Goal: Task Accomplishment & Management: Manage account settings

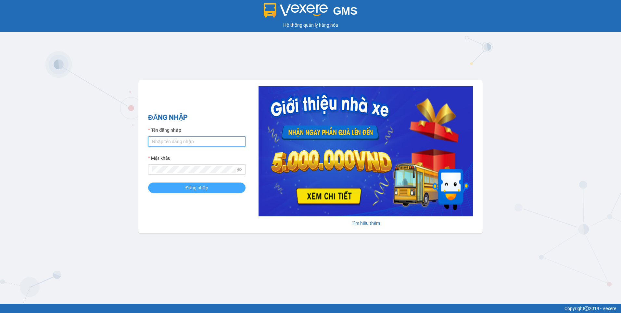
type input "dothilehang.vtp"
click at [163, 185] on button "Đăng nhập" at bounding box center [196, 187] width 97 height 10
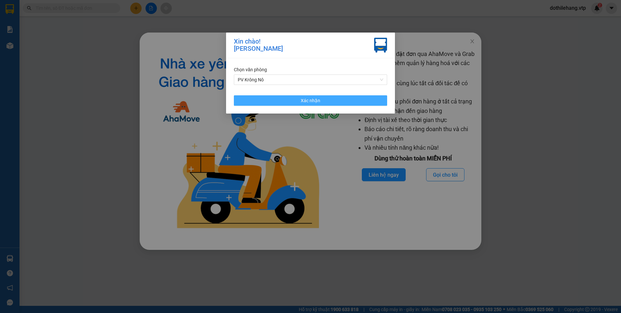
click at [254, 95] on button "Xác nhận" at bounding box center [310, 100] width 153 height 10
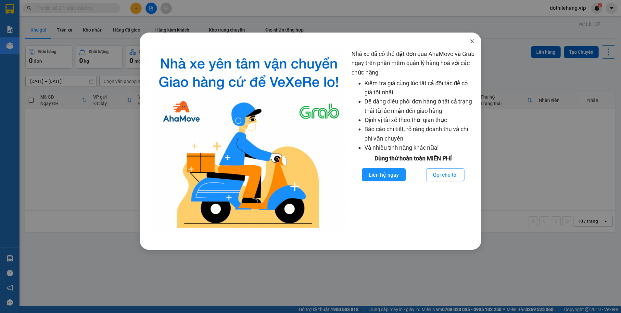
click at [470, 40] on icon "close" at bounding box center [472, 41] width 5 height 5
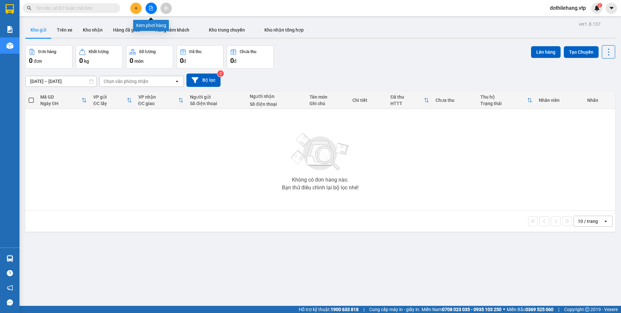
click at [153, 8] on icon "file-add" at bounding box center [151, 8] width 5 height 5
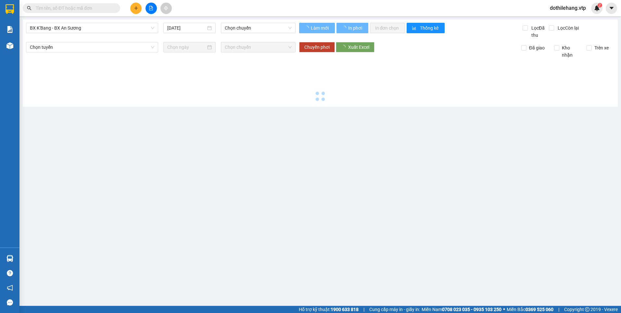
type input "[DATE]"
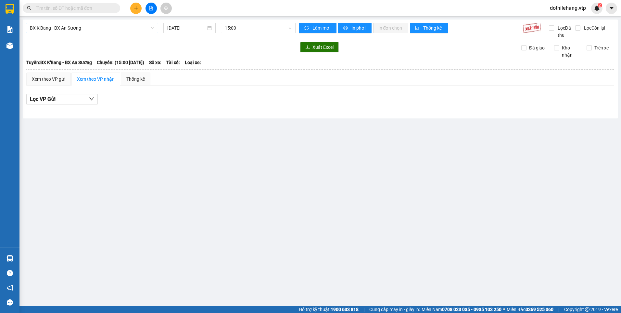
click at [85, 25] on span "BX K'Bang - BX An Sương" at bounding box center [92, 28] width 124 height 10
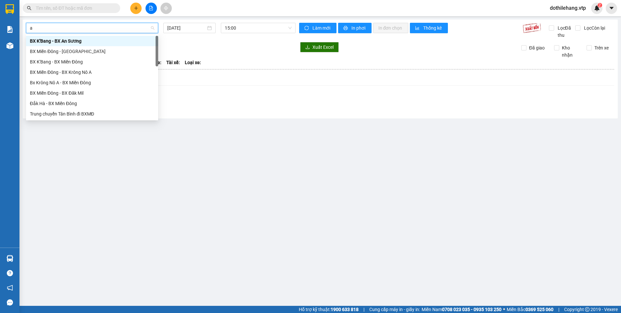
type input "a"
click at [73, 63] on div "Bx Krông Nô A - BX Miền Đông" at bounding box center [92, 61] width 124 height 7
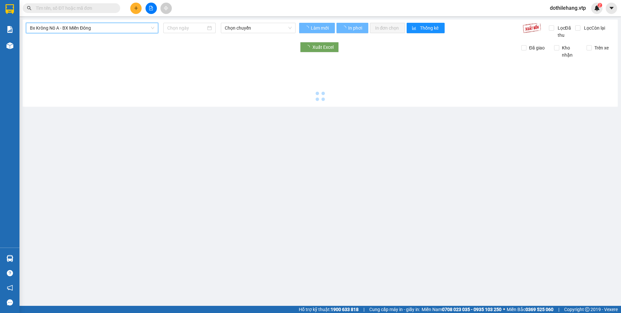
type input "[DATE]"
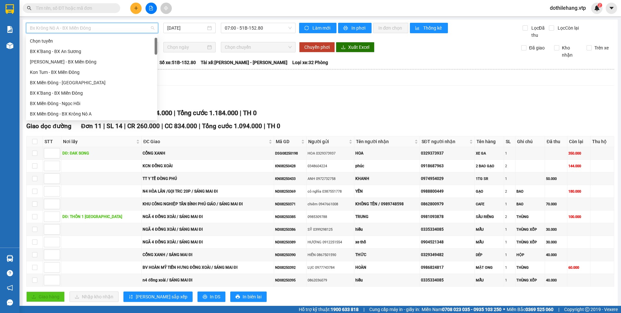
scroll to position [10, 0]
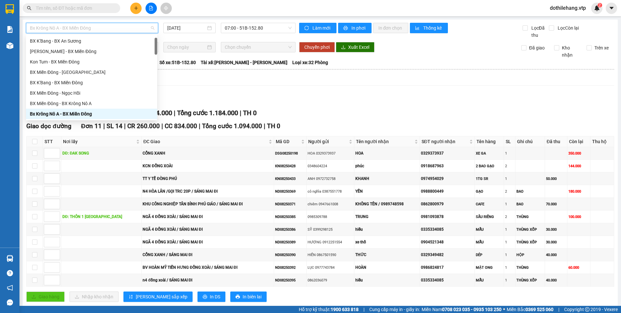
click at [82, 25] on span "Bx Krông Nô A - BX Miền Đông" at bounding box center [92, 28] width 124 height 10
click at [71, 104] on div "BX Miền Đông - BX Krông Nô A" at bounding box center [91, 103] width 123 height 7
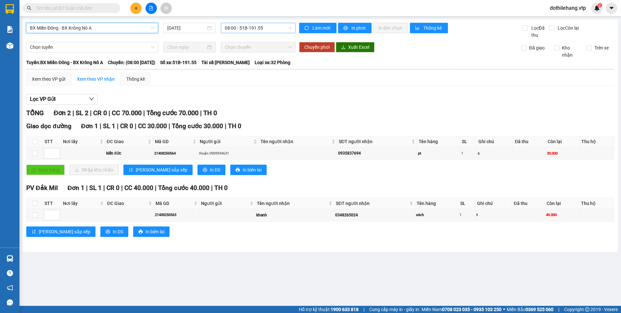
click at [243, 31] on span "08:00 - 51B-191.55" at bounding box center [258, 28] width 67 height 10
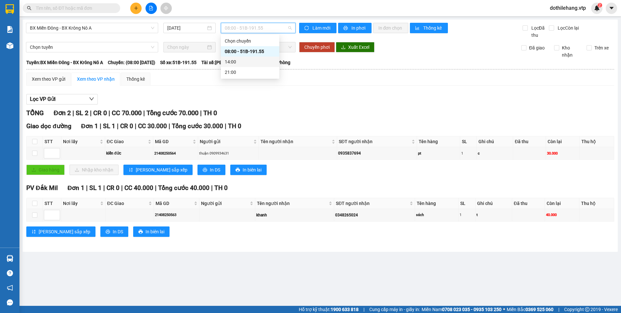
click at [238, 66] on div "14:00" at bounding box center [250, 62] width 58 height 10
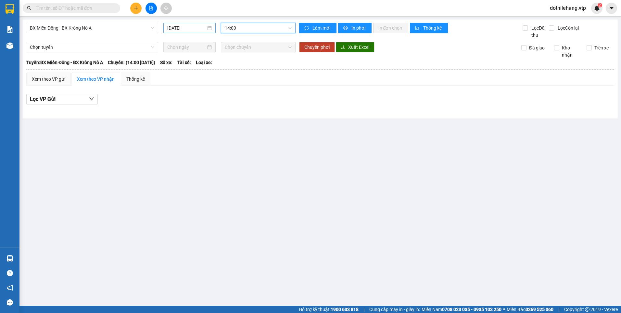
click at [195, 31] on input "[DATE]" at bounding box center [186, 27] width 38 height 7
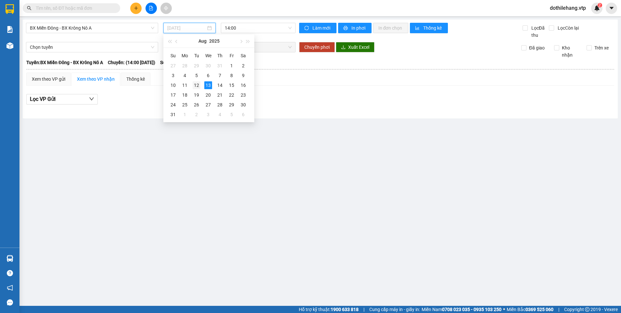
click at [198, 85] on div "12" at bounding box center [197, 85] width 8 height 8
type input "[DATE]"
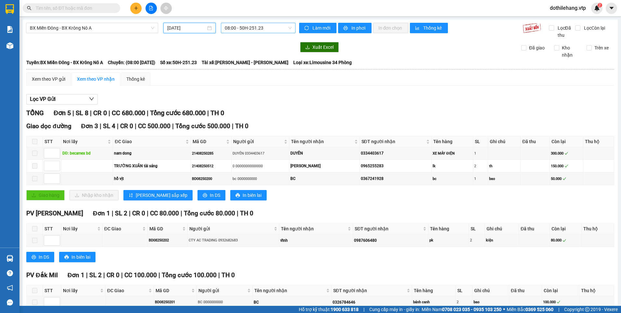
click at [238, 29] on span "08:00 - 50H-251.23" at bounding box center [258, 28] width 67 height 10
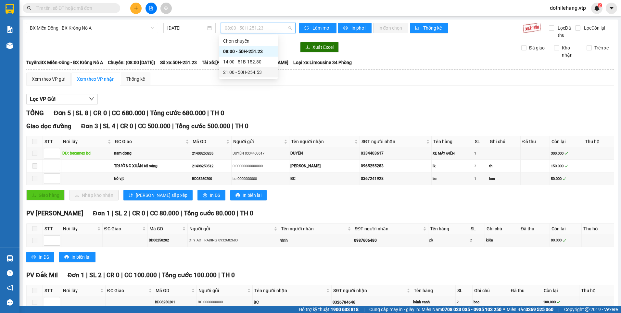
click at [231, 69] on div "21:00 - 50H-254.53" at bounding box center [248, 72] width 51 height 7
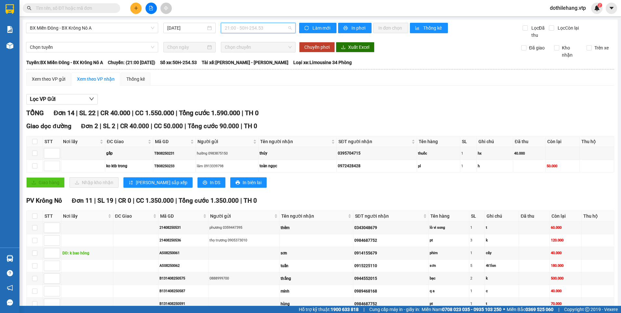
click at [242, 27] on span "21:00 - 50H-254.53" at bounding box center [258, 28] width 67 height 10
click at [135, 8] on icon "plus" at bounding box center [136, 8] width 5 height 5
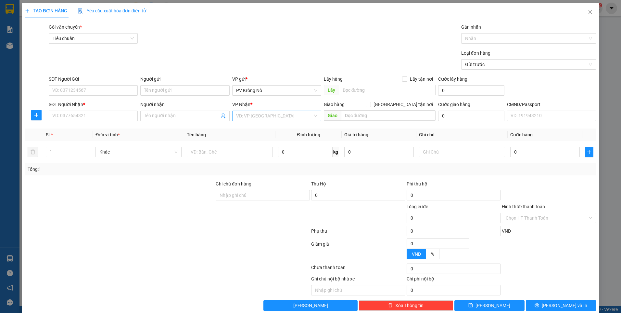
click at [245, 113] on input "search" at bounding box center [274, 116] width 77 height 10
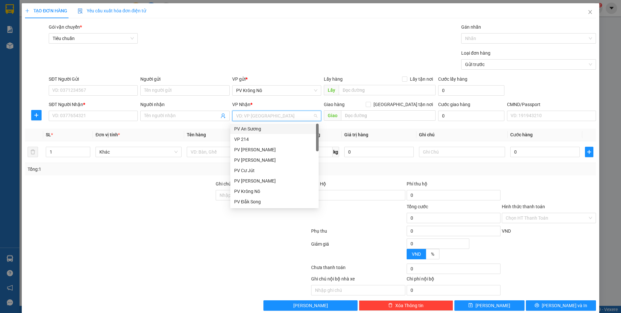
type input "d"
click at [245, 203] on div "PV Bình Dương" at bounding box center [274, 201] width 81 height 7
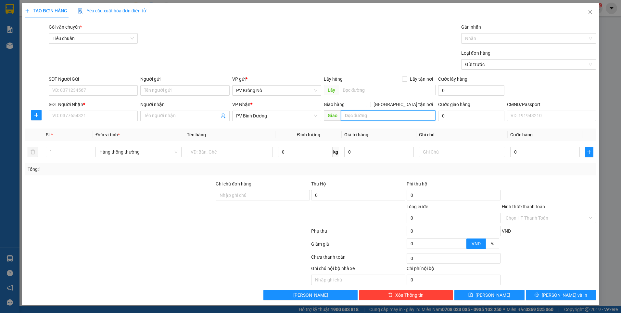
click at [350, 115] on input "text" at bounding box center [388, 115] width 95 height 10
type input "512 GIƯỜNG"
click at [71, 92] on input "SĐT Người Gửi" at bounding box center [93, 90] width 89 height 10
type input "0376838351"
click at [109, 117] on input "SĐT Người Nhận *" at bounding box center [93, 115] width 89 height 10
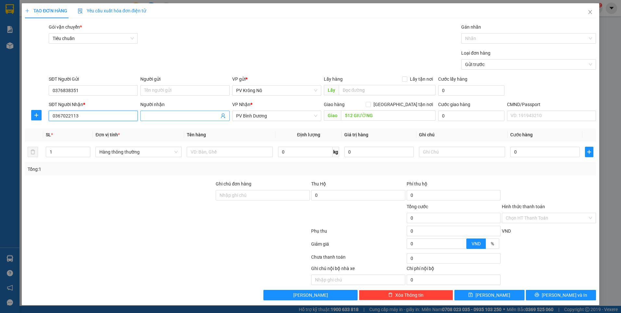
type input "0367022113"
click at [164, 117] on input "Người nhận" at bounding box center [181, 115] width 75 height 7
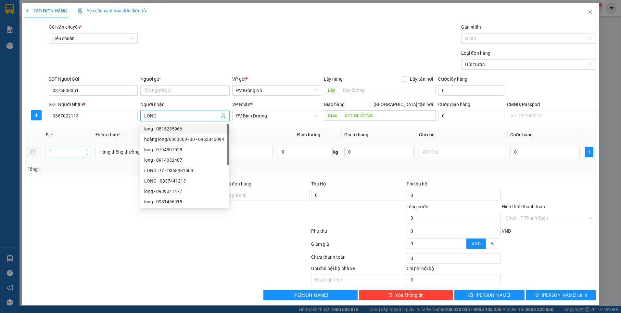
type input "LONG"
click at [59, 150] on input "1" at bounding box center [68, 152] width 44 height 10
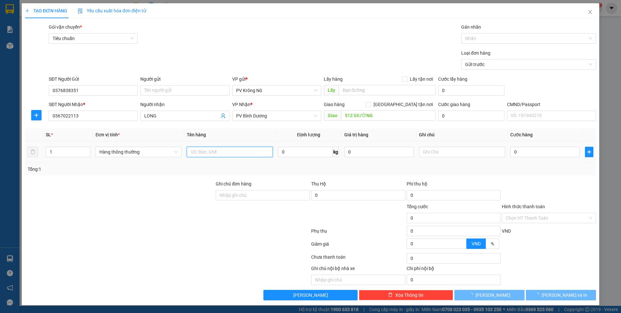
click at [196, 148] on input "text" at bounding box center [230, 152] width 86 height 10
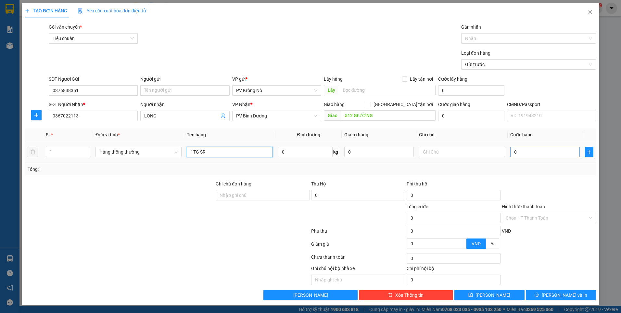
type input "1TG SR"
click at [523, 149] on input "0" at bounding box center [545, 152] width 70 height 10
type input "007"
type input "7"
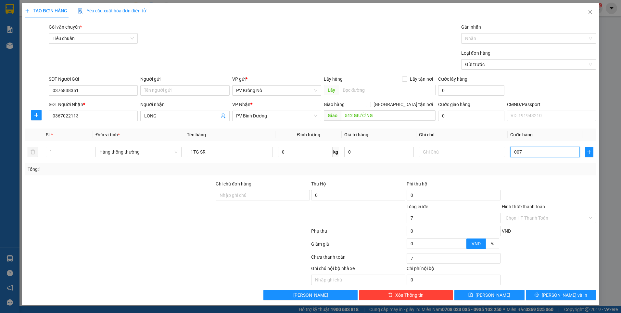
type input "0.070"
type input "70"
type input "00.700"
type input "700"
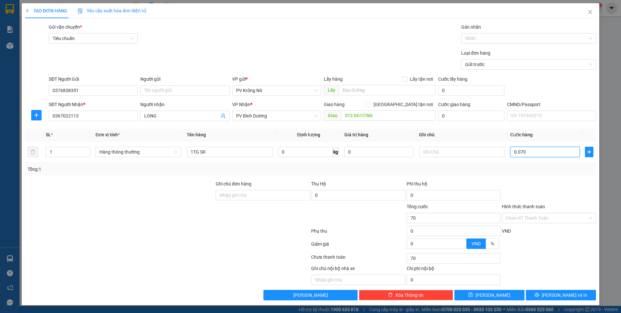
type input "700"
type input "0.007.000"
type input "7.000"
type input "000.070.000"
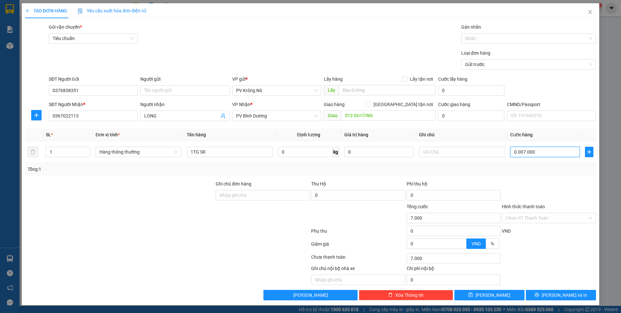
type input "70.000"
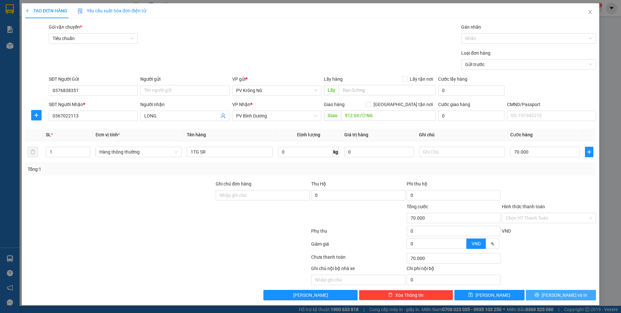
click at [541, 296] on button "[PERSON_NAME] và In" at bounding box center [561, 294] width 70 height 10
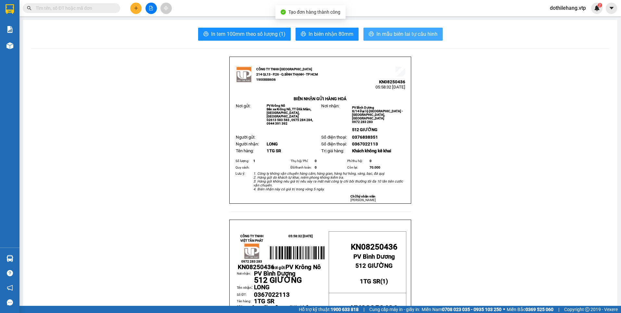
click at [370, 36] on icon "printer" at bounding box center [371, 34] width 5 height 5
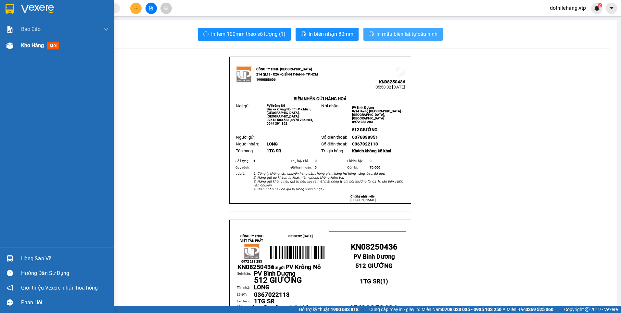
click at [11, 46] on img at bounding box center [9, 45] width 7 height 7
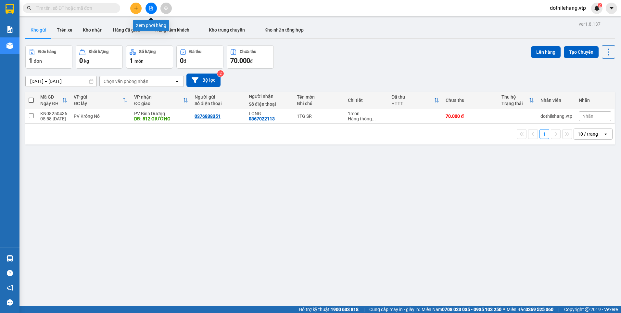
click at [148, 5] on button at bounding box center [151, 8] width 11 height 11
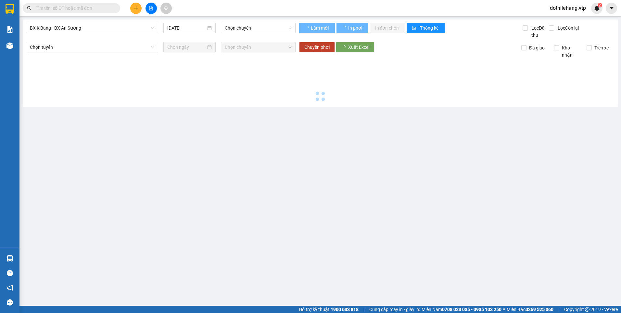
type input "[DATE]"
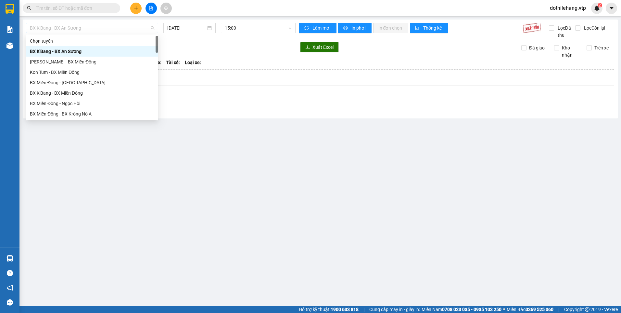
click at [86, 26] on span "BX K'Bang - BX An Sương" at bounding box center [92, 28] width 124 height 10
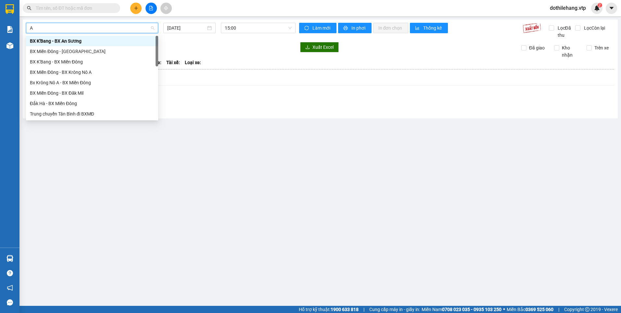
type input "A"
click at [60, 55] on div "BX Miền Đông - BX Krông Nô A" at bounding box center [92, 51] width 132 height 10
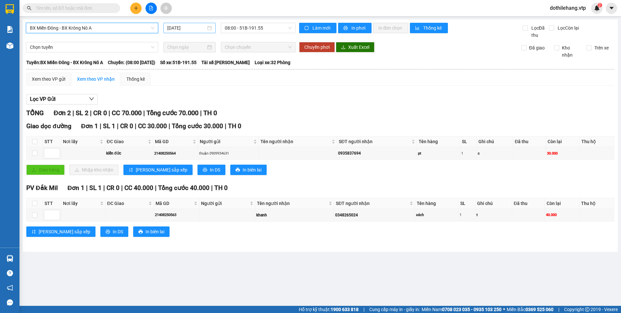
click at [201, 31] on input "[DATE]" at bounding box center [186, 27] width 38 height 7
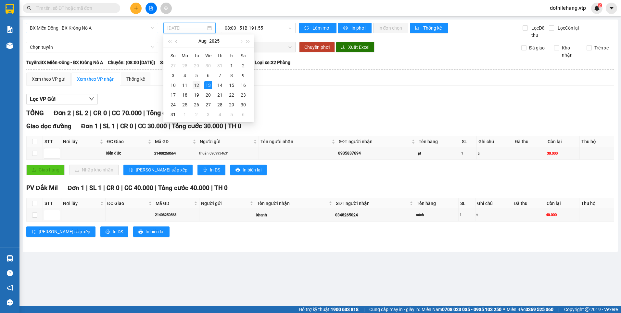
click at [195, 89] on div "12" at bounding box center [197, 85] width 8 height 8
type input "[DATE]"
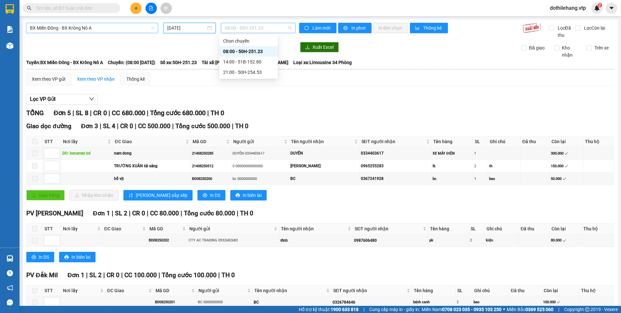
click at [230, 27] on span "08:00 - 50H-251.23" at bounding box center [258, 28] width 67 height 10
click at [253, 73] on div "21:00 - 50H-254.53" at bounding box center [248, 72] width 51 height 7
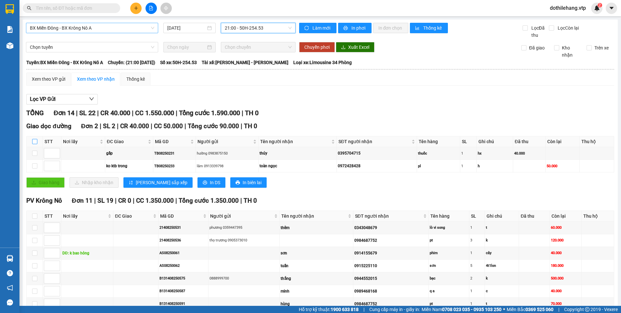
click at [36, 142] on input "checkbox" at bounding box center [34, 141] width 5 height 5
checkbox input "true"
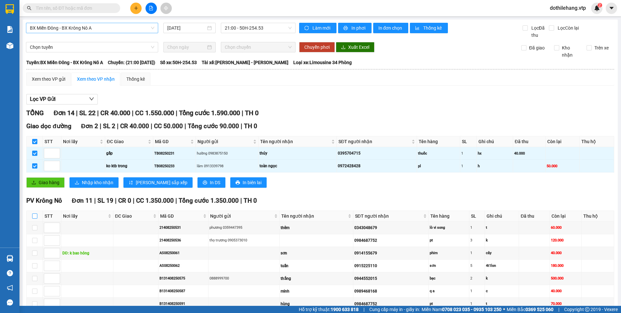
click at [36, 212] on label at bounding box center [34, 215] width 5 height 7
click at [36, 213] on input "checkbox" at bounding box center [34, 215] width 5 height 5
checkbox input "true"
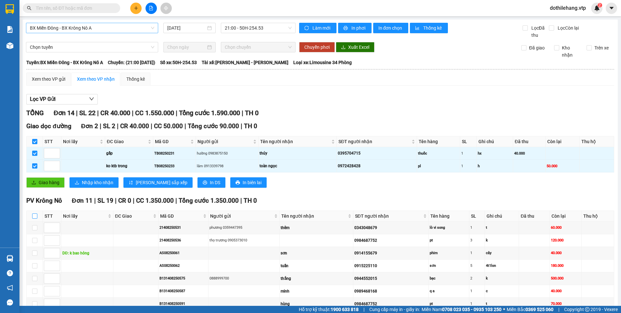
checkbox input "true"
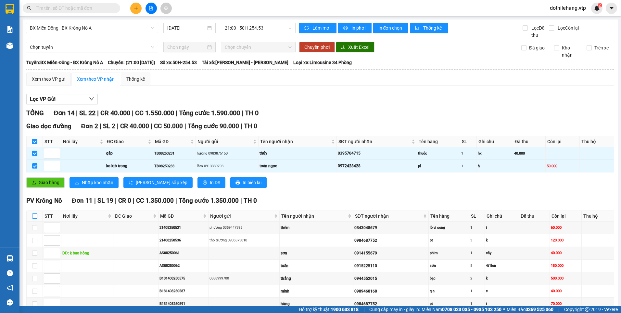
checkbox input "true"
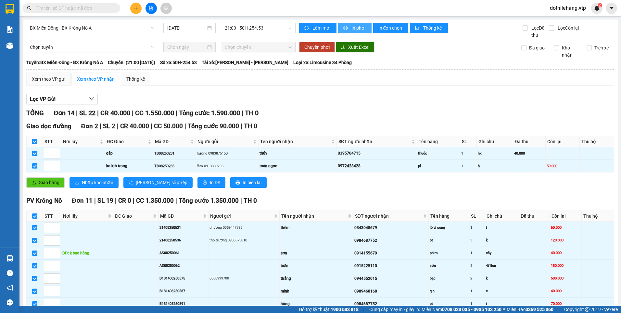
click at [351, 27] on span "In phơi" at bounding box center [358, 27] width 15 height 7
click at [247, 28] on span "21:00 - 50H-254.53" at bounding box center [258, 28] width 67 height 10
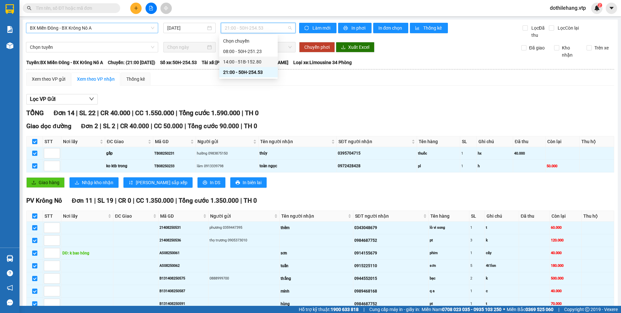
click at [239, 62] on div "14:00 - 51B-152.80" at bounding box center [248, 61] width 51 height 7
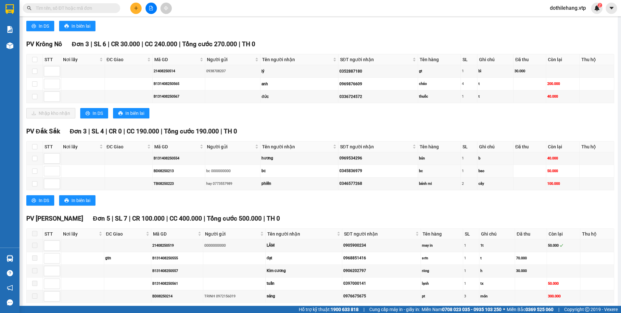
scroll to position [413, 0]
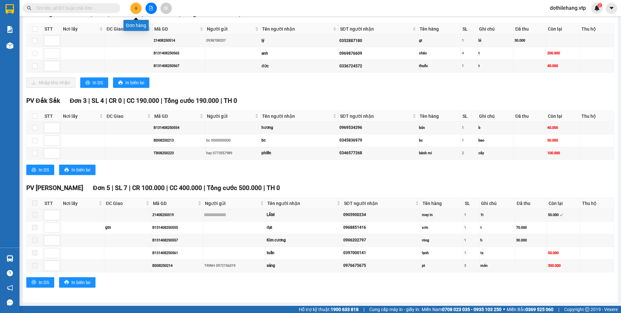
click at [136, 8] on icon "plus" at bounding box center [136, 8] width 0 height 4
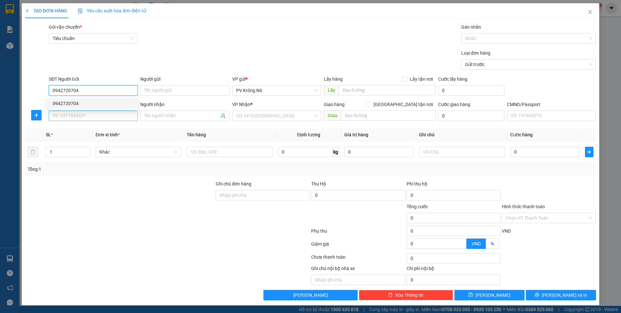
type input "0942720704"
click at [95, 117] on input "SĐT Người Nhận *" at bounding box center [93, 115] width 89 height 10
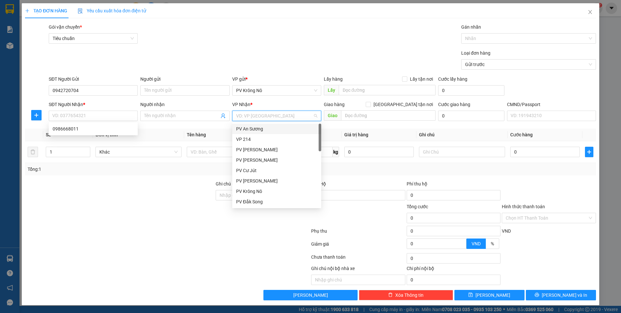
click at [282, 116] on input "search" at bounding box center [274, 116] width 77 height 10
type input "D"
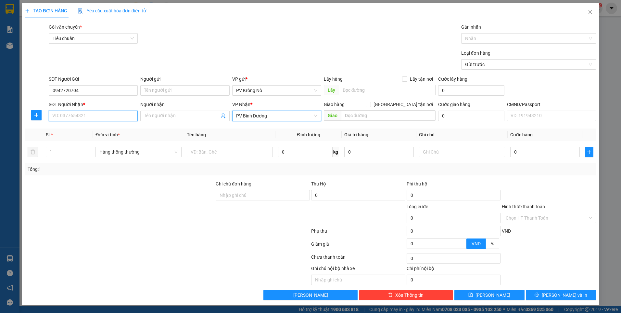
click at [117, 117] on input "SĐT Người Nhận *" at bounding box center [93, 115] width 89 height 10
click at [86, 130] on div "0986668011" at bounding box center [93, 128] width 81 height 7
type input "0986668011"
type input "512 giường"
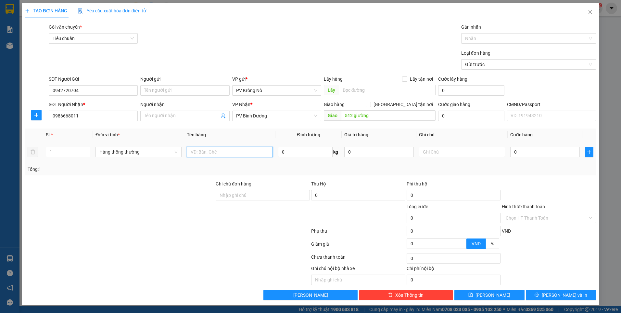
click at [213, 152] on input "text" at bounding box center [230, 152] width 86 height 10
type input "1TG SR"
drag, startPoint x: 518, startPoint y: 152, endPoint x: 513, endPoint y: 152, distance: 5.5
click at [518, 152] on input "0" at bounding box center [545, 152] width 70 height 10
type input "006"
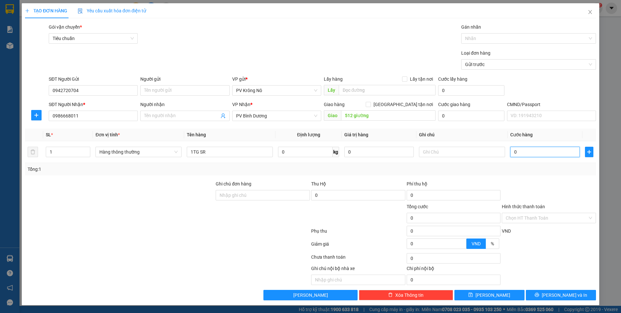
type input "6"
type input "0.060"
type input "60"
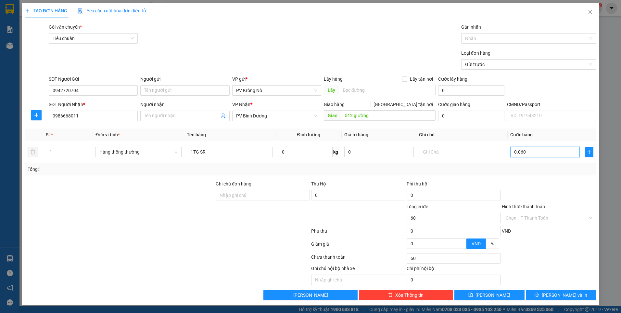
type input "00.600"
type input "600"
type input "0.006.000"
type input "6.000"
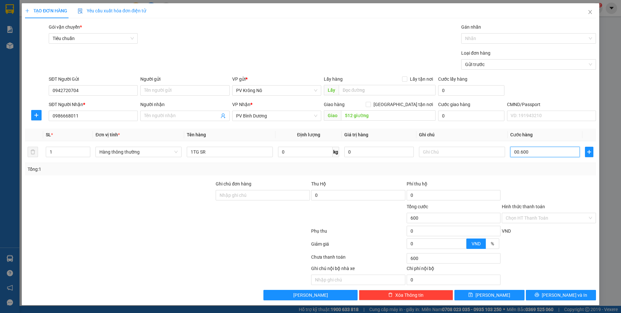
type input "6.000"
type input "000.060.000"
type input "60.000"
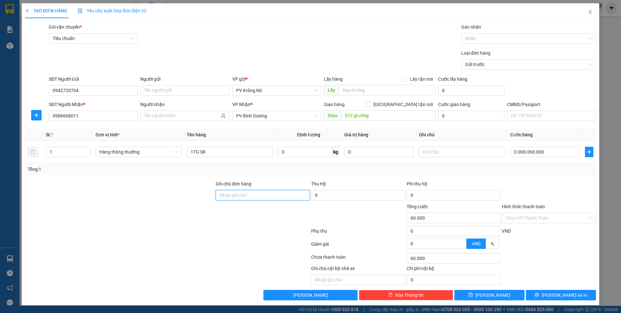
type input "60.000"
click at [536, 150] on input "60.000" at bounding box center [545, 152] width 70 height 10
type input "0"
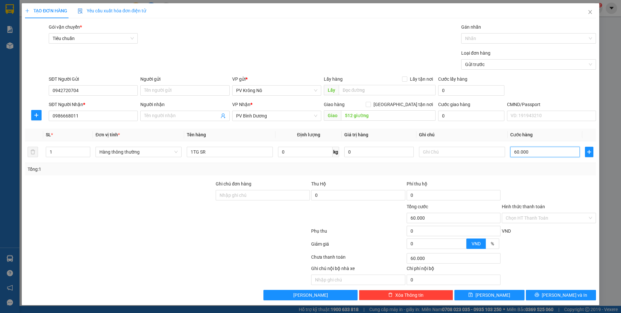
type input "0"
type input "005"
type input "5"
type input "0.050"
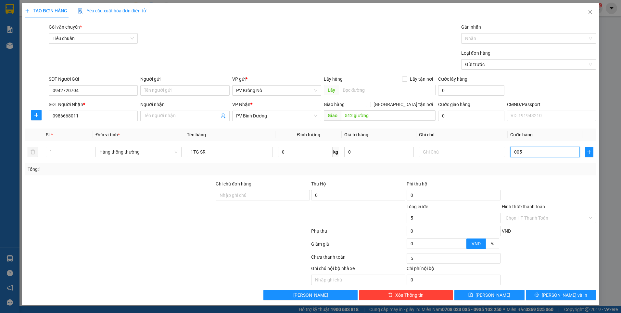
type input "50"
type input "00.500"
type input "500"
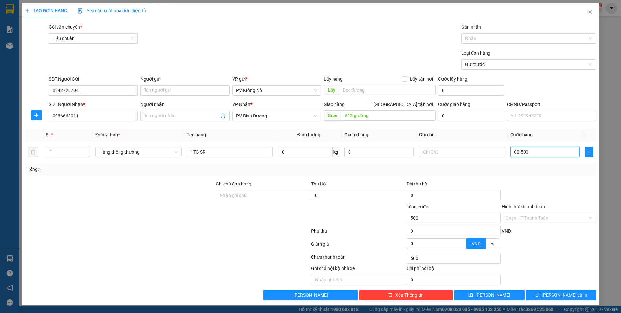
type input "0.005.000"
type input "5.000"
type input "000.050.000"
type input "50.000"
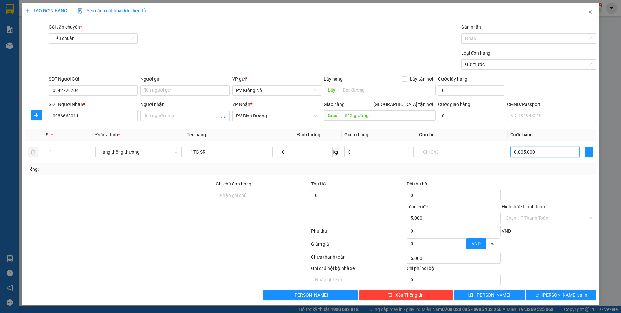
type input "50.000"
click at [562, 292] on span "[PERSON_NAME] và In" at bounding box center [564, 294] width 45 height 7
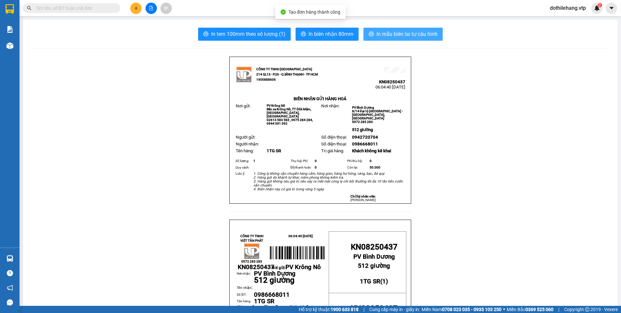
click at [384, 31] on span "In mẫu biên lai tự cấu hình" at bounding box center [407, 34] width 61 height 8
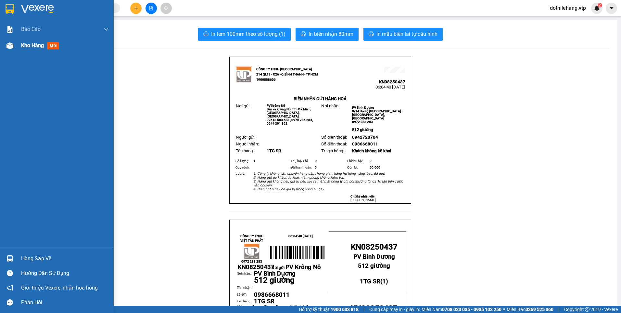
click at [15, 42] on div at bounding box center [9, 45] width 11 height 11
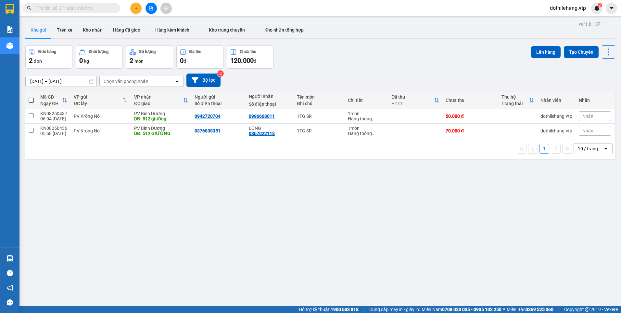
click at [29, 101] on span at bounding box center [31, 99] width 5 height 5
click at [31, 97] on input "checkbox" at bounding box center [31, 97] width 0 height 0
checkbox input "true"
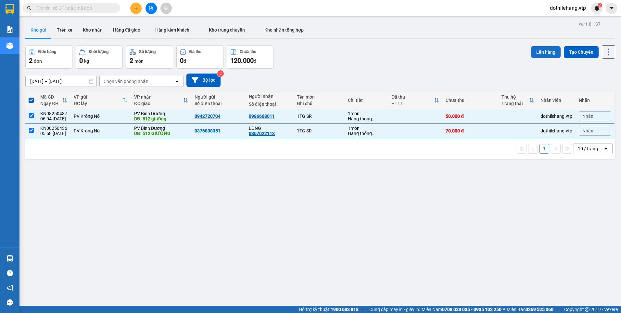
click at [532, 55] on button "Lên hàng" at bounding box center [546, 52] width 30 height 12
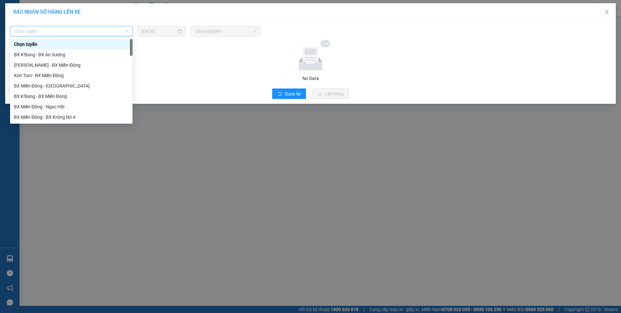
click at [103, 30] on span "Chọn tuyến" at bounding box center [71, 31] width 115 height 10
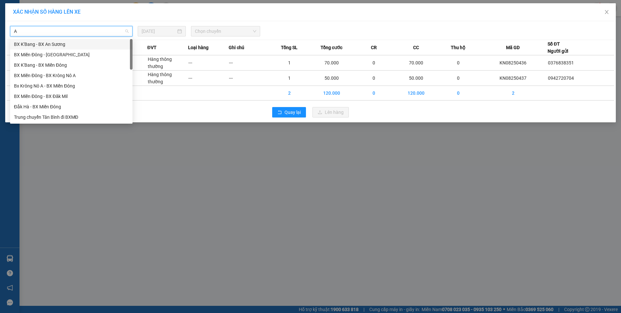
type input "A"
click at [80, 61] on div "BX Miền Đông - Đắk [GEOGRAPHIC_DATA] [GEOGRAPHIC_DATA] - [GEOGRAPHIC_DATA] Nô A…" at bounding box center [71, 91] width 122 height 104
click at [80, 61] on div "Bx Krông Nô A - BX Miền Đông" at bounding box center [71, 65] width 122 height 10
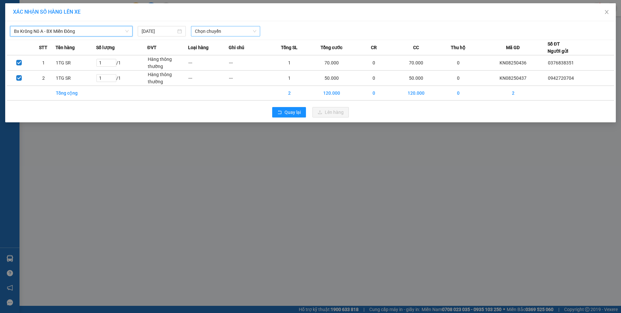
click at [207, 30] on span "Chọn chuyến" at bounding box center [225, 31] width 61 height 10
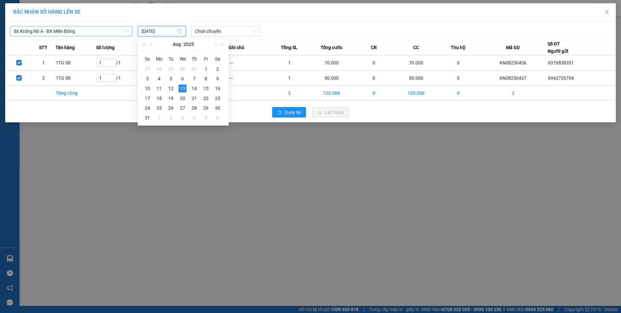
click at [160, 30] on input "[DATE]" at bounding box center [159, 31] width 34 height 7
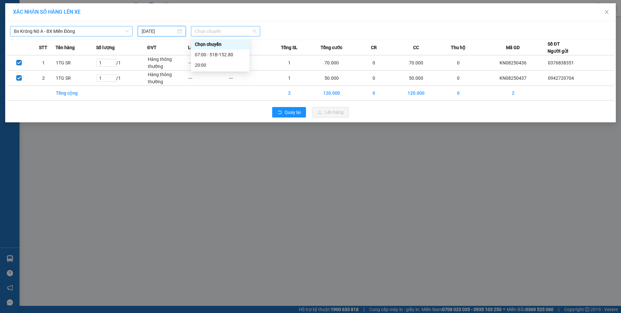
click at [198, 31] on span "Chọn chuyến" at bounding box center [225, 31] width 61 height 10
click at [202, 51] on div "07:00 - 51B-152.80" at bounding box center [220, 54] width 51 height 7
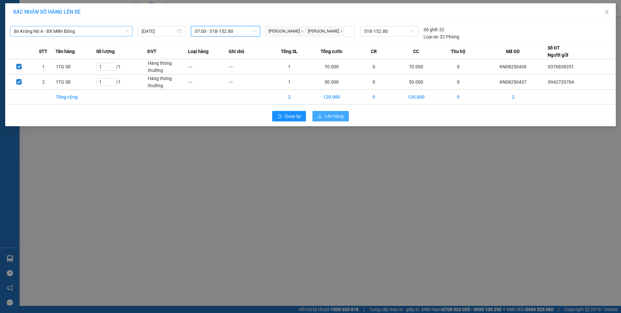
click at [325, 118] on button "Lên hàng" at bounding box center [331, 116] width 36 height 10
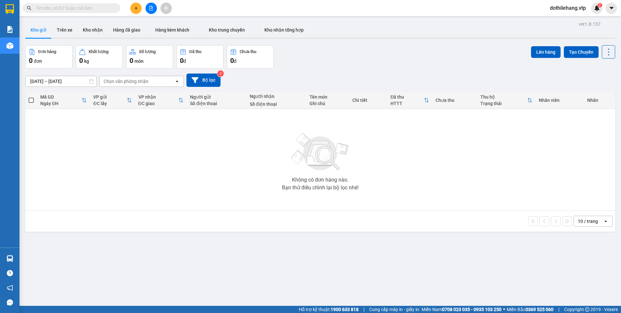
click at [133, 8] on button at bounding box center [135, 8] width 11 height 11
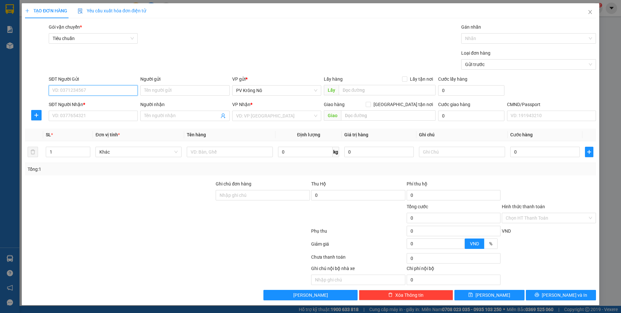
click at [79, 90] on input "SĐT Người Gửi" at bounding box center [93, 90] width 89 height 10
paste input "0364570982"
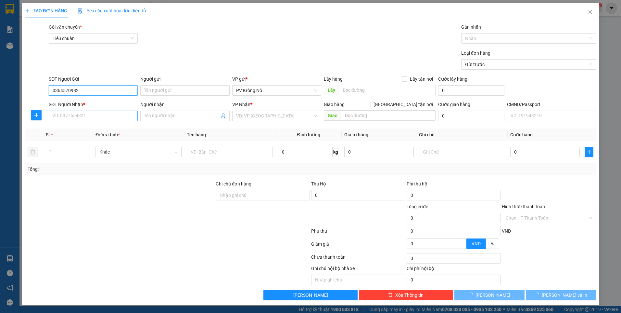
type input "0364570982"
click at [93, 118] on input "SĐT Người Nhận *" at bounding box center [93, 115] width 89 height 10
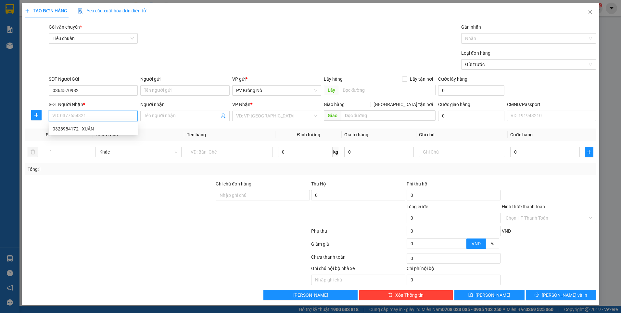
paste input "0364570982"
type input "0364570982"
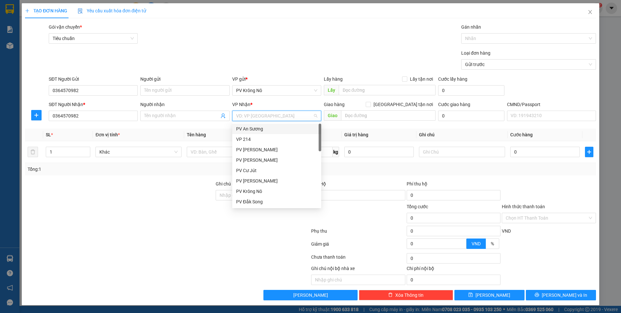
click at [249, 113] on input "search" at bounding box center [274, 116] width 77 height 10
click at [246, 138] on div "VP 214" at bounding box center [276, 138] width 81 height 7
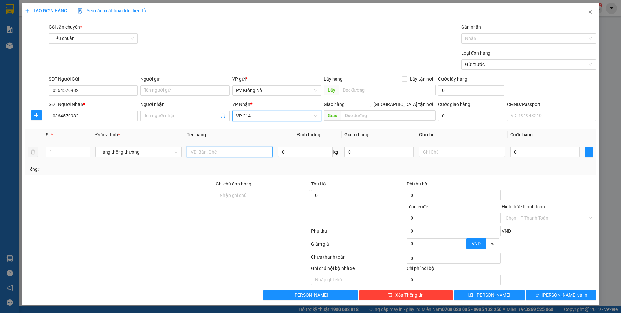
click at [221, 151] on input "text" at bounding box center [230, 152] width 86 height 10
click at [474, 38] on div at bounding box center [525, 38] width 125 height 8
type input "1 BAO"
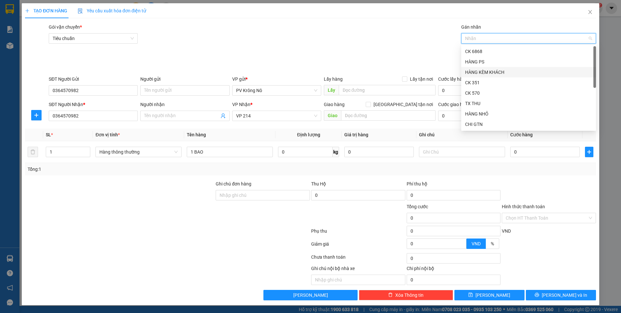
click at [466, 71] on div "HÀNG KÈM KHÁCH" at bounding box center [528, 72] width 127 height 7
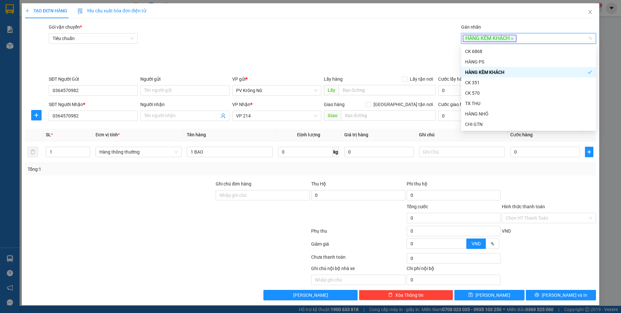
click at [523, 172] on div "Tổng: 1" at bounding box center [311, 168] width 566 height 7
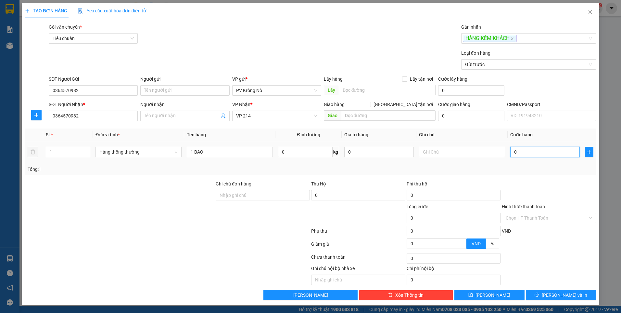
drag, startPoint x: 520, startPoint y: 152, endPoint x: 511, endPoint y: 143, distance: 12.6
click at [520, 152] on input "0" at bounding box center [545, 152] width 70 height 10
type input "006"
type input "6"
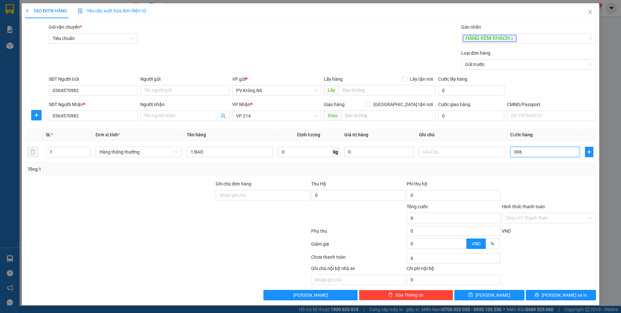
type input "0.060"
type input "60"
type input "00.600"
type input "600"
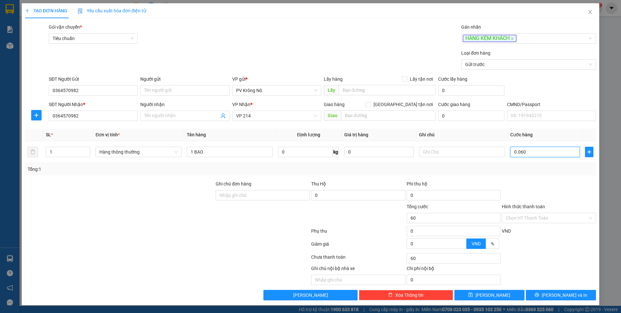
type input "600"
type input "0.006.000"
type input "6.000"
type input "000.060.000"
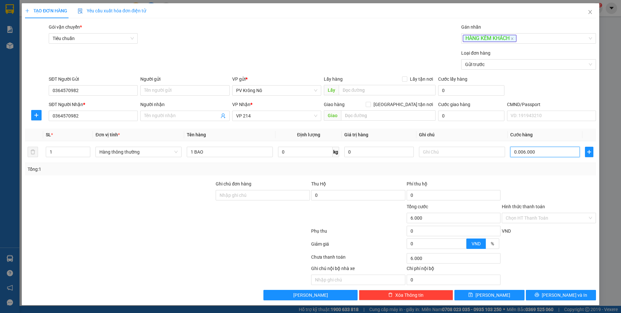
type input "60.000"
click at [516, 220] on input "Hình thức thanh toán" at bounding box center [547, 218] width 82 height 10
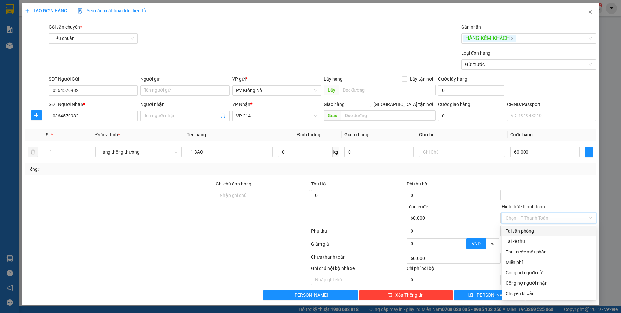
click at [512, 231] on div "Tại văn phòng" at bounding box center [549, 230] width 86 height 7
type input "0"
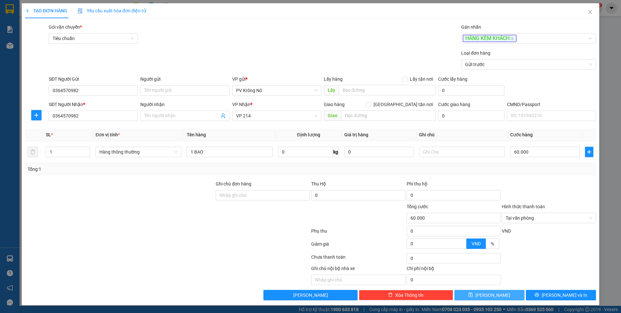
click at [514, 289] on button "[PERSON_NAME]" at bounding box center [489, 294] width 70 height 10
type input "0"
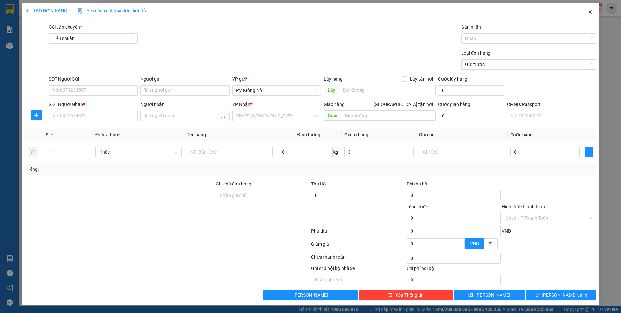
click at [590, 13] on icon "close" at bounding box center [590, 12] width 4 height 4
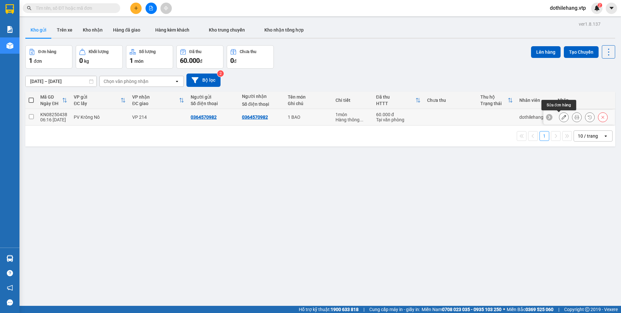
click at [562, 119] on icon at bounding box center [564, 117] width 5 height 5
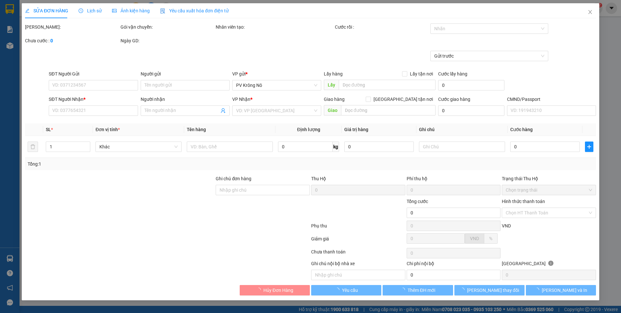
type input "0364570982"
type input "60.000"
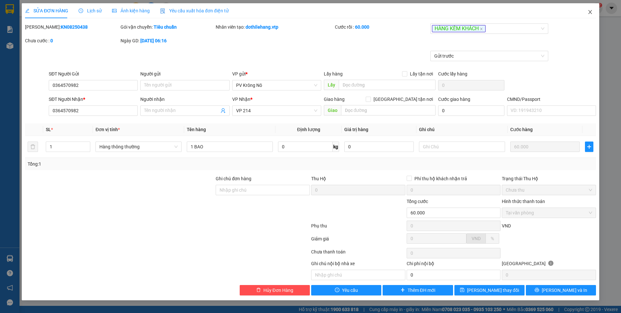
click at [590, 13] on icon "close" at bounding box center [590, 12] width 4 height 4
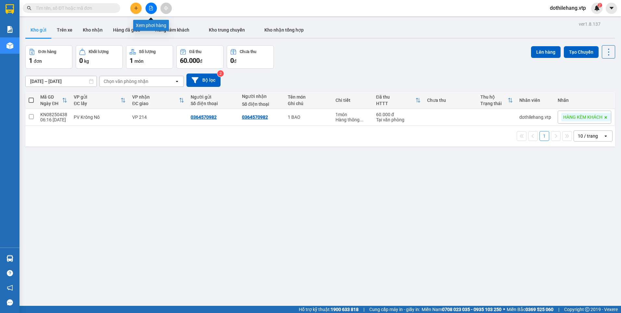
click at [154, 9] on button at bounding box center [151, 8] width 11 height 11
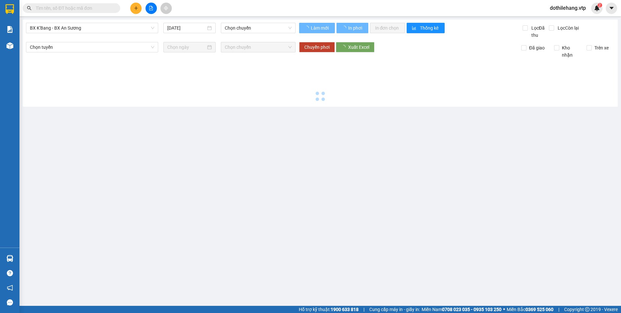
type input "[DATE]"
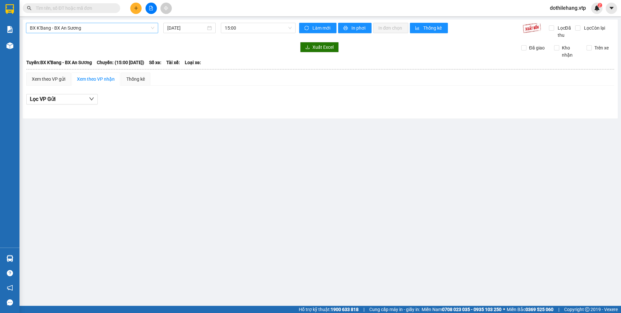
click at [95, 32] on span "BX K'Bang - BX An Sương" at bounding box center [92, 28] width 124 height 10
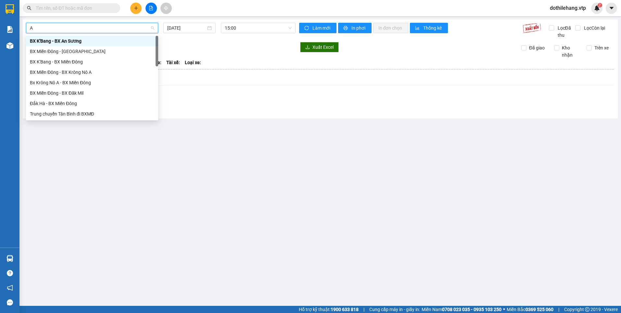
type input "A"
click at [73, 49] on div "BX Miền Đông - BX Krông Nô A" at bounding box center [92, 51] width 124 height 7
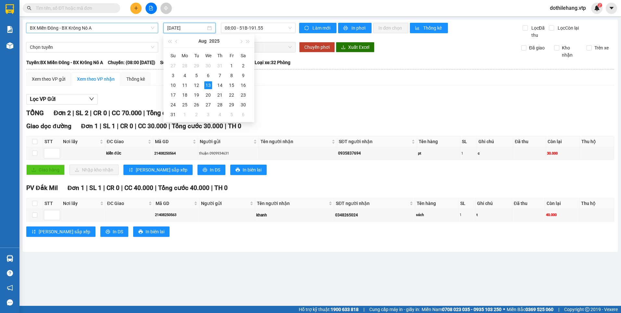
drag, startPoint x: 190, startPoint y: 29, endPoint x: 189, endPoint y: 39, distance: 10.5
click at [191, 29] on input "[DATE]" at bounding box center [186, 27] width 38 height 7
click at [196, 85] on div "12" at bounding box center [197, 85] width 8 height 8
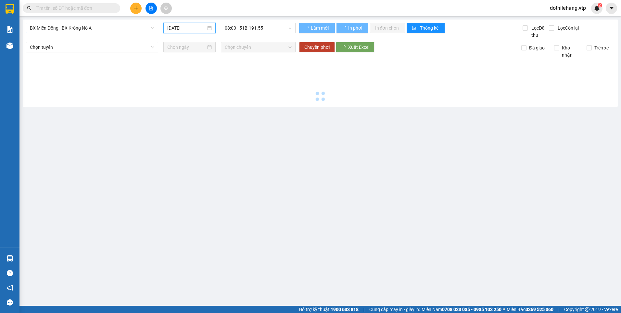
type input "[DATE]"
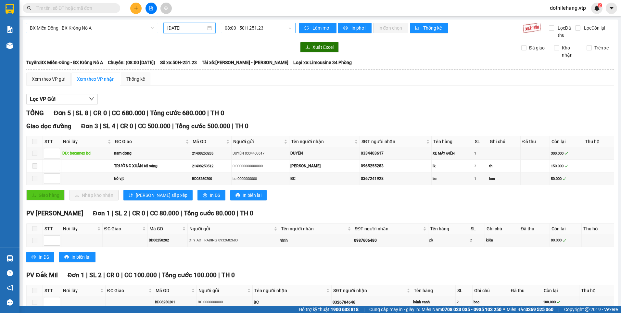
click at [238, 27] on span "08:00 - 50H-251.23" at bounding box center [258, 28] width 67 height 10
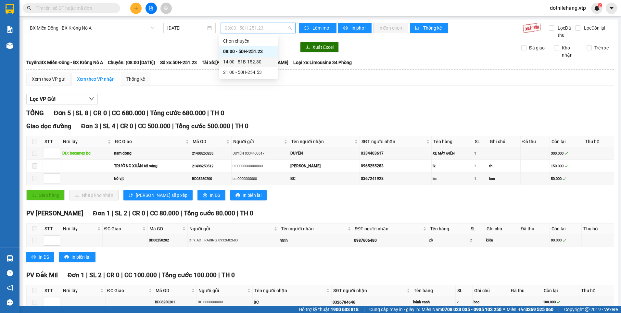
click at [241, 62] on div "14:00 - 51B-152.80" at bounding box center [248, 61] width 51 height 7
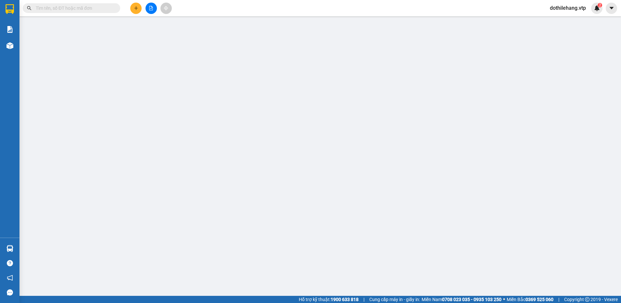
type input "0971458119"
type input "[PERSON_NAME]"
type input "visip 1"
type input "120.000"
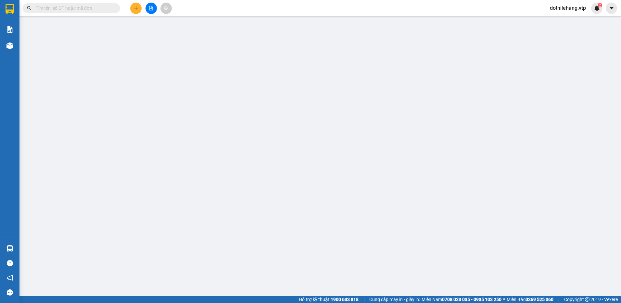
type input "6.000"
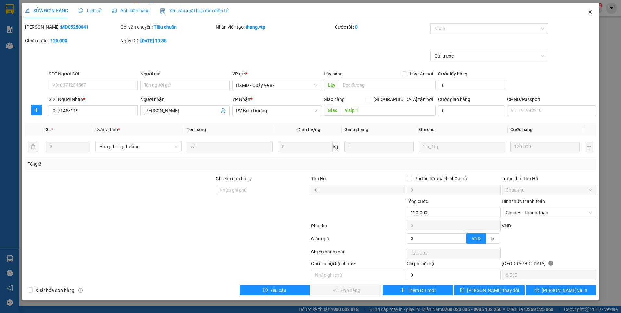
click at [592, 12] on icon "close" at bounding box center [590, 11] width 5 height 5
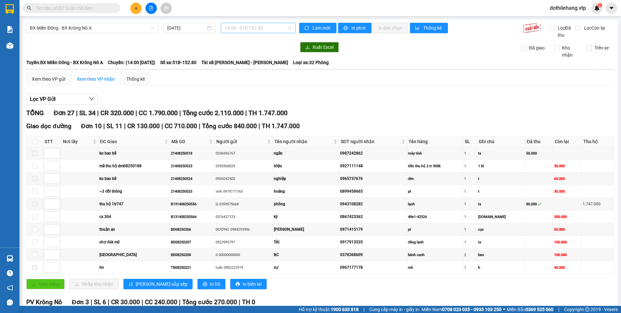
click at [243, 27] on span "14:00 - 51B-152.80" at bounding box center [258, 28] width 67 height 10
click at [242, 73] on div "21:00 - 50H-254.53" at bounding box center [248, 72] width 51 height 7
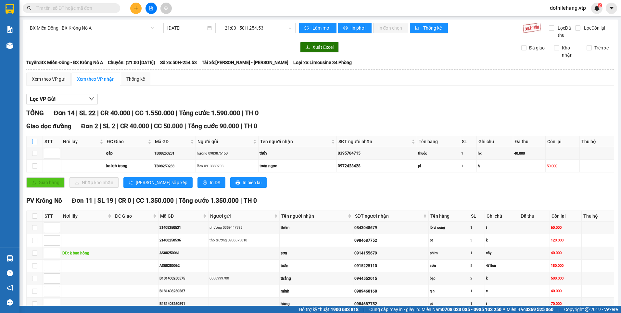
click at [35, 140] on input "checkbox" at bounding box center [34, 141] width 5 height 5
checkbox input "true"
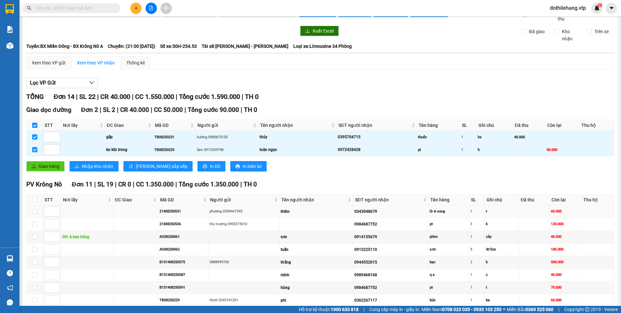
scroll to position [32, 0]
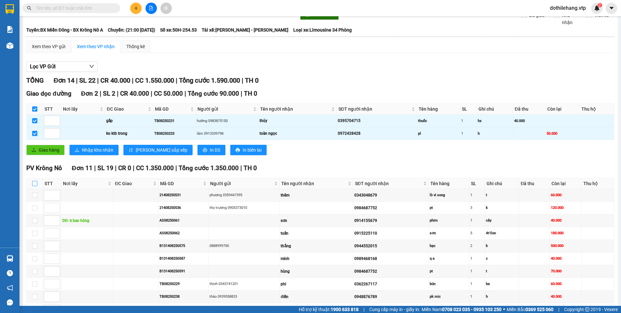
click at [33, 182] on input "checkbox" at bounding box center [34, 183] width 5 height 5
checkbox input "true"
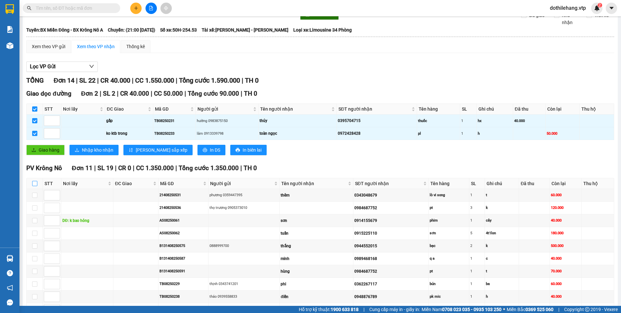
checkbox input "true"
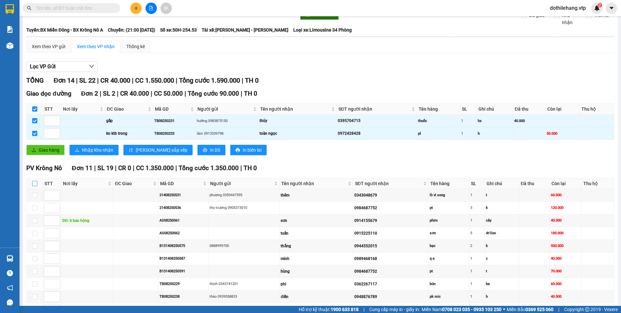
checkbox input "true"
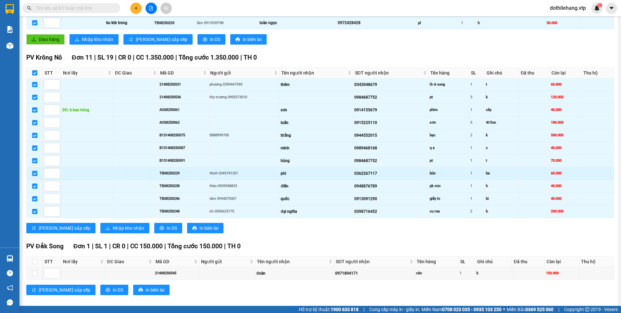
scroll to position [150, 0]
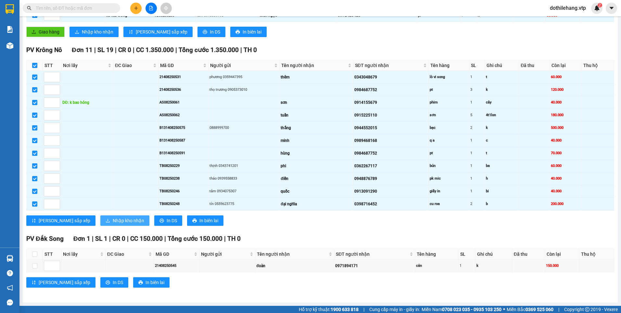
click at [113, 218] on span "Nhập kho nhận" at bounding box center [129, 220] width 32 height 7
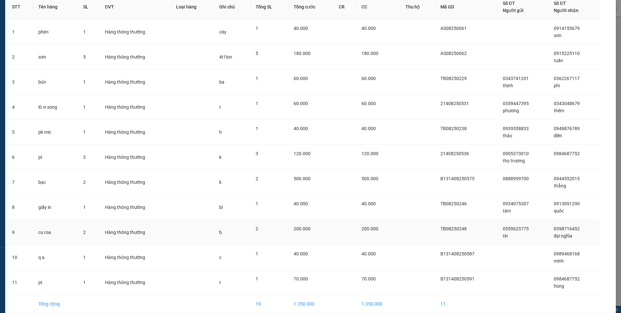
scroll to position [65, 0]
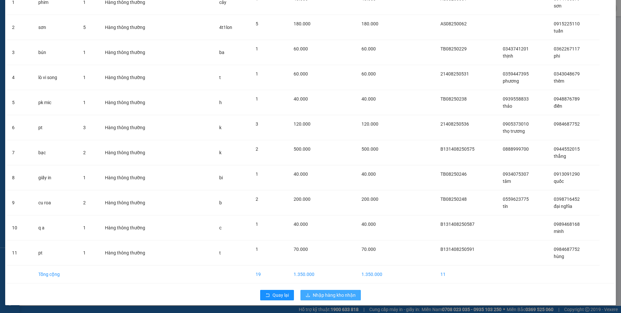
drag, startPoint x: 313, startPoint y: 294, endPoint x: 307, endPoint y: 286, distance: 10.5
click at [314, 294] on span "Nhập hàng kho nhận" at bounding box center [334, 294] width 43 height 7
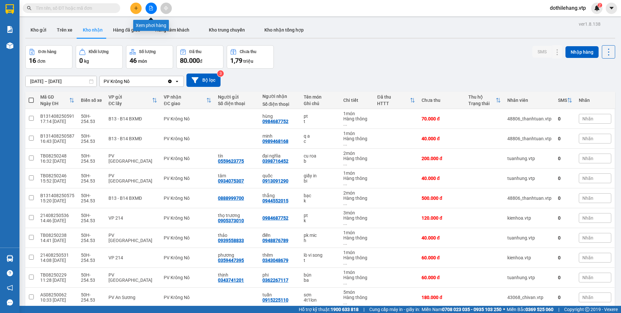
click at [150, 10] on button at bounding box center [151, 8] width 11 height 11
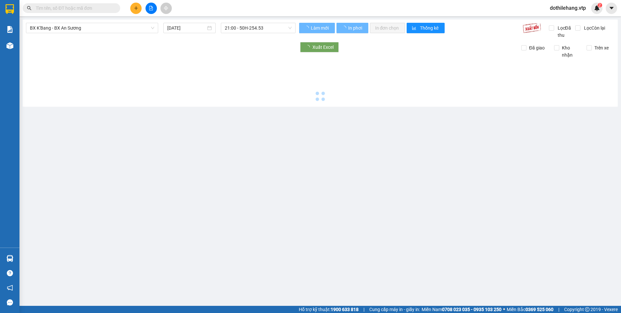
type input "[DATE]"
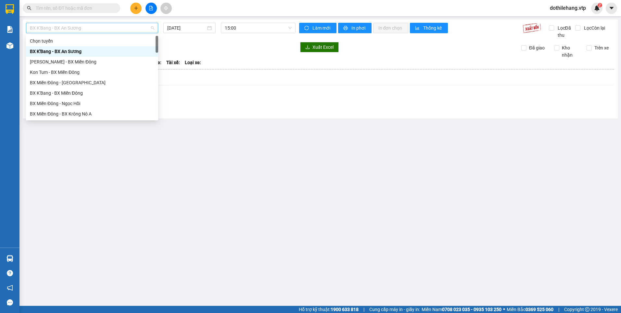
click at [125, 31] on span "BX K'Bang - BX An Sương" at bounding box center [92, 28] width 124 height 10
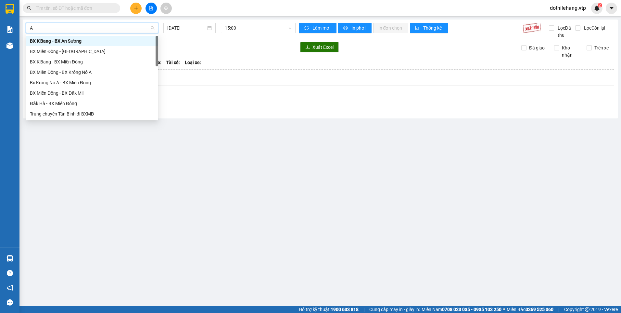
type input "A"
click at [81, 53] on div "BX Miền Đông - BX Krông Nô A" at bounding box center [92, 51] width 124 height 7
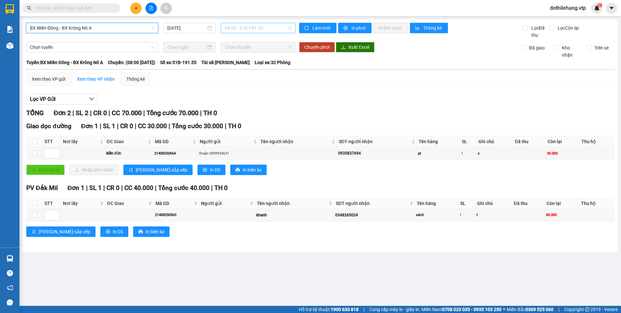
click at [237, 29] on span "08:00 - 51B-191.55" at bounding box center [258, 28] width 67 height 10
click at [186, 25] on input "[DATE]" at bounding box center [186, 27] width 38 height 7
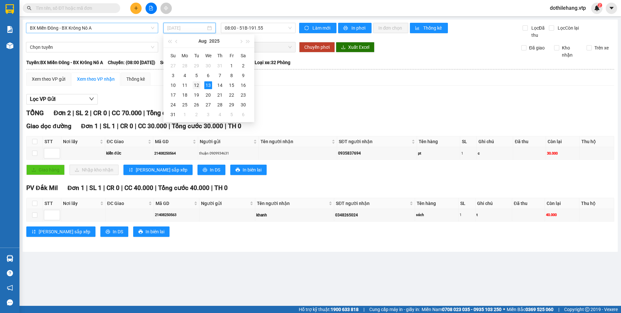
click at [199, 83] on div "12" at bounding box center [197, 85] width 8 height 8
type input "[DATE]"
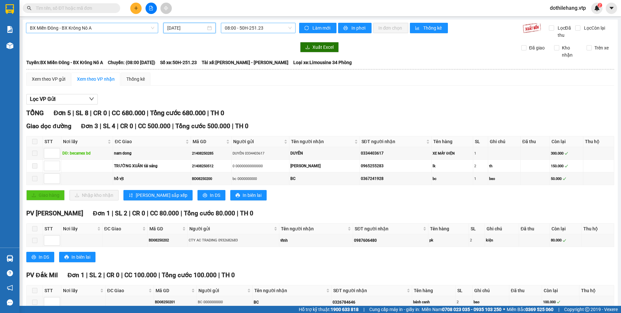
click at [259, 27] on span "08:00 - 50H-251.23" at bounding box center [258, 28] width 67 height 10
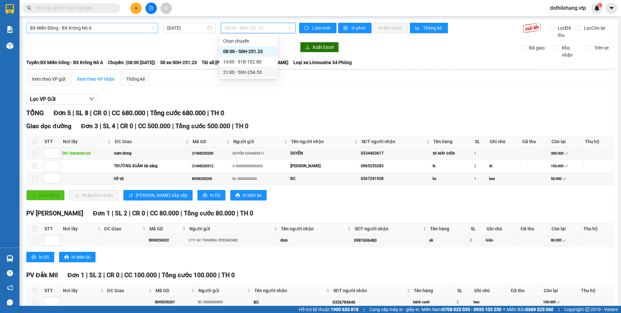
click at [250, 74] on div "21:00 - 50H-254.53" at bounding box center [248, 72] width 51 height 7
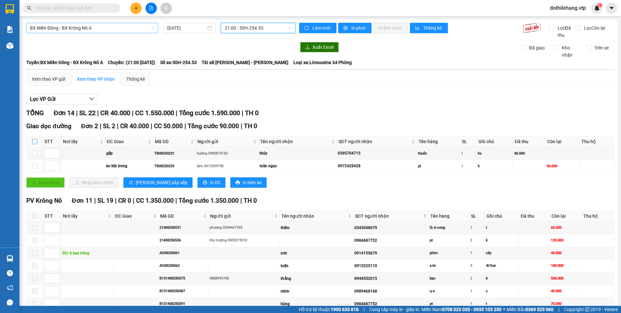
click at [33, 142] on input "checkbox" at bounding box center [34, 141] width 5 height 5
checkbox input "true"
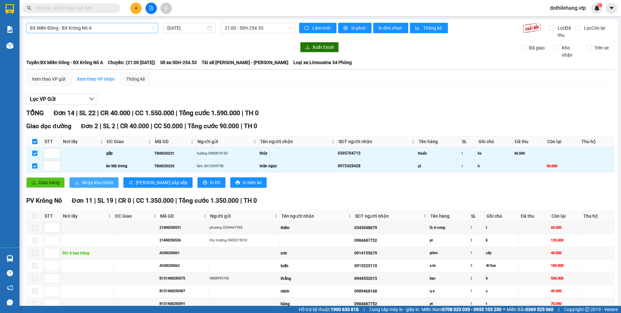
click at [104, 183] on span "Nhập kho nhận" at bounding box center [98, 182] width 32 height 7
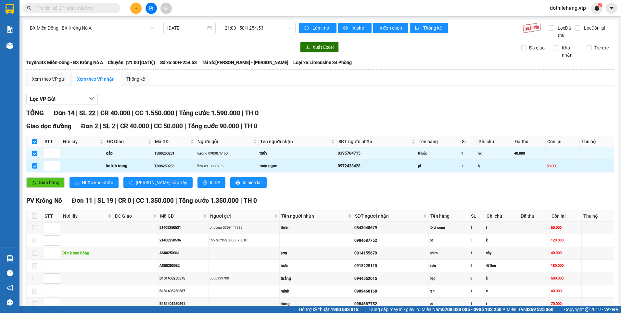
checkbox input "false"
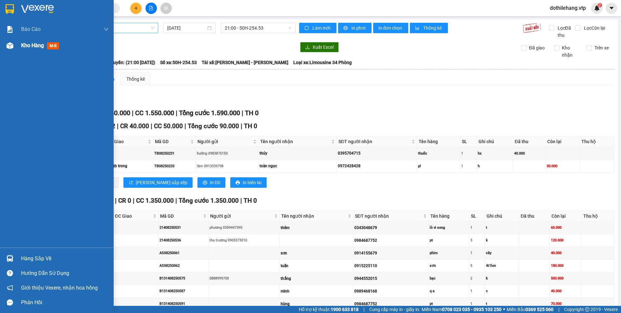
click at [22, 45] on span "Kho hàng" at bounding box center [32, 45] width 23 height 6
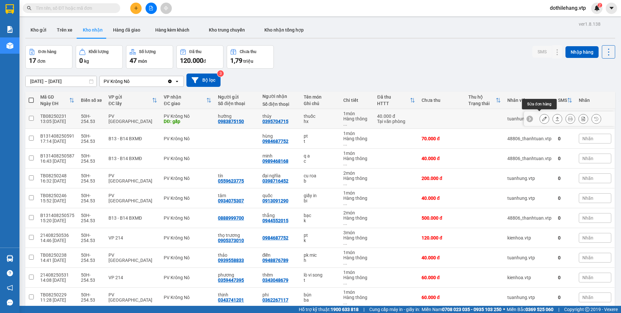
click at [542, 116] on icon at bounding box center [544, 118] width 5 height 5
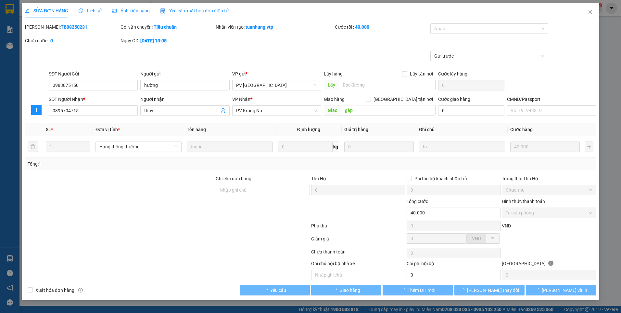
type input "0983875150"
type input "hường"
type input "0395704715"
type input "thúy"
type input "gấp"
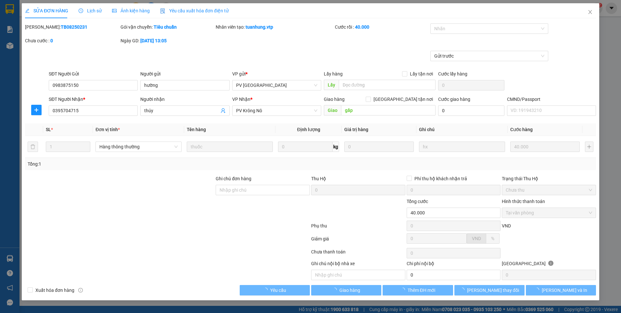
type input "40.000"
type input "2.000"
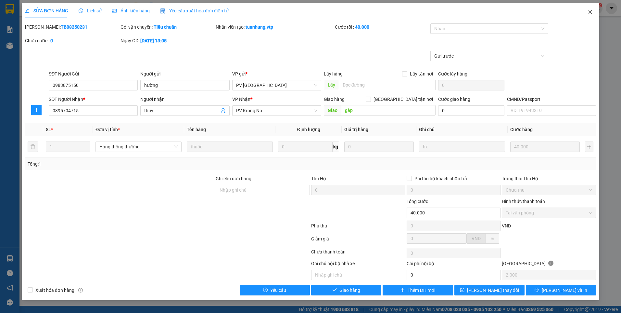
click at [592, 12] on icon "close" at bounding box center [590, 11] width 5 height 5
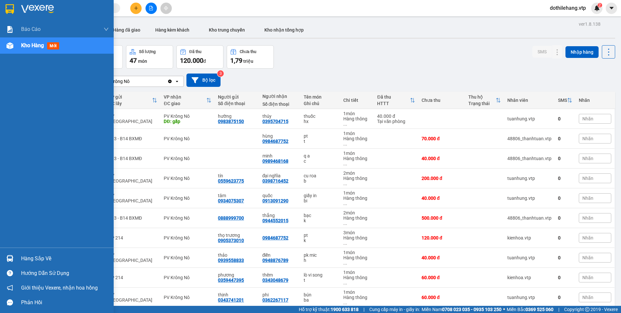
click at [12, 49] on img at bounding box center [9, 45] width 7 height 7
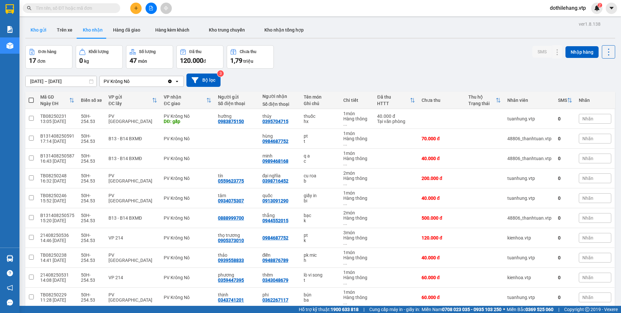
click at [41, 30] on button "Kho gửi" at bounding box center [38, 30] width 26 height 16
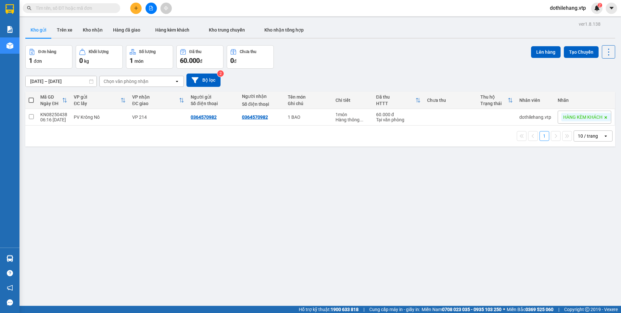
click at [30, 98] on span at bounding box center [31, 99] width 5 height 5
click at [31, 97] on input "checkbox" at bounding box center [31, 97] width 0 height 0
checkbox input "true"
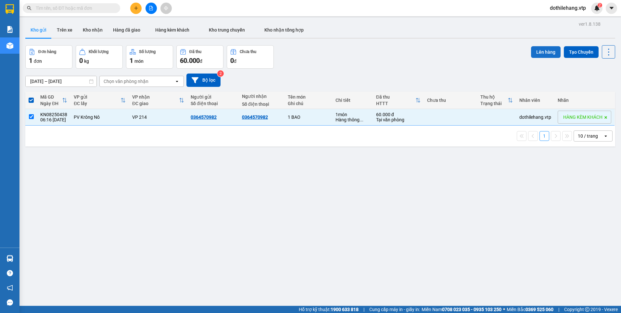
click at [535, 52] on button "Lên hàng" at bounding box center [546, 52] width 30 height 12
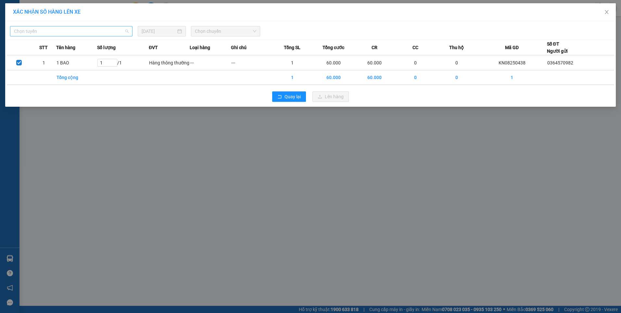
click at [77, 29] on span "Chọn tuyến" at bounding box center [71, 31] width 115 height 10
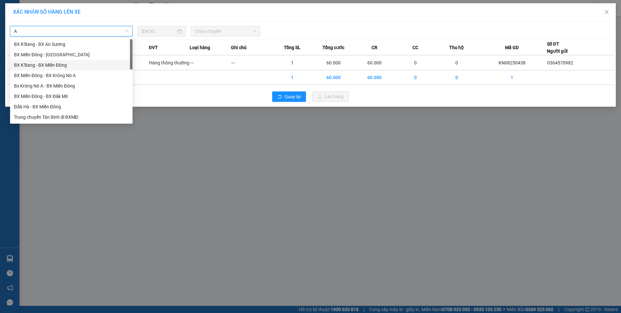
type input "A"
click at [67, 62] on div "Bx Krông Nô A - BX Miền Đông" at bounding box center [71, 64] width 115 height 7
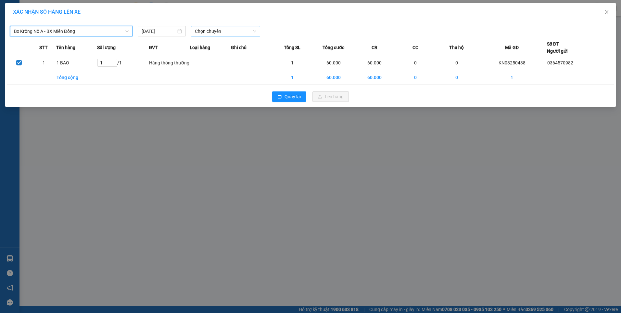
click at [234, 31] on span "Chọn chuyến" at bounding box center [225, 31] width 61 height 10
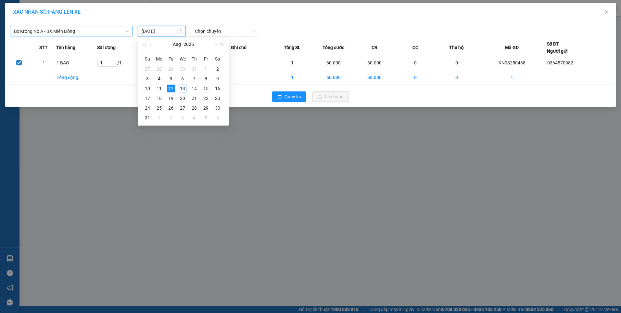
drag, startPoint x: 171, startPoint y: 29, endPoint x: 167, endPoint y: 37, distance: 9.0
click at [171, 29] on input "[DATE]" at bounding box center [159, 31] width 34 height 7
click at [181, 85] on div "13" at bounding box center [183, 88] width 8 height 8
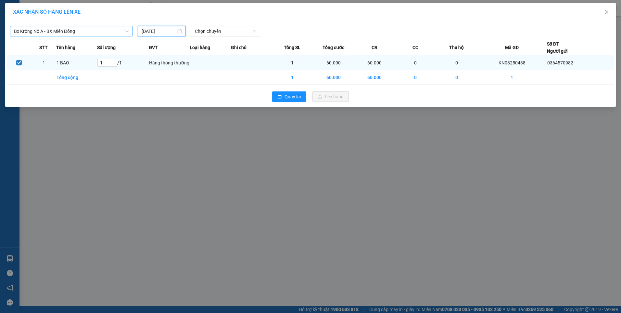
type input "[DATE]"
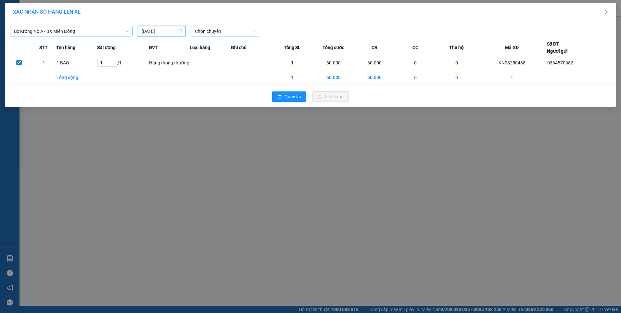
click at [212, 33] on span "Chọn chuyến" at bounding box center [225, 31] width 61 height 10
click at [215, 55] on div "07:00 - 51B-152.80" at bounding box center [220, 54] width 51 height 7
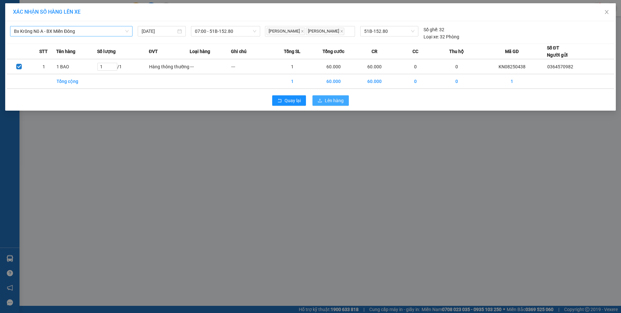
click at [331, 104] on button "Lên hàng" at bounding box center [331, 100] width 36 height 10
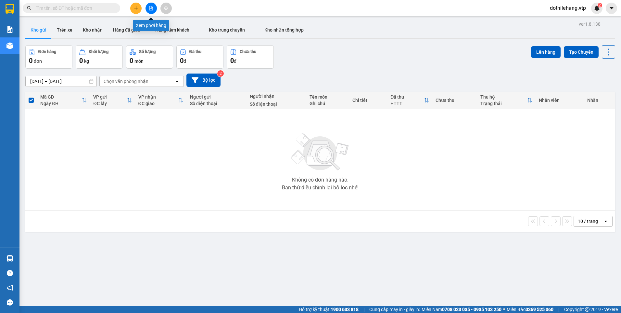
click at [148, 8] on button at bounding box center [151, 8] width 11 height 11
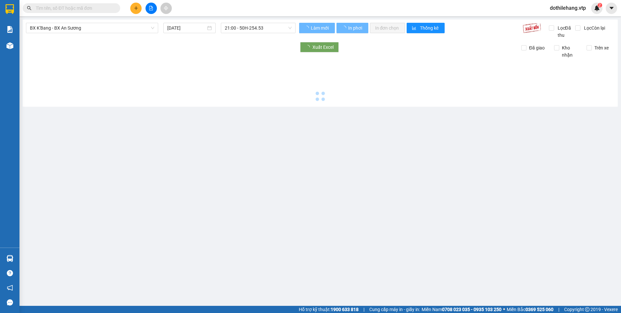
type input "[DATE]"
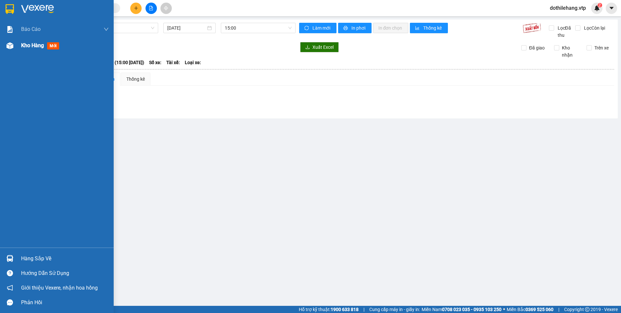
click at [9, 47] on img at bounding box center [9, 45] width 7 height 7
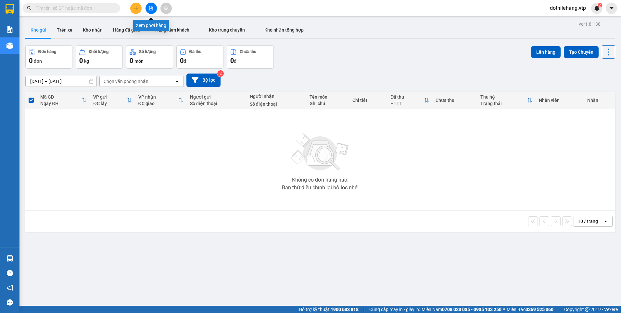
click at [150, 8] on icon "file-add" at bounding box center [151, 8] width 5 height 5
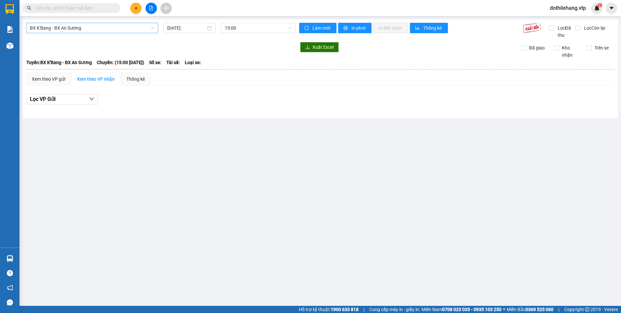
click at [100, 29] on span "BX K'Bang - BX An Sương" at bounding box center [92, 28] width 124 height 10
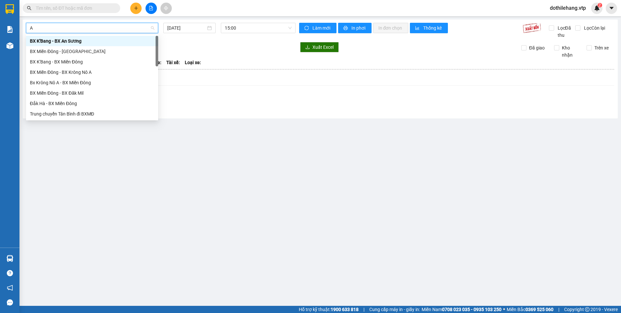
type input "A"
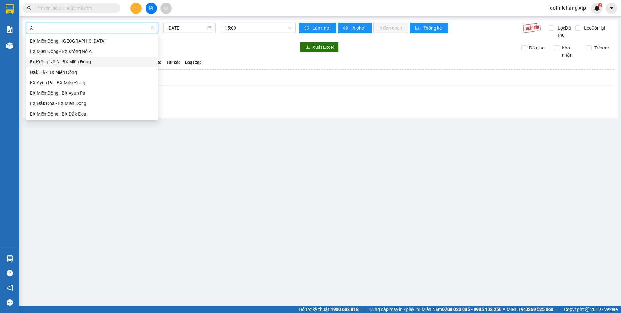
click at [98, 61] on div "Bx Krông Nô A - BX Miền Đông" at bounding box center [92, 61] width 124 height 7
type input "[DATE]"
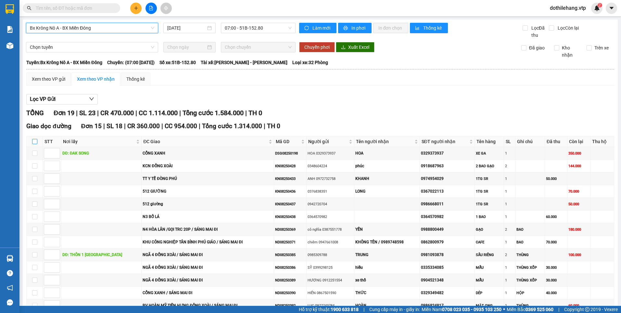
click at [37, 138] on label at bounding box center [34, 141] width 5 height 7
click at [37, 139] on input "checkbox" at bounding box center [34, 141] width 5 height 5
checkbox input "true"
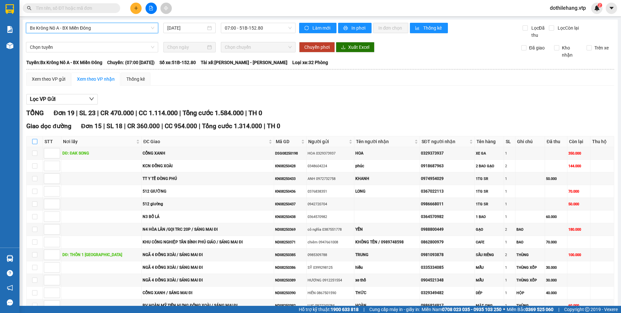
checkbox input "true"
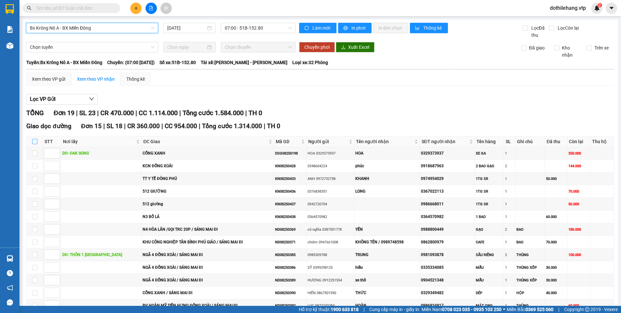
checkbox input "true"
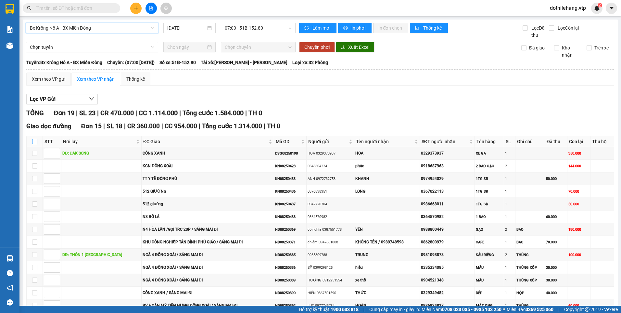
checkbox input "true"
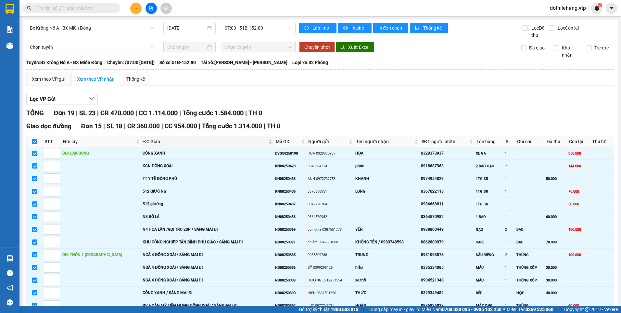
scroll to position [165, 0]
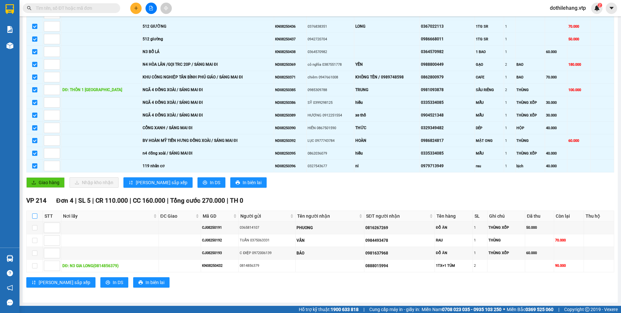
click at [35, 215] on input "checkbox" at bounding box center [34, 215] width 5 height 5
checkbox input "true"
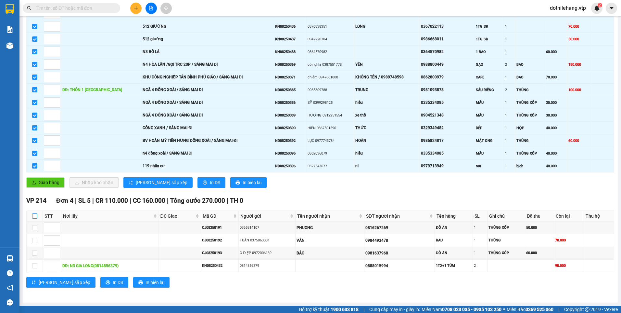
checkbox input "true"
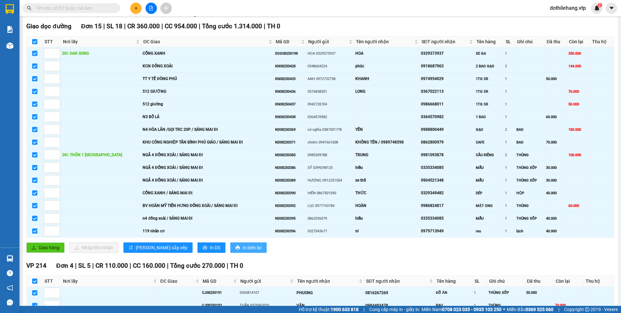
scroll to position [2, 0]
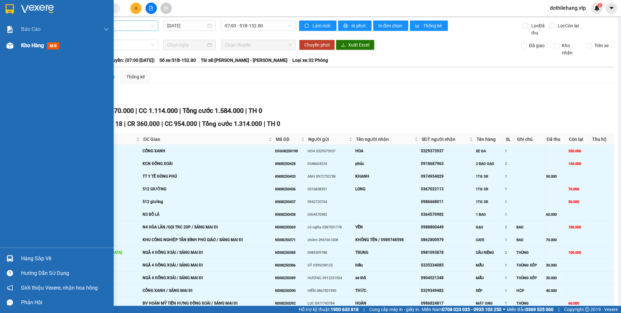
click at [13, 47] on img at bounding box center [9, 45] width 7 height 7
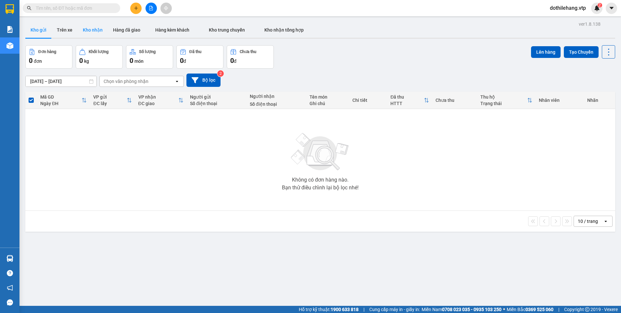
click at [89, 30] on button "Kho nhận" at bounding box center [93, 30] width 30 height 16
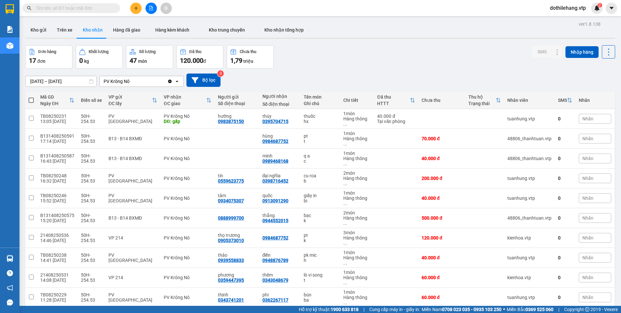
click at [589, 312] on div "10 / trang" at bounding box center [588, 317] width 20 height 6
click at [578, 250] on span "100 / trang" at bounding box center [585, 251] width 23 height 6
click at [542, 116] on icon at bounding box center [544, 118] width 5 height 5
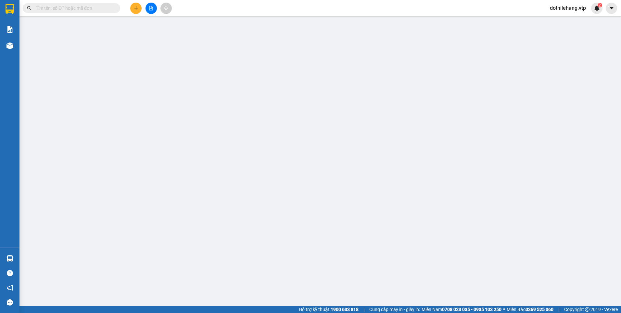
type input "0983875150"
type input "hường"
type input "0395704715"
type input "thúy"
type input "gấp"
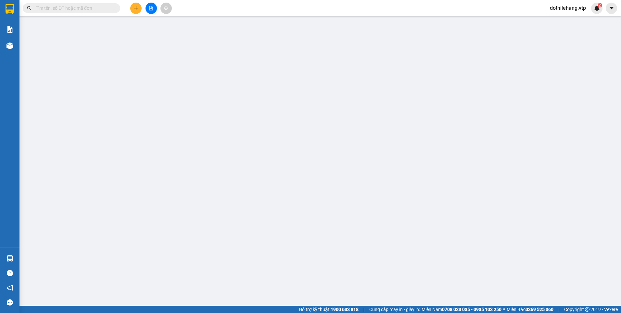
type input "40.000"
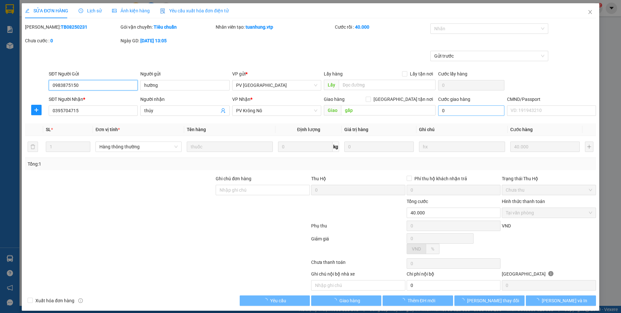
type input "2.000"
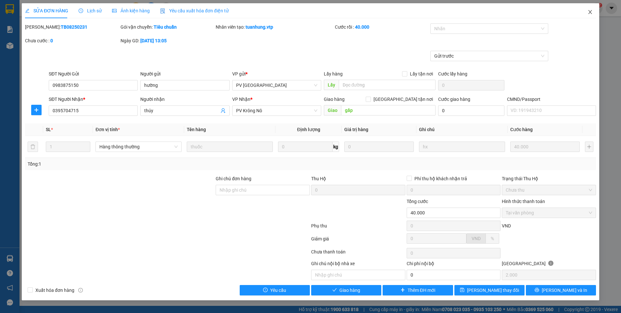
click at [589, 13] on icon "close" at bounding box center [590, 12] width 4 height 4
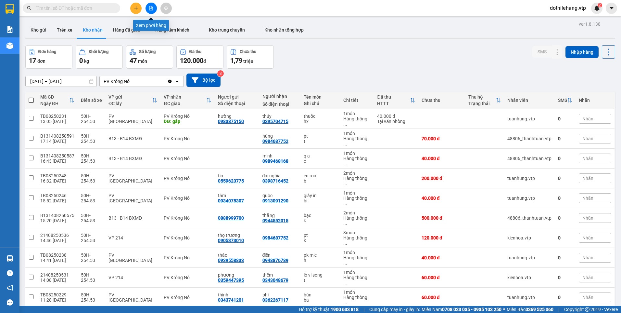
click at [149, 8] on icon "file-add" at bounding box center [151, 8] width 4 height 5
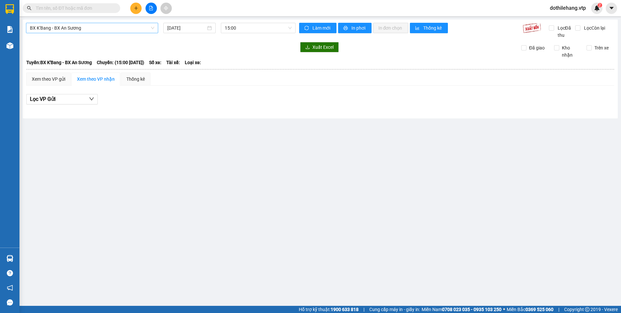
click at [73, 26] on span "BX K'Bang - BX An Sương" at bounding box center [92, 28] width 124 height 10
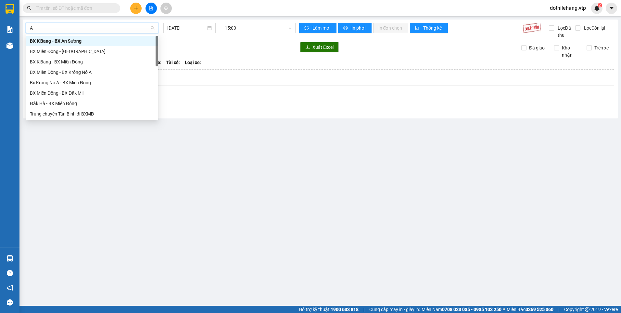
type input "A"
click at [69, 62] on div "Bx Krông Nô A - BX Miền Đông" at bounding box center [92, 61] width 124 height 7
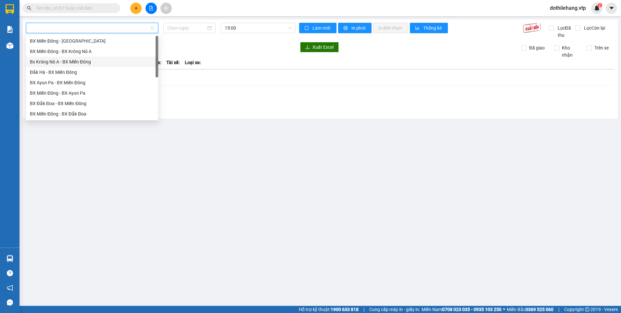
type input "[DATE]"
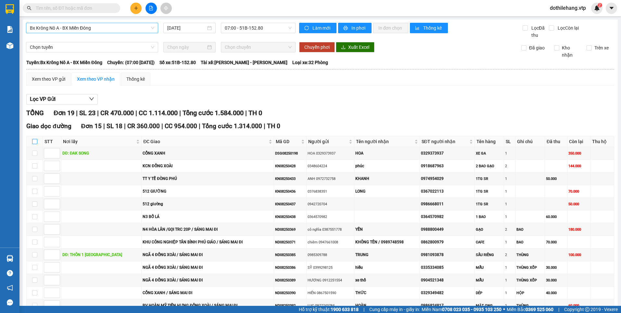
click at [33, 142] on input "checkbox" at bounding box center [34, 141] width 5 height 5
checkbox input "true"
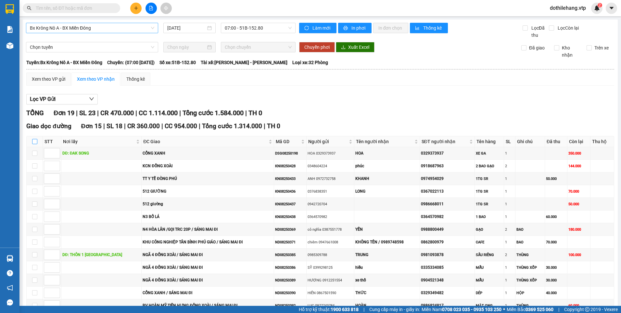
checkbox input "true"
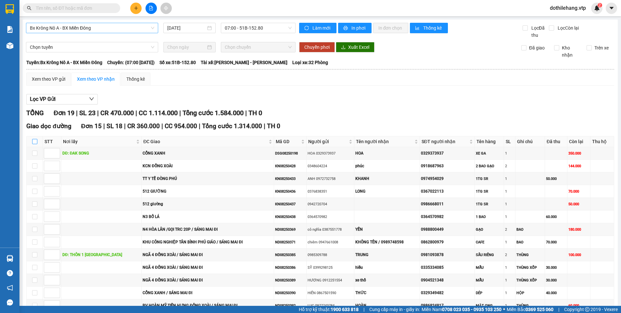
checkbox input "true"
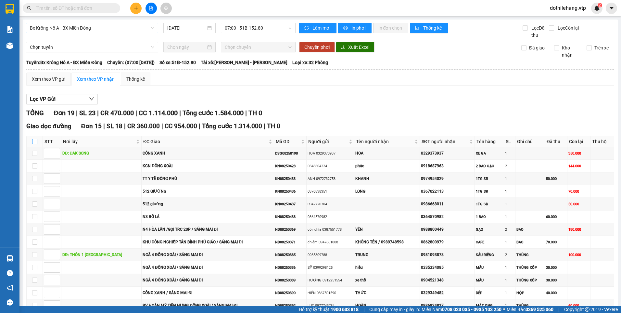
checkbox input "true"
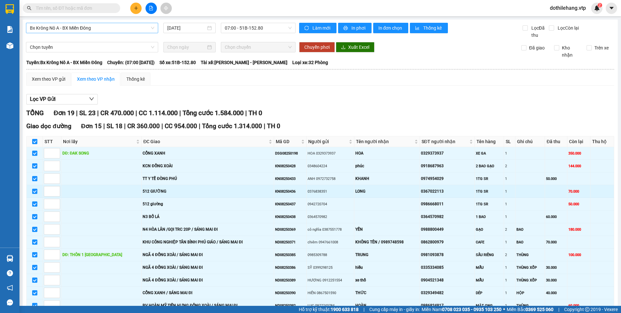
scroll to position [162, 0]
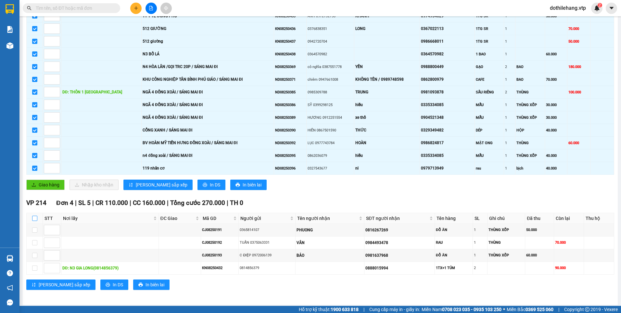
click at [36, 216] on input "checkbox" at bounding box center [34, 217] width 5 height 5
checkbox input "true"
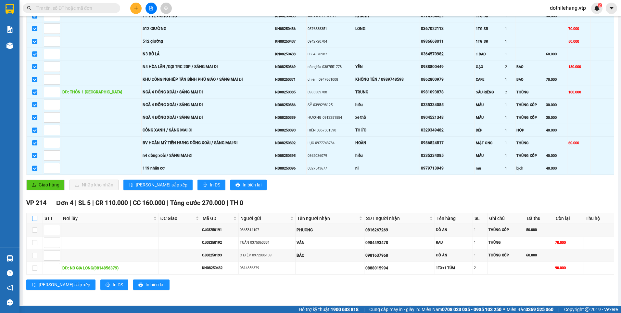
checkbox input "true"
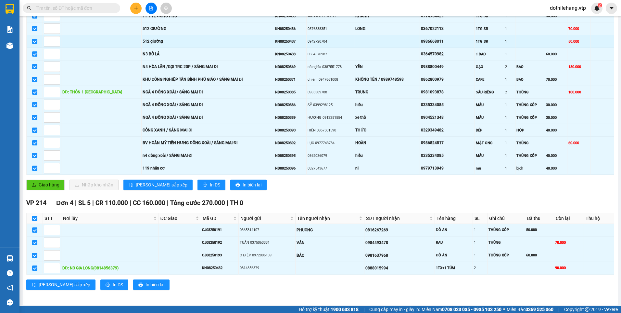
scroll to position [0, 0]
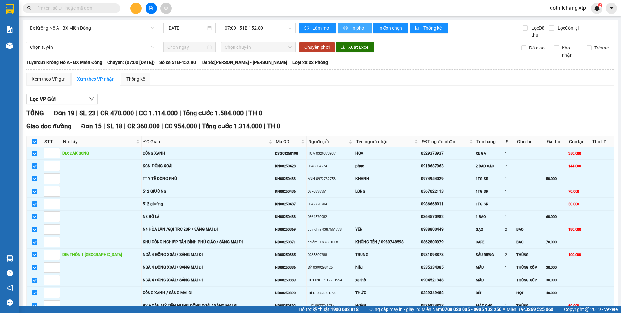
click at [347, 30] on button "In phơi" at bounding box center [354, 28] width 33 height 10
click at [136, 9] on icon "plus" at bounding box center [136, 8] width 0 height 4
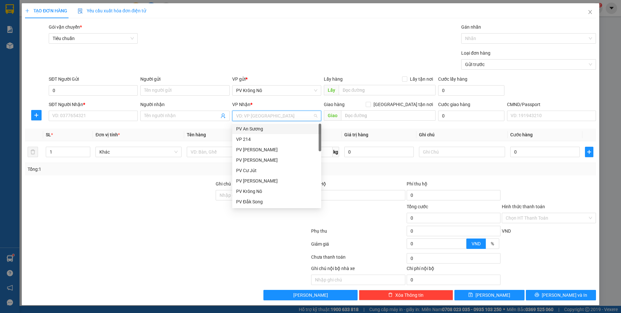
click at [277, 115] on input "search" at bounding box center [274, 116] width 77 height 10
click at [121, 91] on input "0" at bounding box center [93, 90] width 89 height 10
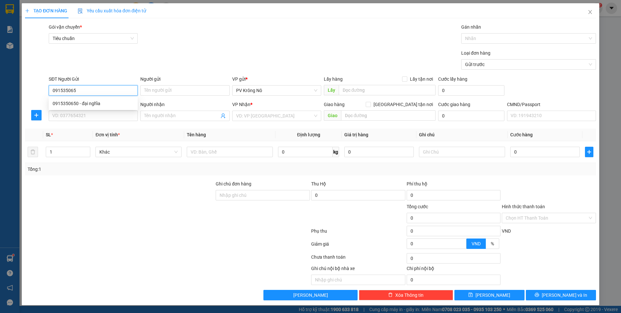
type input "0915350650"
click at [123, 103] on div "0915350650 - đại nghĩa" at bounding box center [93, 103] width 81 height 7
type input "đại nghĩa"
type input "0398697965"
type input "HƯƠNG"
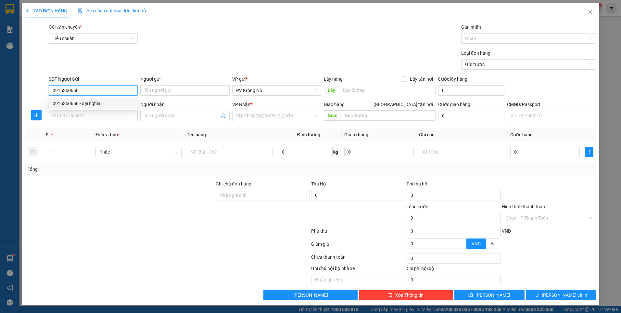
type input "QL 14 XÃ NAM BÌNH"
type input "0915350650"
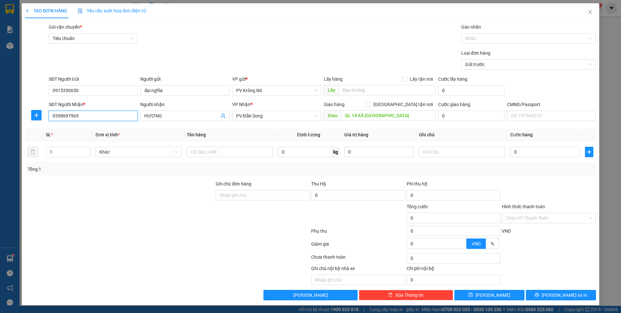
drag, startPoint x: 108, startPoint y: 120, endPoint x: 2, endPoint y: 119, distance: 105.9
click at [0, 119] on div "TẠO ĐƠN HÀNG Yêu cầu xuất hóa đơn điện tử Transit Pickup Surcharge Ids Transit …" at bounding box center [310, 156] width 621 height 313
type input "0"
drag, startPoint x: 156, startPoint y: 119, endPoint x: 111, endPoint y: 129, distance: 45.5
click at [111, 129] on body "Kết quả tìm kiếm ( 0 ) Bộ lọc No Data dothilehang.vtp 2 Báo cáo BC giao hàng (n…" at bounding box center [310, 156] width 621 height 313
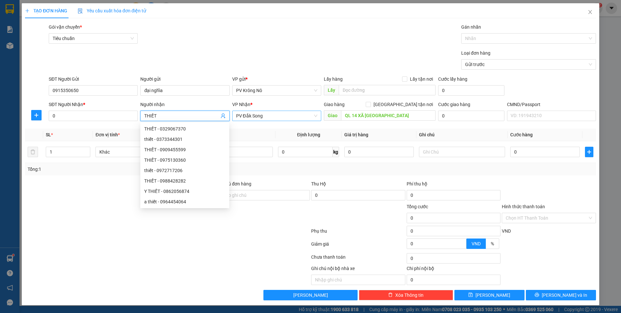
click at [266, 113] on span "PV Đắk Song" at bounding box center [276, 116] width 81 height 10
type input "THIẾT"
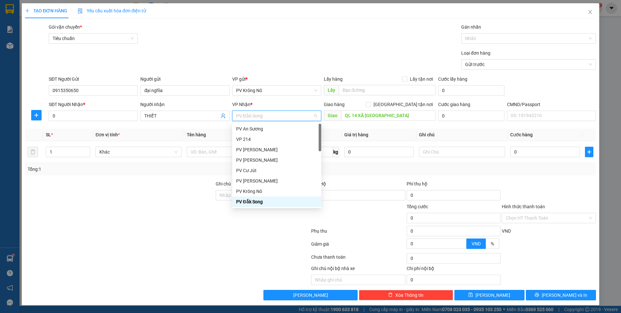
scroll to position [97, 0]
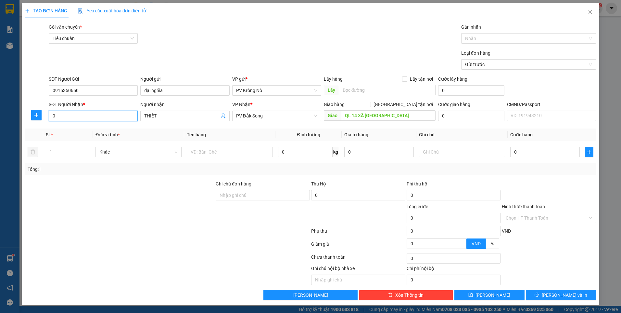
click at [119, 114] on input "0" at bounding box center [93, 115] width 89 height 10
type input "0989769770"
type input "ĐAK RLAP"
click at [64, 149] on input "1" at bounding box center [68, 152] width 44 height 10
type input "2"
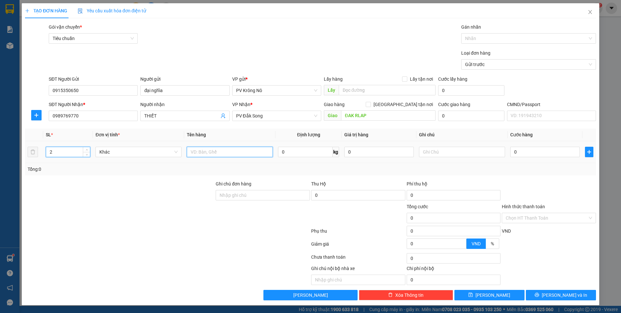
click at [232, 149] on input "text" at bounding box center [230, 152] width 86 height 10
type input "2 BAO HÀNG"
click at [519, 151] on input "0" at bounding box center [545, 152] width 70 height 10
type input "001"
type input "1"
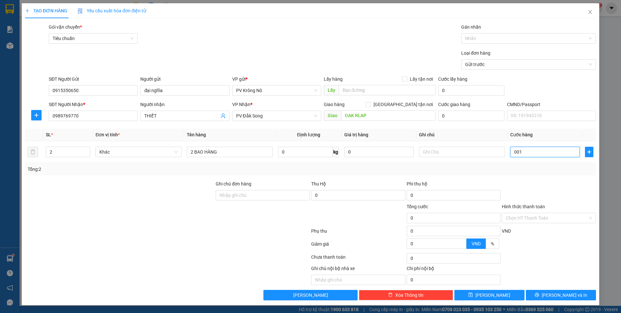
type input "1"
type input "0.014"
type input "14"
type input "00.140"
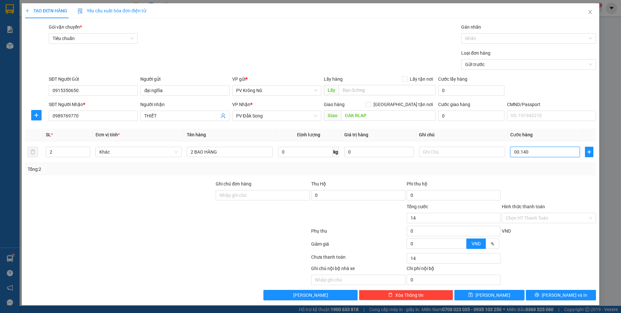
type input "140"
type input "0.001.400"
type input "1.400"
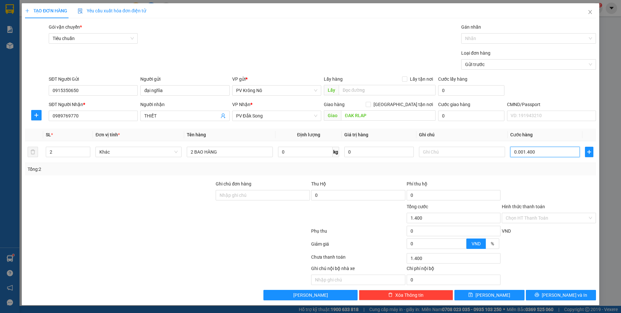
type input "000.014.000"
type input "14.000"
type input "00.000.140.000"
type input "140.000"
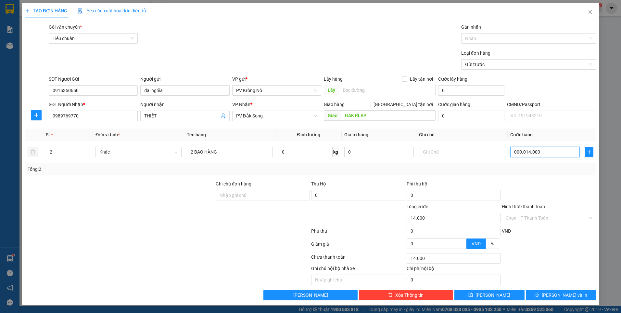
type input "140.000"
click at [568, 220] on input "Hình thức thanh toán" at bounding box center [547, 218] width 82 height 10
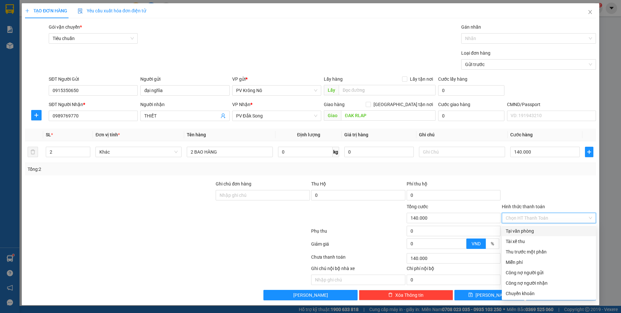
click at [559, 233] on div "Tại văn phòng" at bounding box center [549, 230] width 86 height 7
type input "0"
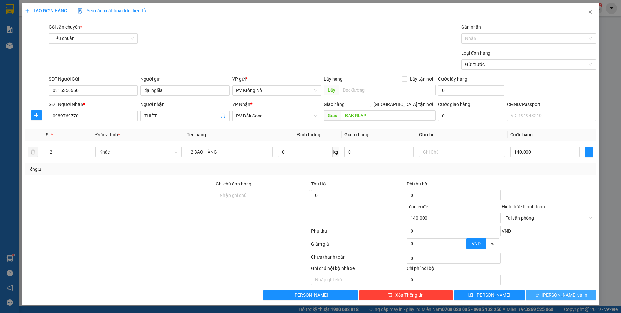
click at [558, 290] on button "[PERSON_NAME] và In" at bounding box center [561, 294] width 70 height 10
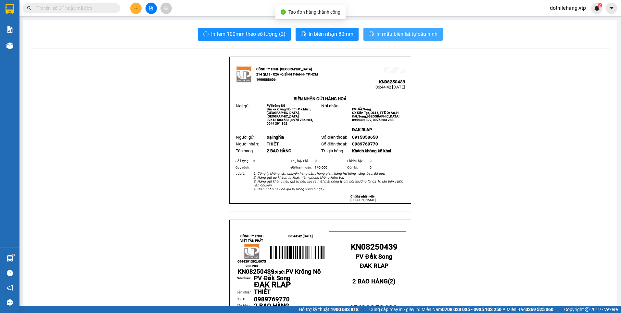
click at [381, 30] on span "In mẫu biên lai tự cấu hình" at bounding box center [407, 34] width 61 height 8
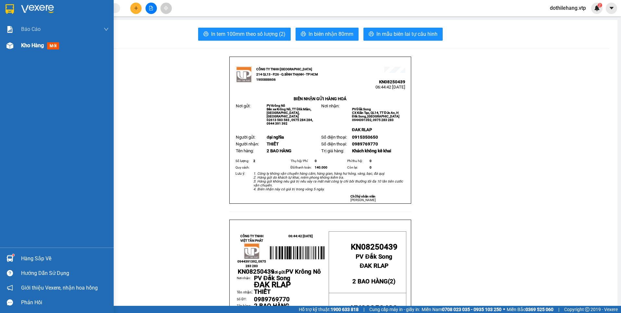
click at [53, 42] on div "Kho hàng mới" at bounding box center [41, 45] width 41 height 8
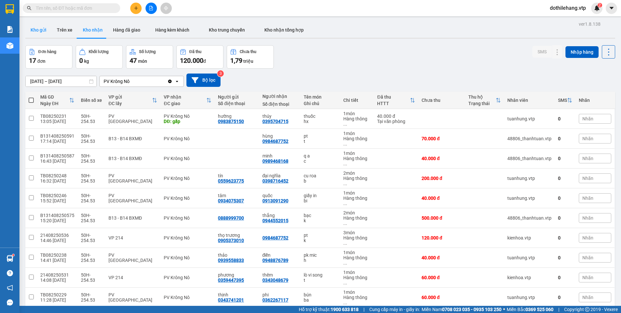
click at [46, 25] on button "Kho gửi" at bounding box center [38, 30] width 26 height 16
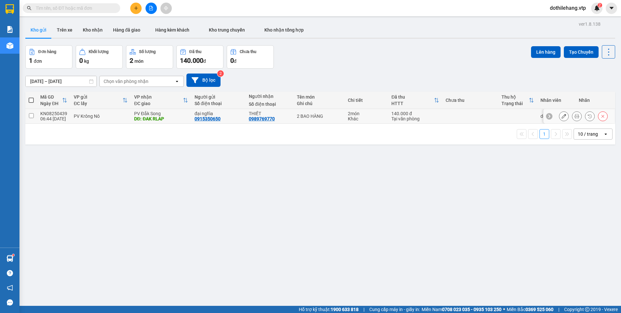
click at [106, 118] on div "PV Krông Nô" at bounding box center [101, 115] width 54 height 5
checkbox input "true"
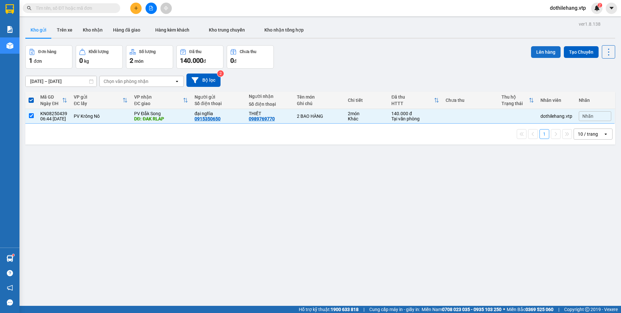
click at [546, 52] on button "Lên hàng" at bounding box center [546, 52] width 30 height 12
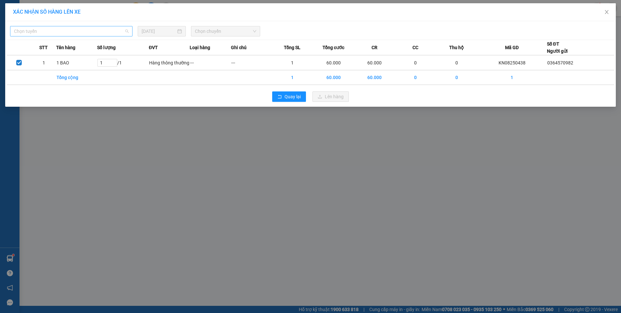
click at [107, 32] on span "Chọn tuyến" at bounding box center [71, 31] width 115 height 10
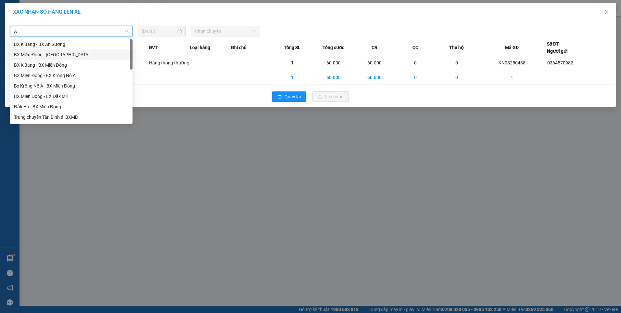
type input "A"
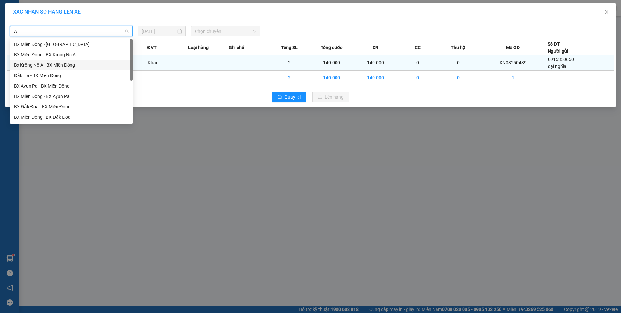
click at [70, 67] on div "Bx Krông Nô A - BX Miền Đông" at bounding box center [71, 64] width 115 height 7
click at [71, 67] on td "2 BAO HÀNG" at bounding box center [76, 62] width 41 height 15
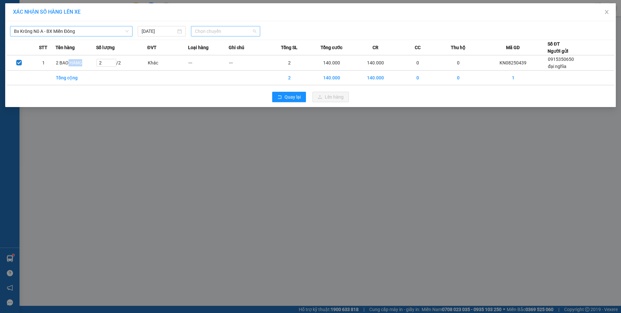
click at [214, 33] on span "Chọn chuyến" at bounding box center [225, 31] width 61 height 10
click at [166, 32] on input "[DATE]" at bounding box center [159, 31] width 34 height 7
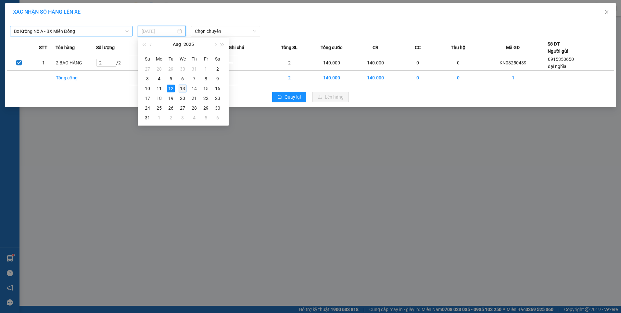
click at [184, 88] on div "13" at bounding box center [183, 88] width 8 height 8
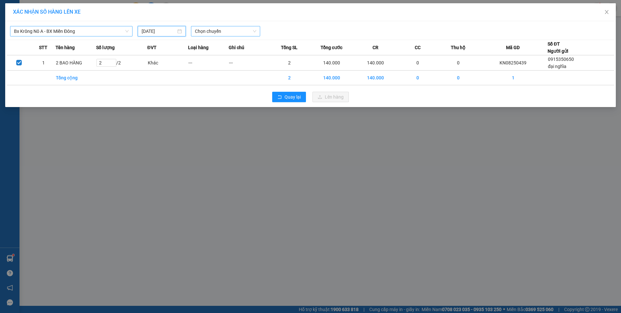
click at [202, 32] on span "Chọn chuyến" at bounding box center [225, 31] width 61 height 10
type input "[DATE]"
click at [211, 58] on div "07:00 - 51B-152.80" at bounding box center [220, 54] width 58 height 10
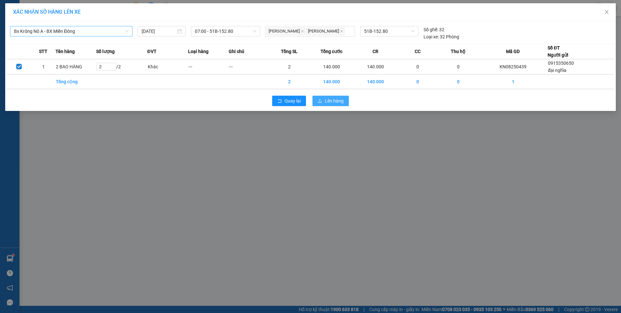
click at [327, 103] on span "Lên hàng" at bounding box center [334, 100] width 19 height 7
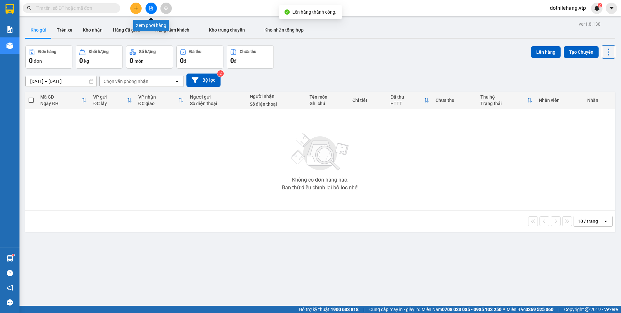
click at [150, 8] on icon "file-add" at bounding box center [151, 8] width 5 height 5
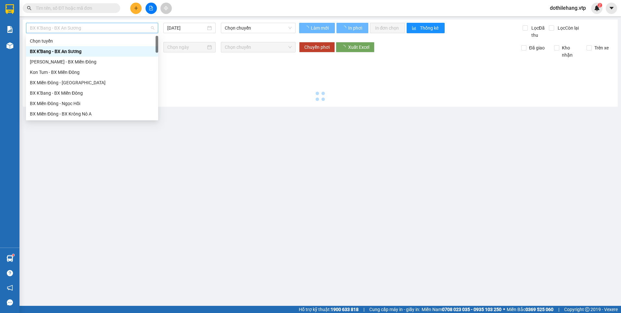
click at [61, 27] on span "BX K'Bang - BX An Sương" at bounding box center [92, 28] width 124 height 10
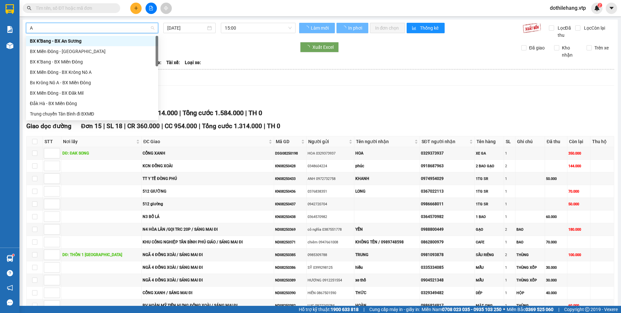
type input "A"
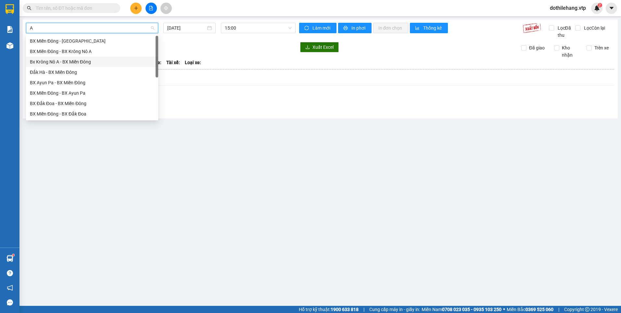
click at [79, 63] on div "Bx Krông Nô A - BX Miền Đông" at bounding box center [92, 61] width 124 height 7
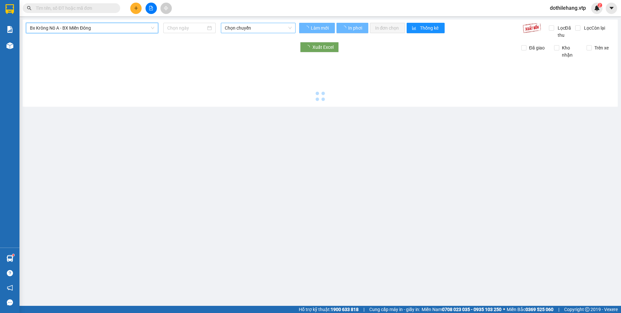
type input "[DATE]"
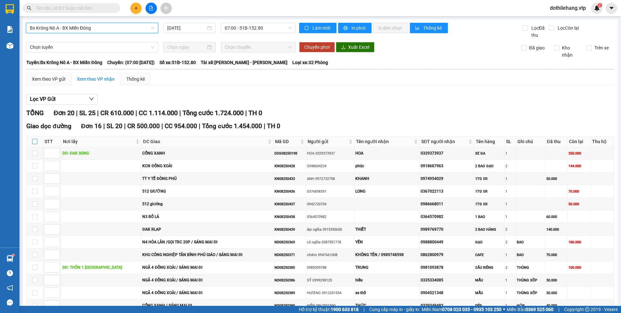
click at [33, 139] on input "checkbox" at bounding box center [34, 141] width 5 height 5
checkbox input "true"
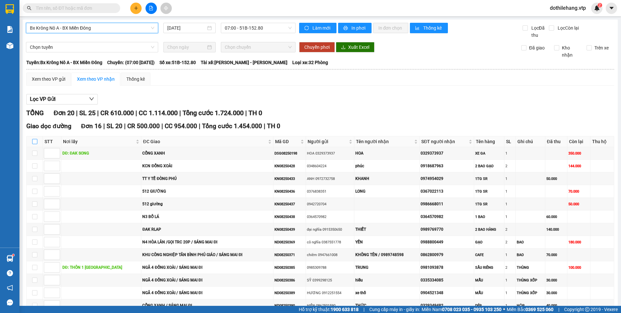
checkbox input "true"
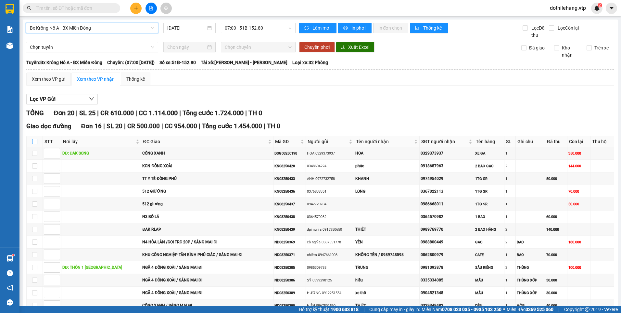
checkbox input "true"
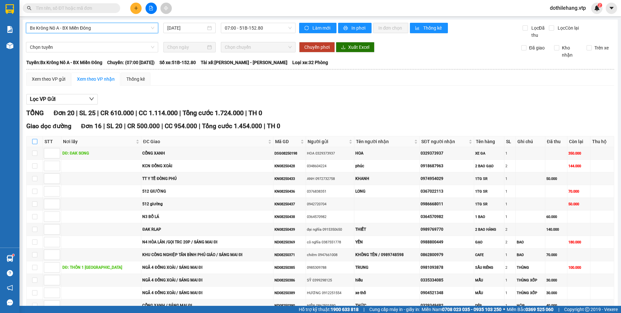
checkbox input "true"
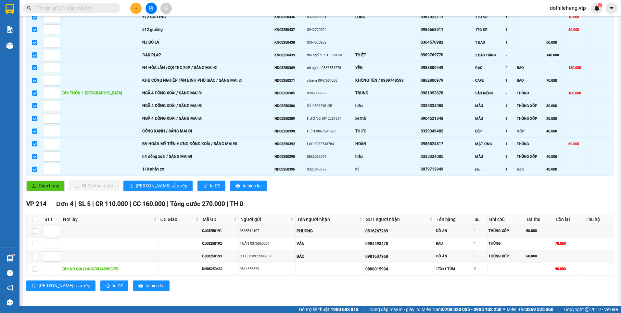
scroll to position [177, 0]
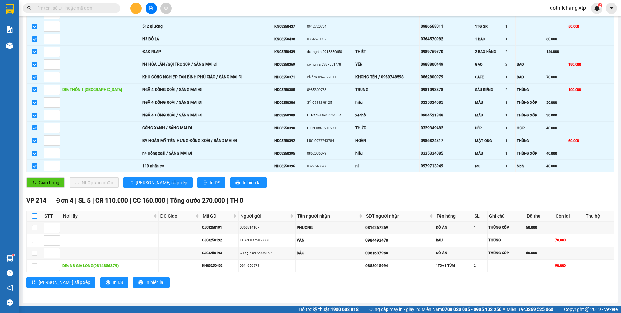
click at [37, 215] on input "checkbox" at bounding box center [34, 215] width 5 height 5
checkbox input "true"
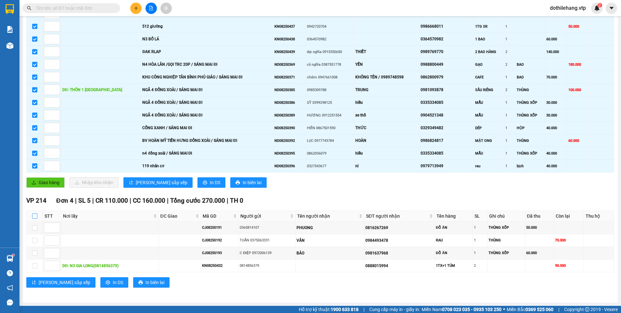
checkbox input "true"
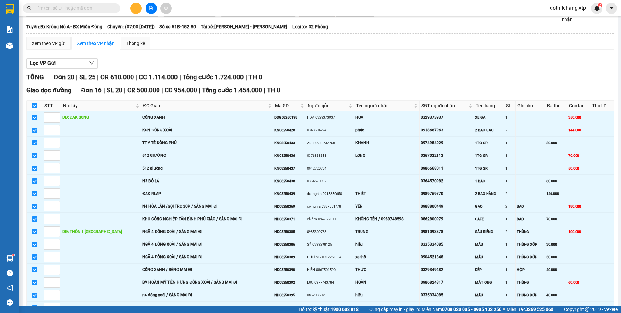
scroll to position [0, 0]
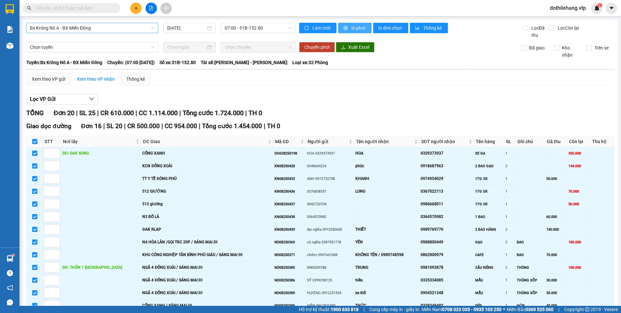
click at [343, 30] on span "printer" at bounding box center [346, 28] width 6 height 5
click at [353, 22] on div "Bx Krông Nô A - BX Miền Đông 13/08/2025 07:00 - 51B-152.80 Làm mới In phơi In đ…" at bounding box center [320, 249] width 595 height 460
click at [352, 25] on span "In phơi" at bounding box center [358, 27] width 15 height 7
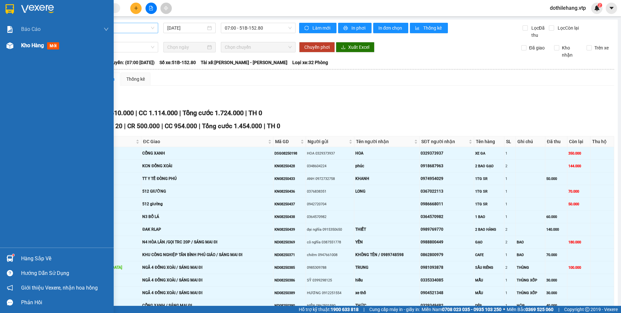
click at [17, 46] on div "Kho hàng mới" at bounding box center [57, 45] width 114 height 16
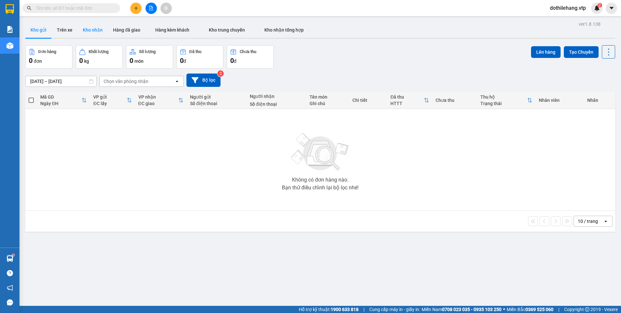
click at [95, 34] on button "Kho nhận" at bounding box center [93, 30] width 30 height 16
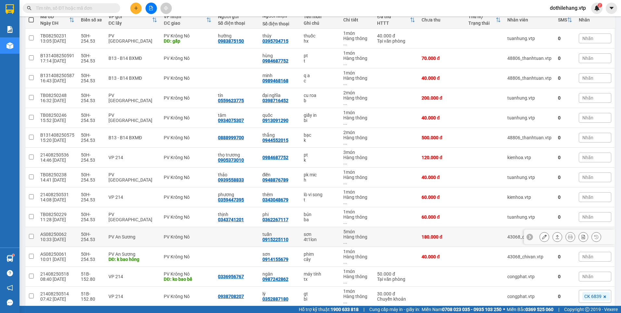
scroll to position [81, 0]
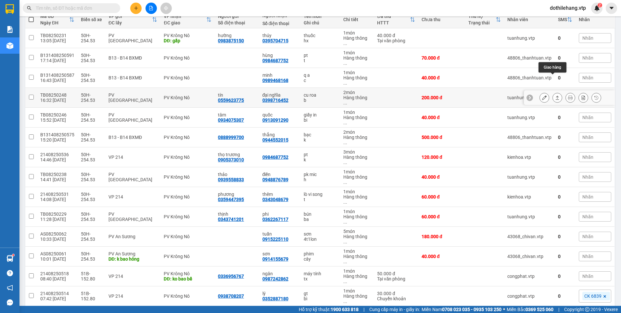
click at [555, 95] on icon at bounding box center [557, 97] width 5 height 5
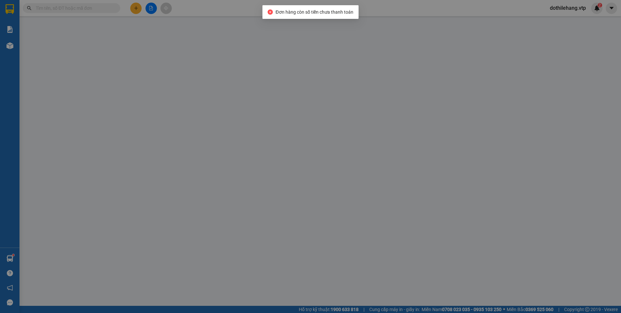
type input "0559623775"
type input "tín"
type input "0398716452"
type input "đại nghĩa"
type input "200.000"
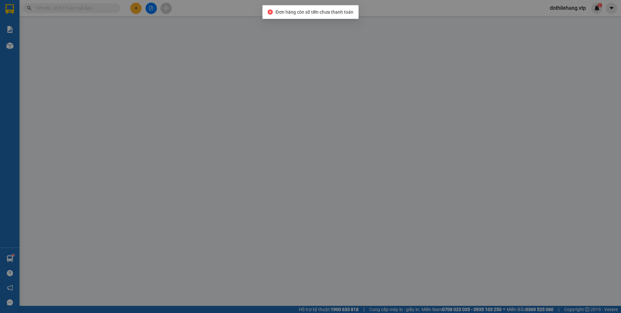
type input "200.000"
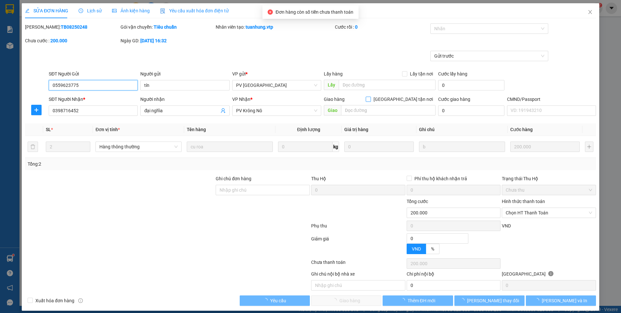
type input "10.000"
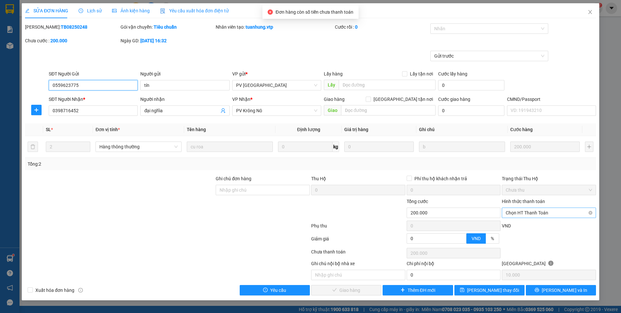
click at [547, 209] on span "Chọn HT Thanh Toán" at bounding box center [549, 213] width 86 height 10
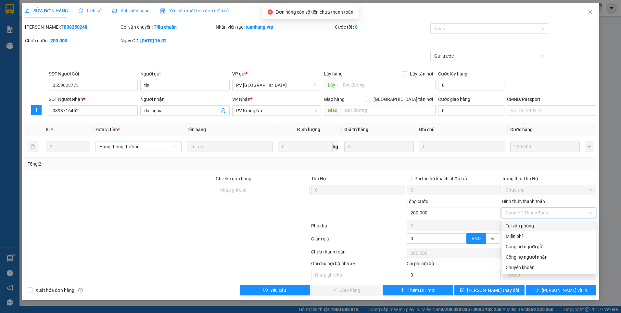
click at [544, 222] on div "Tại văn phòng" at bounding box center [549, 225] width 86 height 7
type input "0"
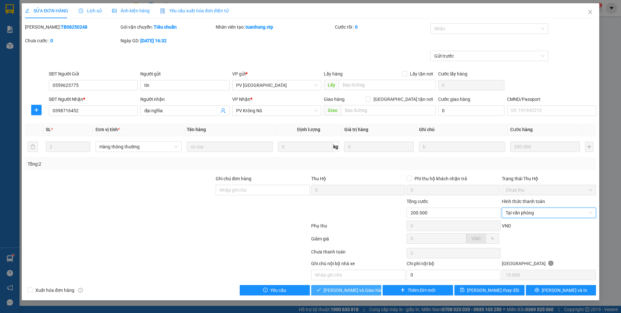
click at [340, 290] on span "Lưu và Giao hàng" at bounding box center [355, 289] width 62 height 7
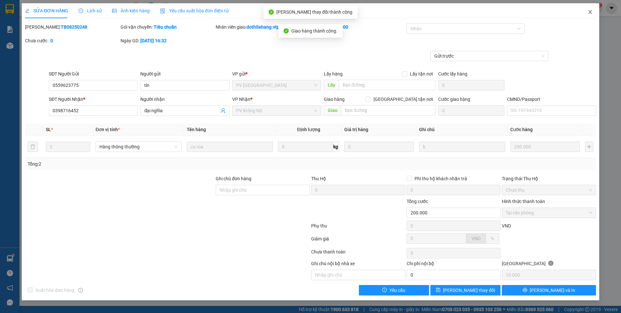
click at [591, 13] on icon "close" at bounding box center [590, 12] width 4 height 4
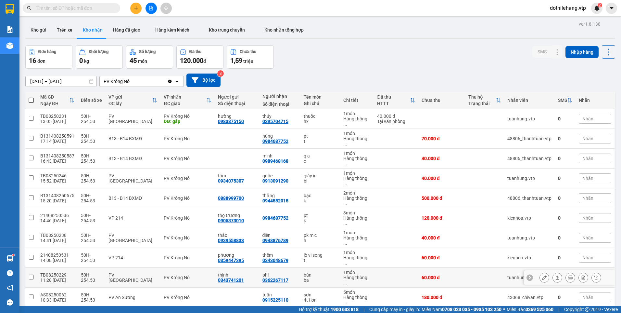
scroll to position [66, 0]
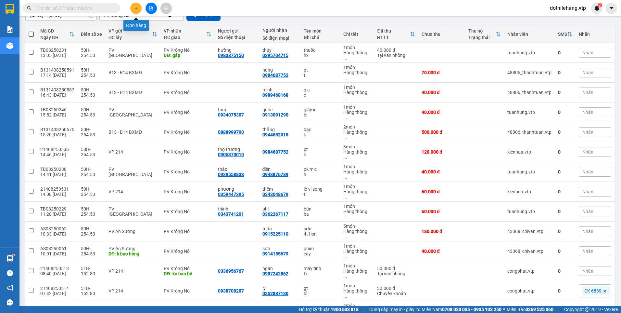
click at [136, 4] on button at bounding box center [135, 8] width 11 height 11
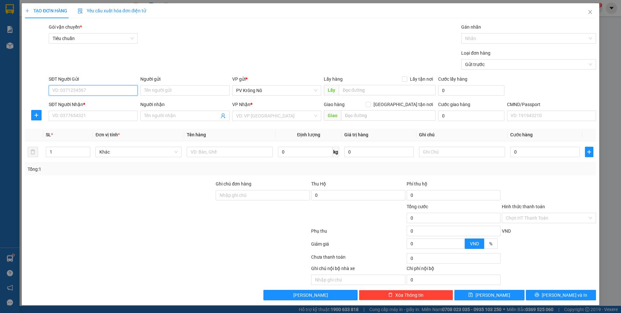
paste input "0974630582"
type input "0974630582"
click at [95, 115] on input "SĐT Người Nhận *" at bounding box center [93, 115] width 89 height 10
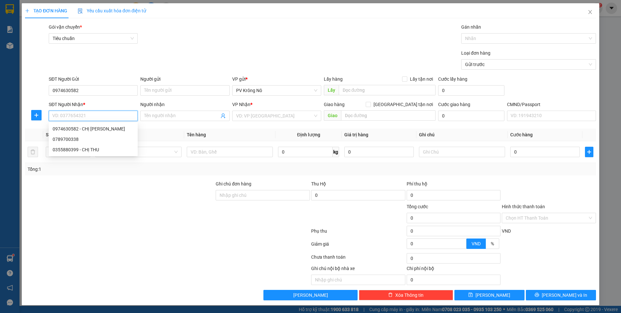
paste input "0974630582"
type input "0974630582"
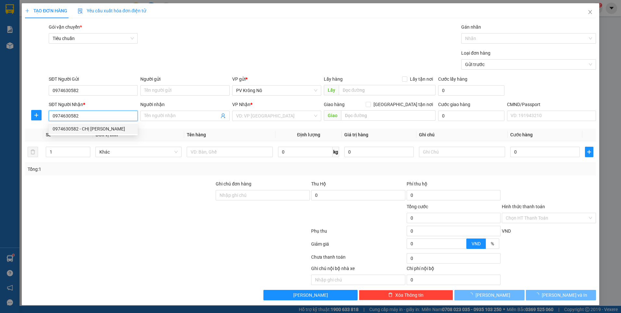
click at [108, 128] on div "0974630582 - CHỊ HỒNG" at bounding box center [93, 128] width 81 height 7
type input "CHỊ HỒNG"
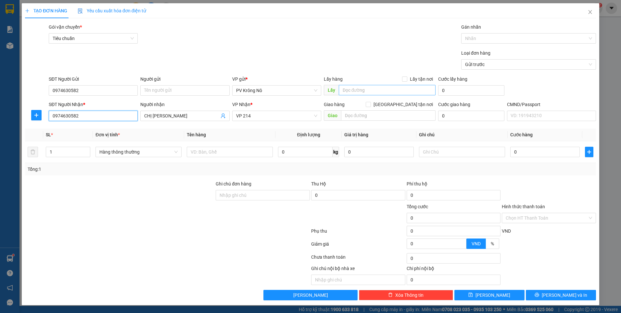
type input "0974630582"
click at [388, 91] on input "text" at bounding box center [387, 90] width 97 height 10
paste input "0974630582"
click at [386, 89] on input "NGHĨA TRANG LIỆT SĨ(0974630582)" at bounding box center [387, 90] width 97 height 10
click at [388, 90] on input "NGHĨA TRANG LIỆT SĨ(0974630582)" at bounding box center [387, 90] width 97 height 10
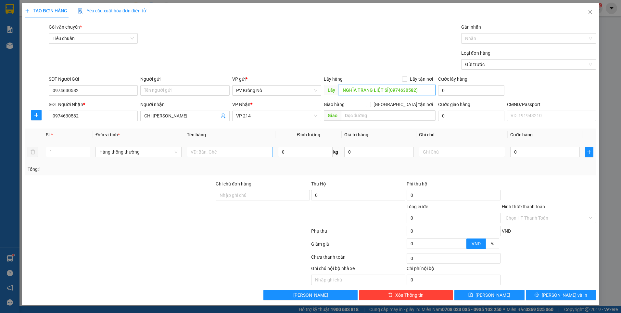
type input "NGHĨA TRANG LIỆT SĨ(0974630582)"
click at [234, 151] on input "text" at bounding box center [230, 152] width 86 height 10
type input "6TG SR"
click at [54, 150] on input "1" at bounding box center [68, 152] width 44 height 10
type input "6"
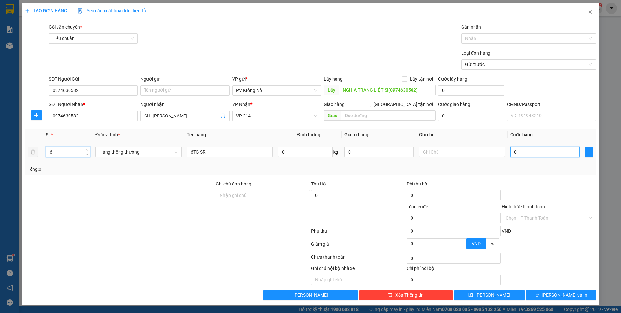
click at [524, 149] on input "0" at bounding box center [545, 152] width 70 height 10
type input "004"
type input "4"
type input "0.042"
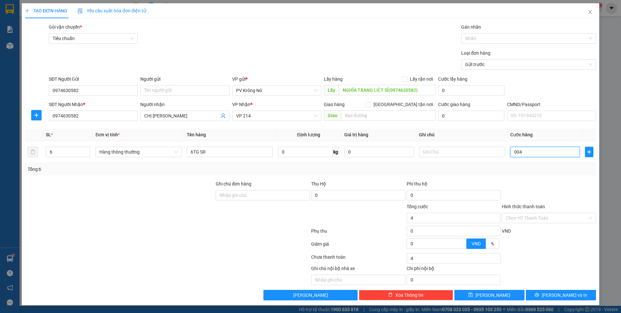
type input "42"
type input "00.420"
type input "420"
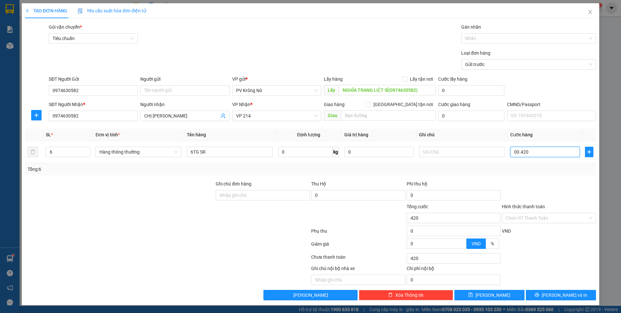
type input "0.004.200"
type input "4.200"
type input "000.042.000"
type input "42.000"
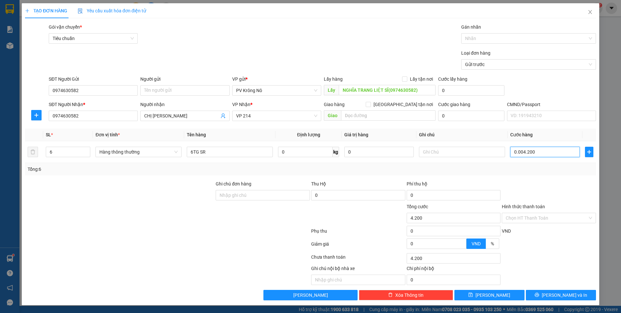
type input "42.000"
type input "00.000.420.000"
type input "420.000"
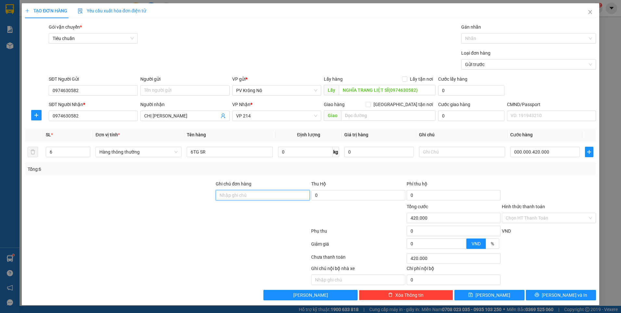
type input "420.000"
click at [480, 297] on button "[PERSON_NAME]" at bounding box center [489, 294] width 70 height 10
type input "1"
type input "0"
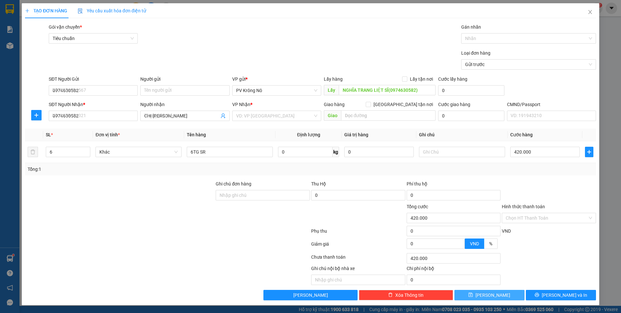
type input "0"
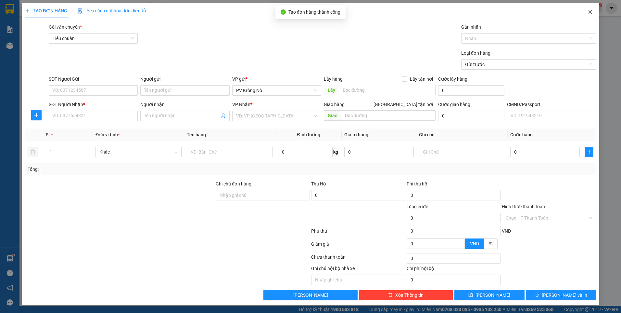
click at [593, 9] on span "Close" at bounding box center [590, 12] width 18 height 18
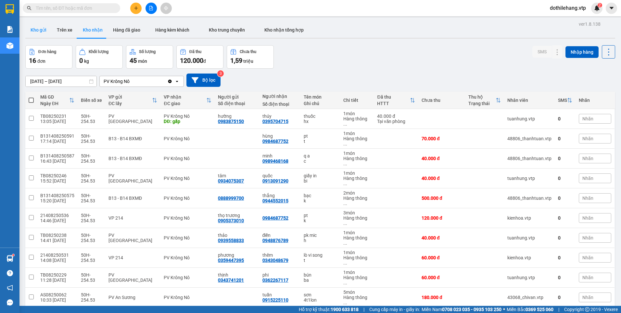
click at [28, 33] on button "Kho gửi" at bounding box center [38, 30] width 26 height 16
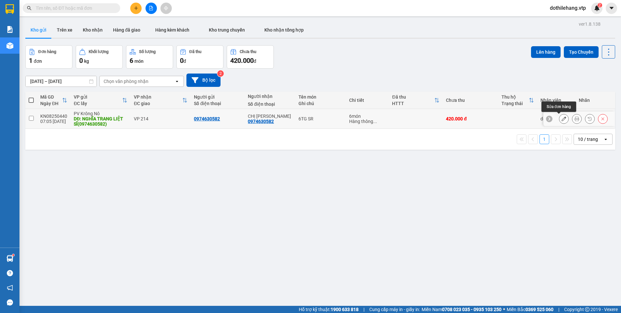
click at [562, 119] on icon at bounding box center [564, 118] width 5 height 5
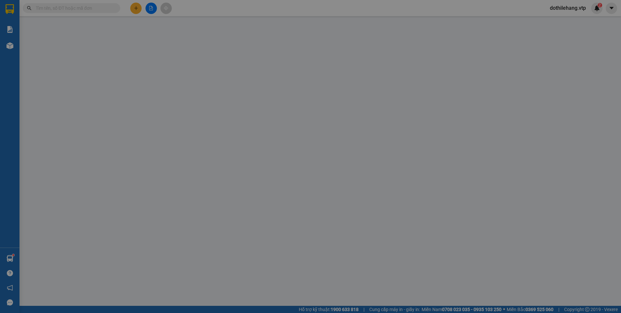
type input "0974630582"
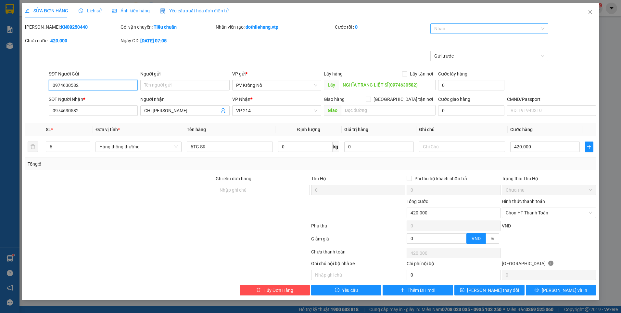
click at [439, 26] on div at bounding box center [486, 29] width 108 height 8
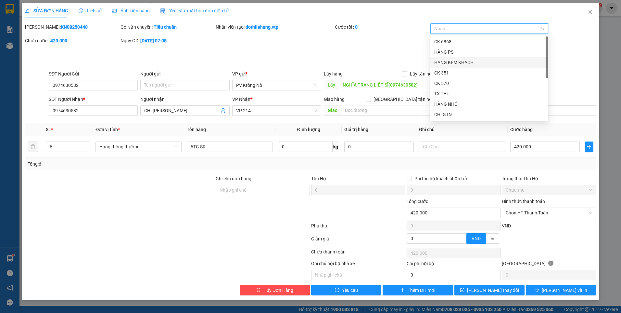
click at [443, 64] on div "HÀNG KÈM KHÁCH" at bounding box center [489, 62] width 110 height 7
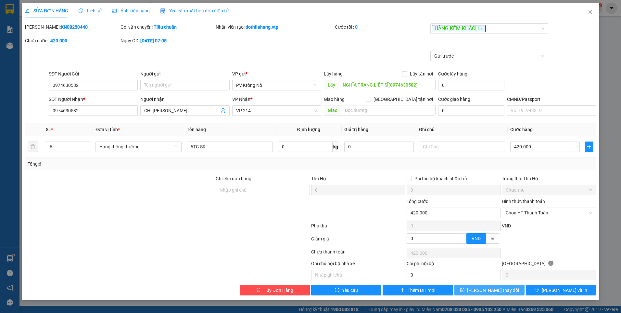
click at [513, 287] on button "[PERSON_NAME] thay đổi" at bounding box center [489, 290] width 70 height 10
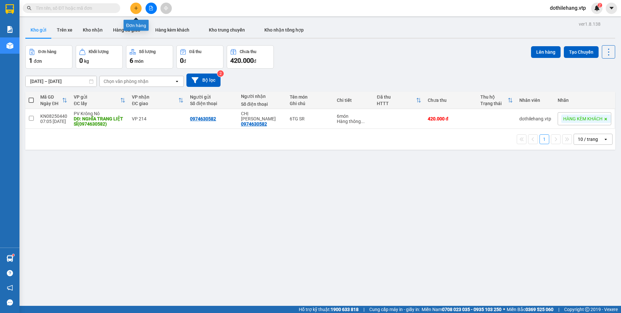
click at [150, 8] on icon "file-add" at bounding box center [151, 8] width 5 height 5
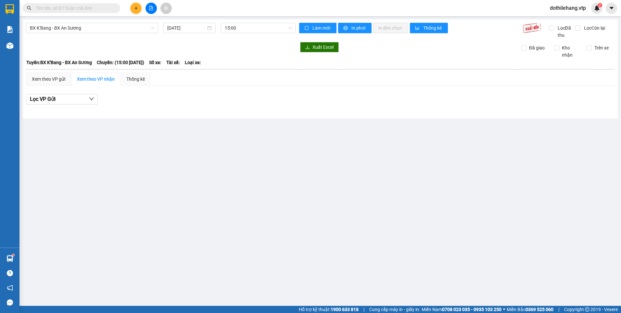
click at [28, 50] on div at bounding box center [161, 47] width 270 height 10
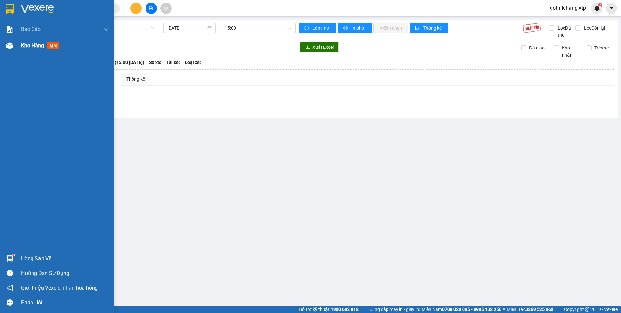
click at [12, 50] on div at bounding box center [9, 45] width 11 height 11
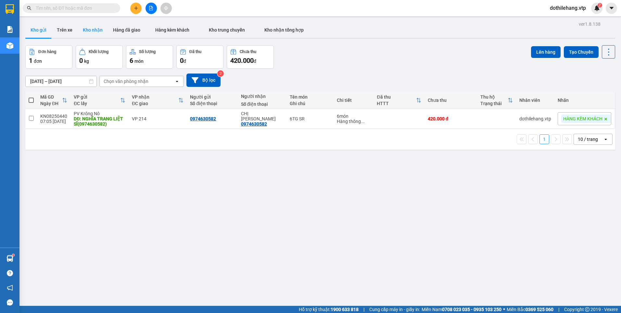
click at [97, 32] on button "Kho nhận" at bounding box center [93, 30] width 30 height 16
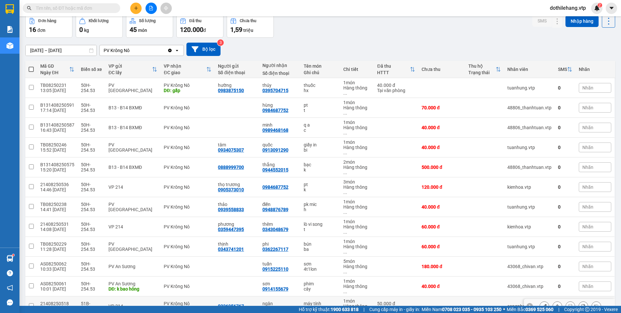
scroll to position [66, 0]
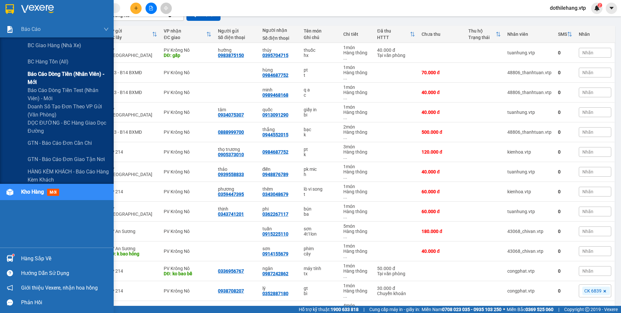
click at [40, 81] on span "Báo cáo dòng tiền (nhân viên) - mới" at bounding box center [68, 78] width 81 height 16
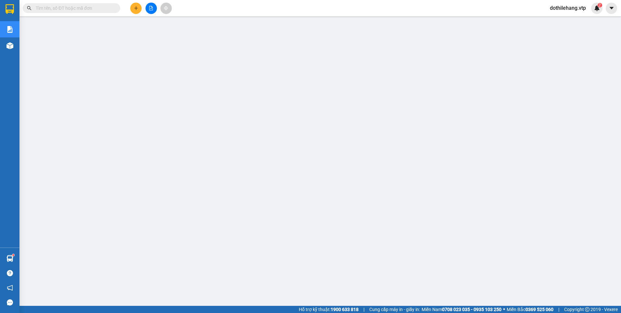
click at [52, 9] on input "text" at bounding box center [74, 8] width 77 height 7
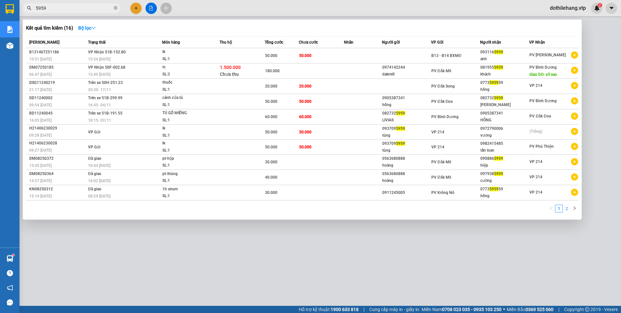
click at [567, 207] on link "2" at bounding box center [566, 208] width 7 height 7
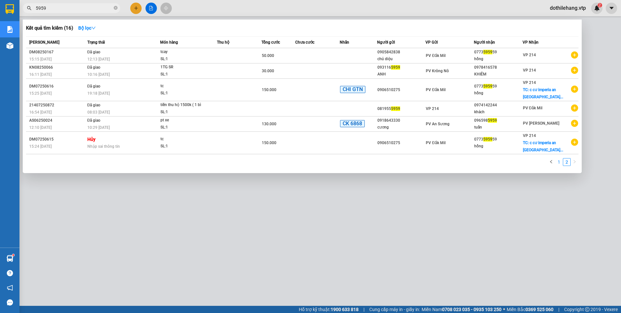
click at [557, 161] on link "1" at bounding box center [558, 161] width 7 height 7
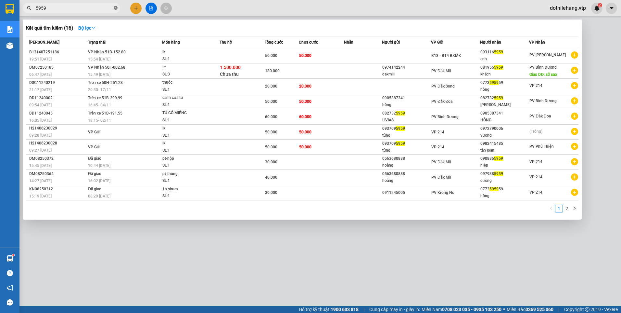
click at [116, 7] on icon "close-circle" at bounding box center [116, 8] width 4 height 4
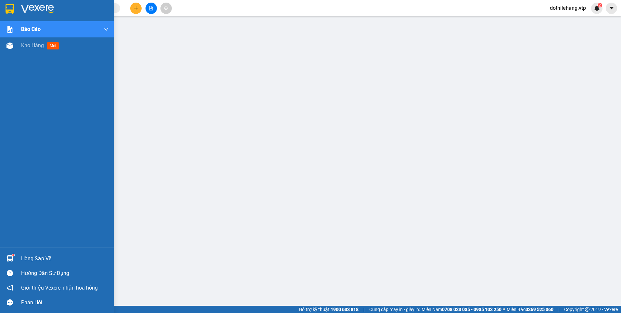
drag, startPoint x: 19, startPoint y: 49, endPoint x: 107, endPoint y: 65, distance: 89.8
click at [18, 49] on div "Kho hàng mới" at bounding box center [57, 45] width 114 height 16
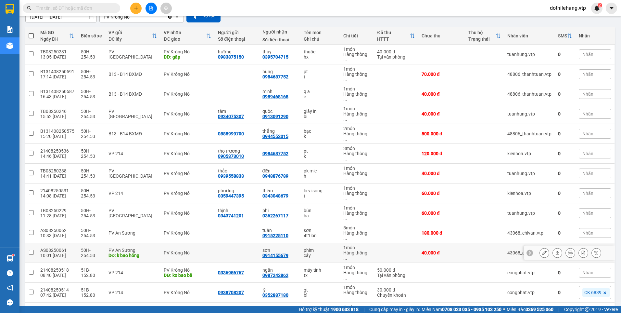
scroll to position [66, 0]
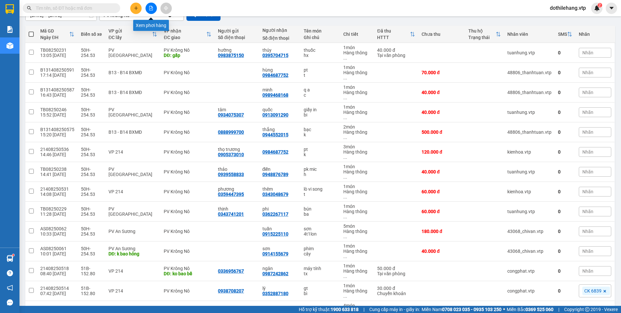
click at [148, 8] on button at bounding box center [151, 8] width 11 height 11
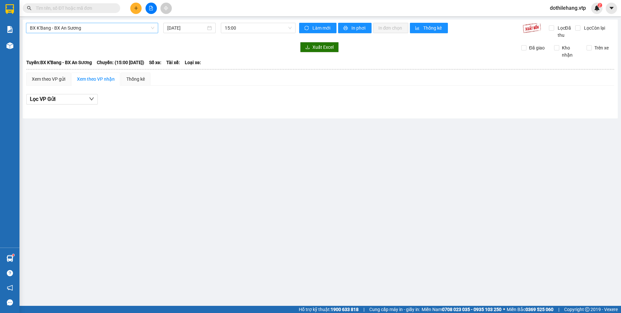
click at [100, 28] on span "BX K'Bang - BX An Sương" at bounding box center [92, 28] width 124 height 10
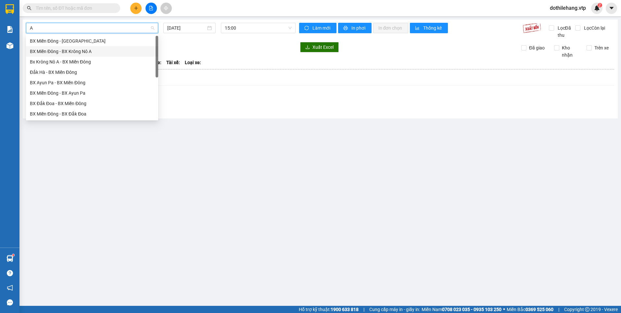
click at [85, 51] on div "BX Miền Đông - BX Krông Nô A" at bounding box center [92, 51] width 124 height 7
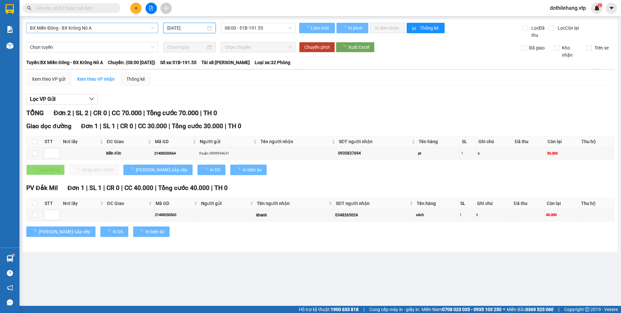
click at [192, 29] on input "[DATE]" at bounding box center [186, 27] width 38 height 7
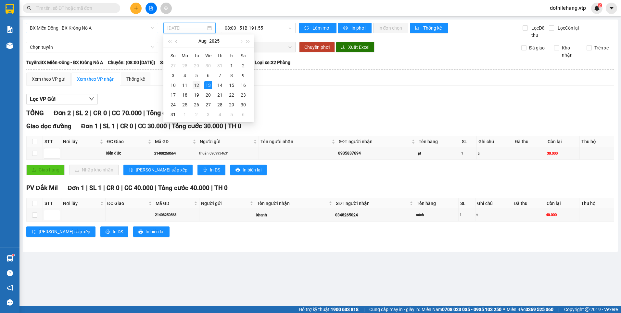
click at [195, 82] on div "12" at bounding box center [197, 85] width 8 height 8
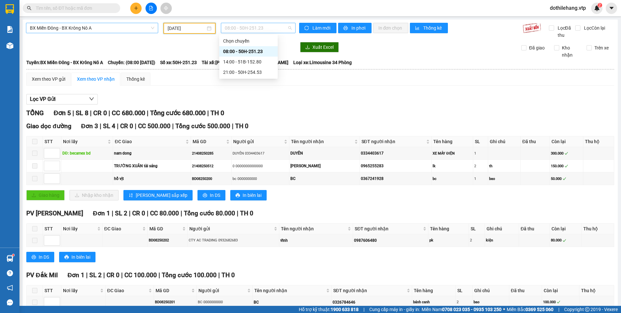
click at [227, 27] on span "08:00 - 50H-251.23" at bounding box center [258, 28] width 67 height 10
click at [234, 75] on div "21:00 - 50H-254.53" at bounding box center [248, 72] width 51 height 7
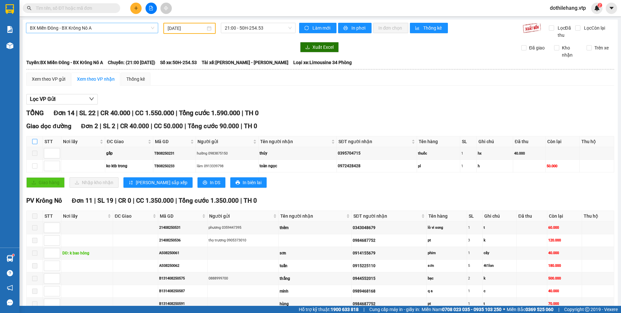
click at [33, 141] on input "checkbox" at bounding box center [34, 141] width 5 height 5
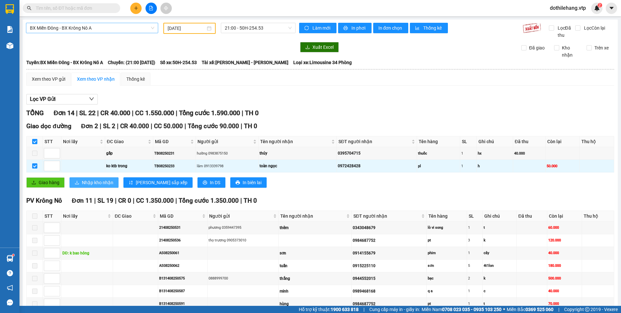
click at [86, 182] on span "Nhập kho nhận" at bounding box center [98, 182] width 32 height 7
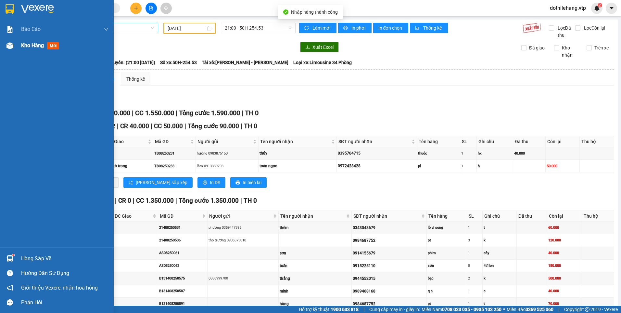
click at [12, 49] on div at bounding box center [9, 45] width 11 height 11
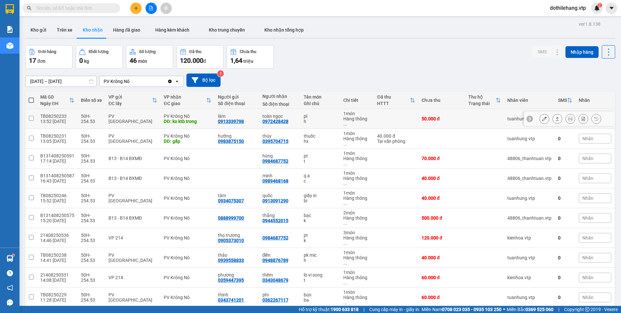
click at [555, 117] on icon at bounding box center [557, 118] width 5 height 5
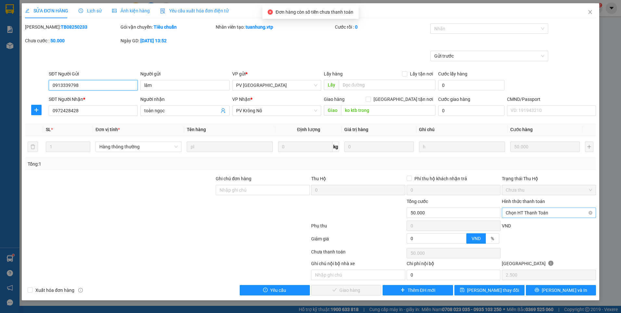
click at [523, 211] on span "Chọn HT Thanh Toán" at bounding box center [549, 213] width 86 height 10
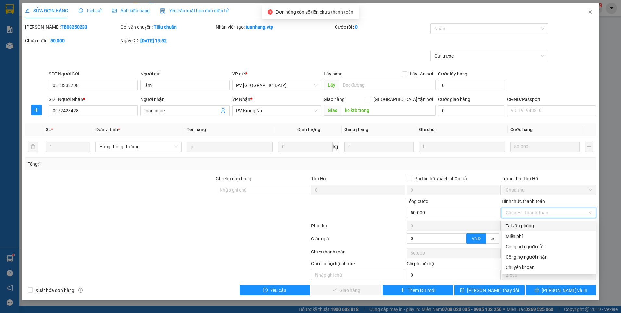
click at [514, 225] on div "Tại văn phòng" at bounding box center [549, 225] width 86 height 7
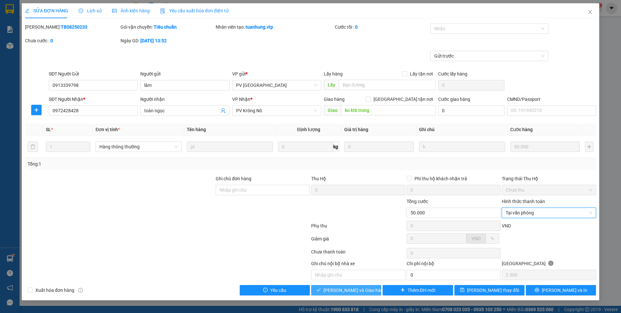
click at [369, 294] on button "Lưu và Giao hàng" at bounding box center [346, 290] width 70 height 10
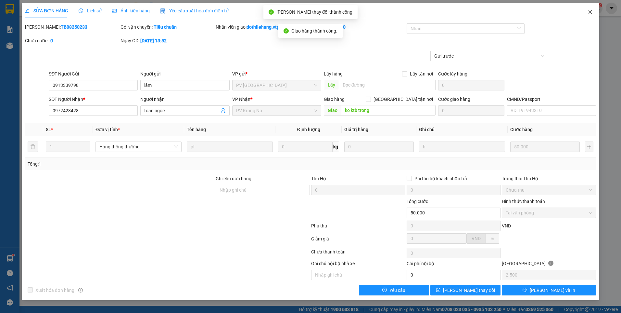
click at [589, 13] on icon "close" at bounding box center [590, 11] width 5 height 5
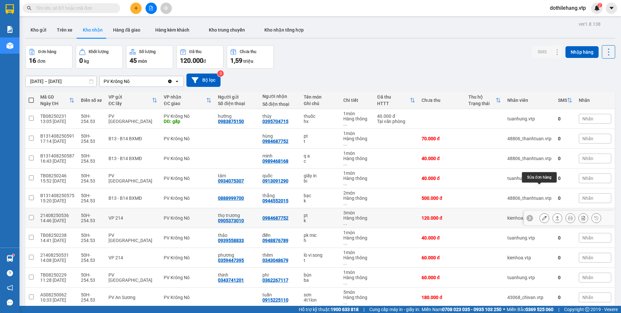
click at [542, 215] on icon at bounding box center [544, 217] width 5 height 5
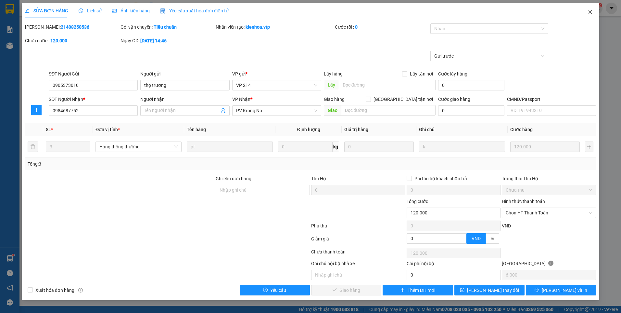
click at [589, 13] on icon "close" at bounding box center [590, 11] width 5 height 5
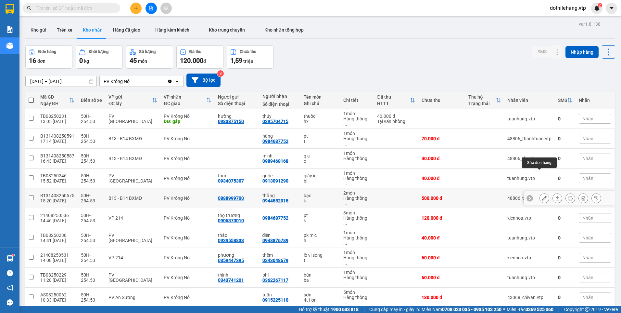
click at [541, 192] on button at bounding box center [544, 197] width 9 height 11
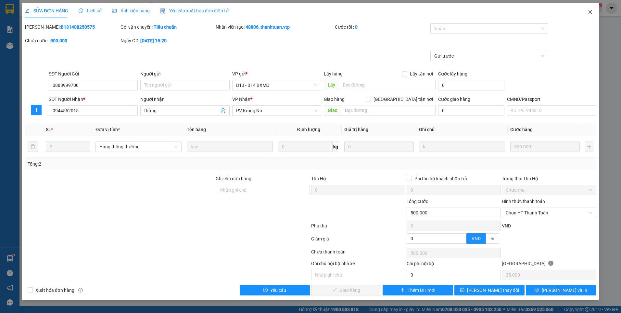
click at [589, 14] on icon "close" at bounding box center [590, 11] width 5 height 5
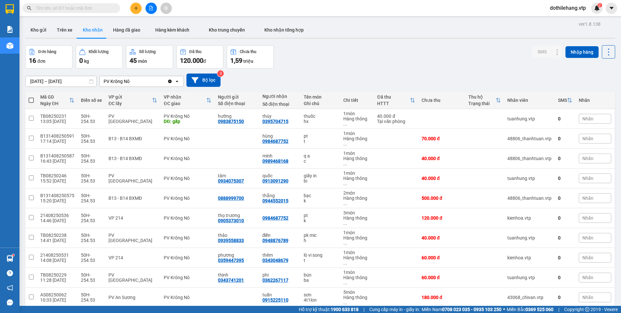
click at [106, 8] on input "text" at bounding box center [74, 8] width 77 height 7
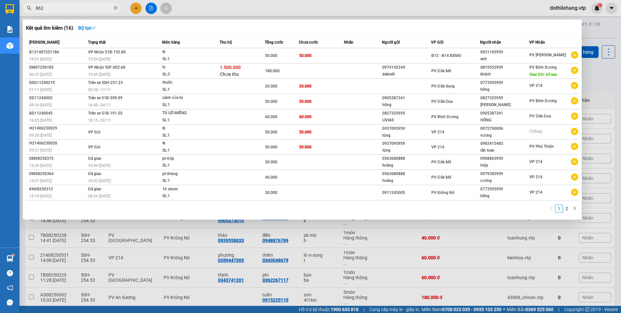
type input "862"
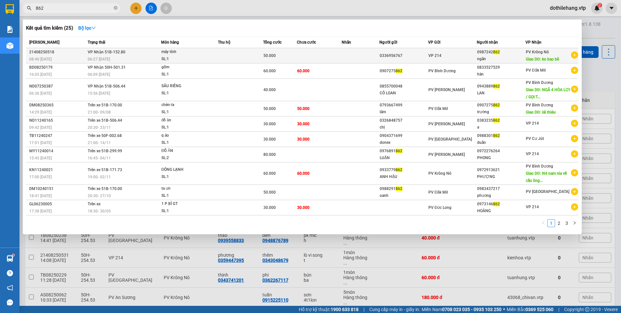
click at [240, 56] on td at bounding box center [240, 55] width 45 height 15
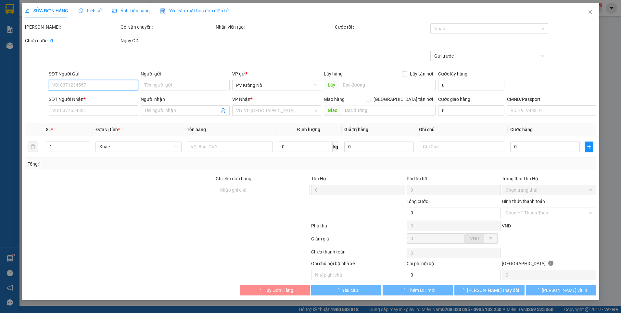
type input "0336956767"
type input "0987242862"
type input "ngân"
type input "ko bao bể"
type input "50.000"
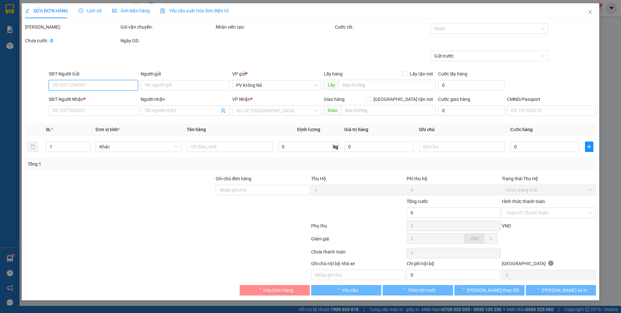
type input "2.500"
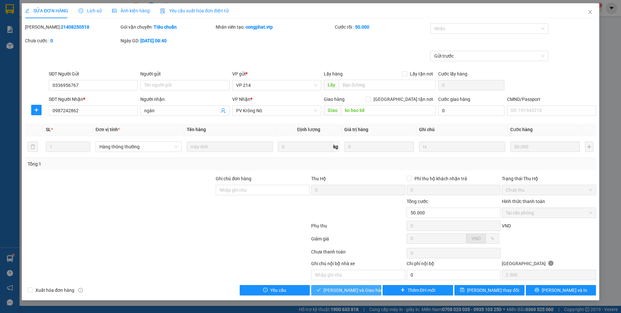
click at [370, 288] on button "[PERSON_NAME] và Giao hàng" at bounding box center [346, 290] width 70 height 10
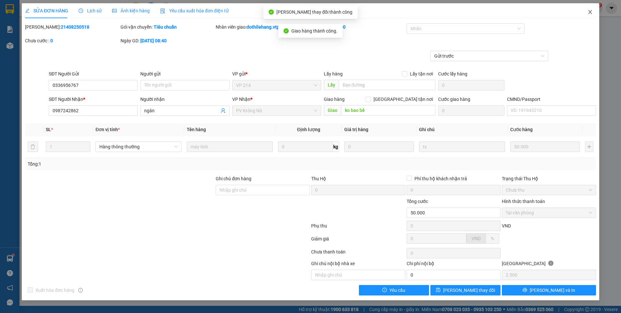
click at [588, 10] on icon "close" at bounding box center [590, 11] width 5 height 5
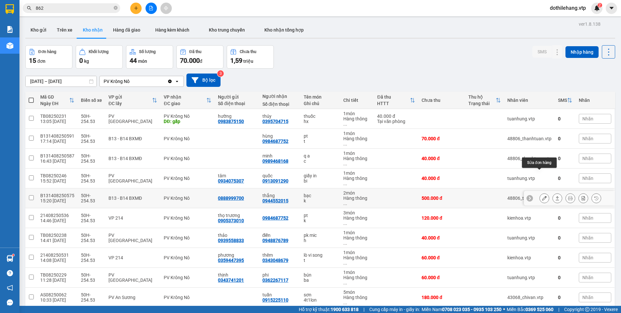
click at [542, 196] on icon at bounding box center [544, 198] width 5 height 5
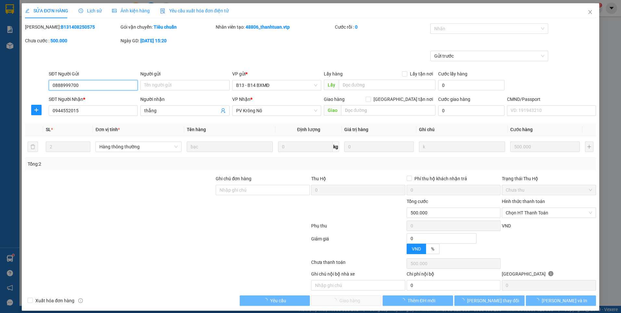
type input "25.000"
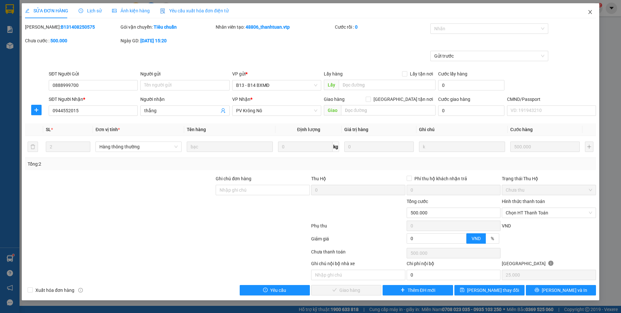
click at [591, 10] on icon "close" at bounding box center [590, 11] width 5 height 5
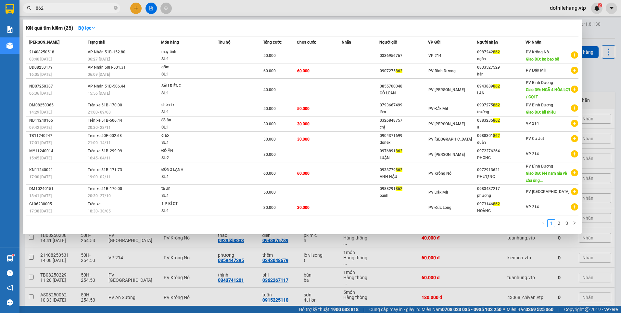
click at [47, 4] on span "862" at bounding box center [71, 8] width 97 height 10
click at [47, 6] on input "862" at bounding box center [74, 8] width 77 height 7
type input "8"
type input "290"
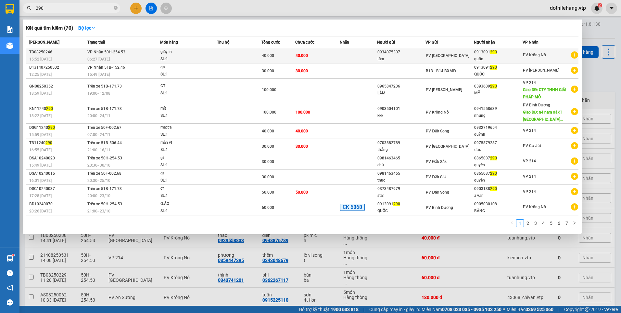
click at [369, 57] on td at bounding box center [358, 55] width 37 height 15
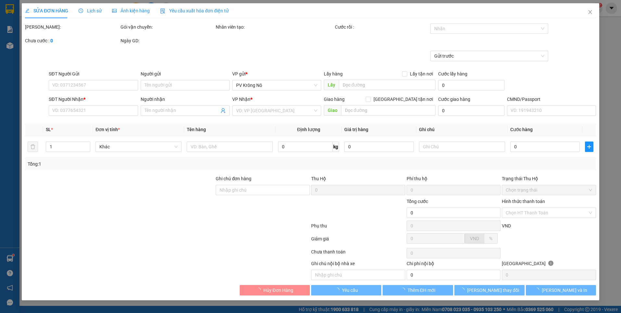
type input "0934075307"
type input "tâm"
type input "0913091290"
type input "quốc"
type input "40.000"
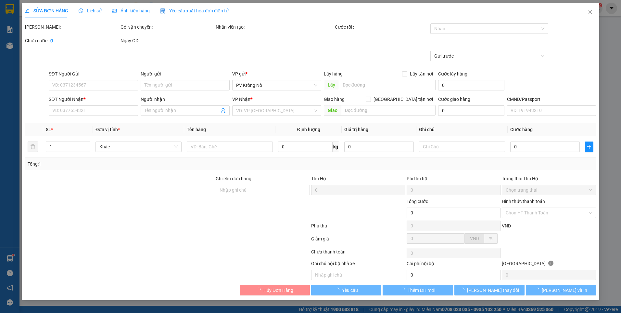
type input "40.000"
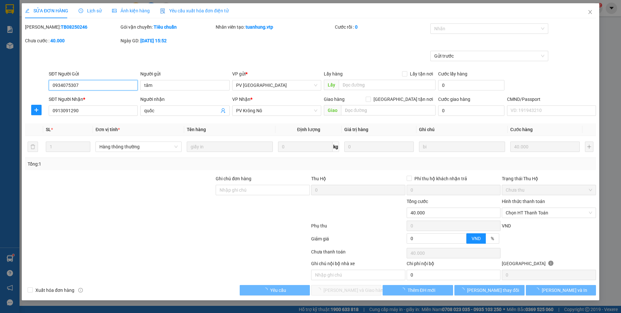
type input "2.000"
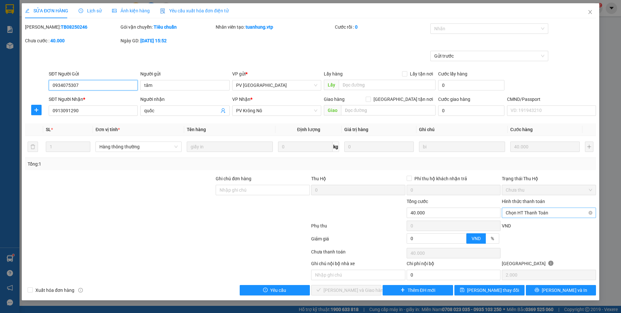
click at [537, 213] on span "Chọn HT Thanh Toán" at bounding box center [549, 213] width 86 height 10
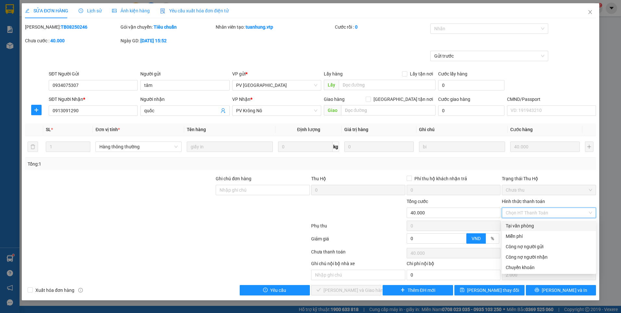
click at [532, 224] on div "Tại văn phòng" at bounding box center [549, 225] width 86 height 7
type input "0"
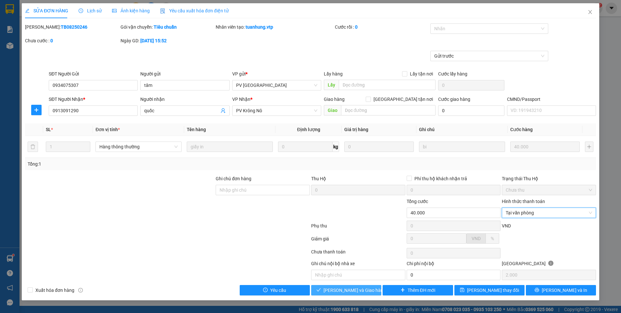
click at [342, 286] on button "Lưu và Giao hàng" at bounding box center [346, 290] width 70 height 10
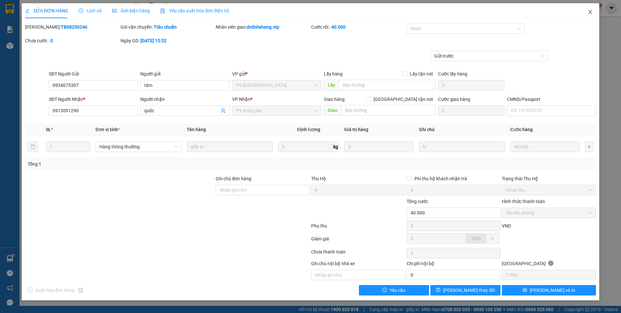
click at [589, 9] on span "Close" at bounding box center [590, 12] width 18 height 18
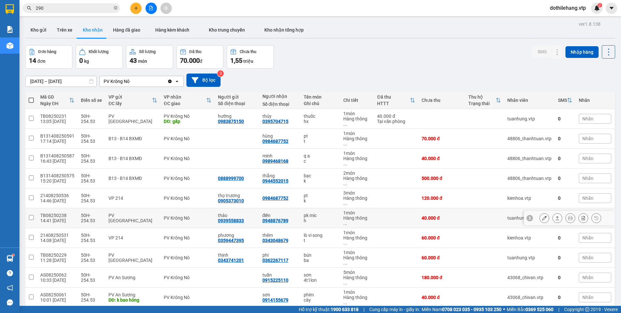
scroll to position [37, 0]
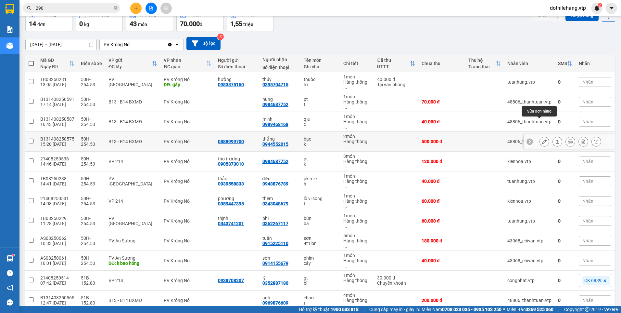
click at [540, 136] on button at bounding box center [544, 141] width 9 height 11
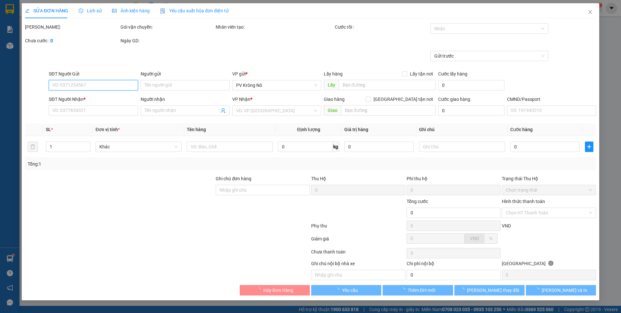
type input "0888999700"
type input "0944552015"
type input "thắng"
type input "500.000"
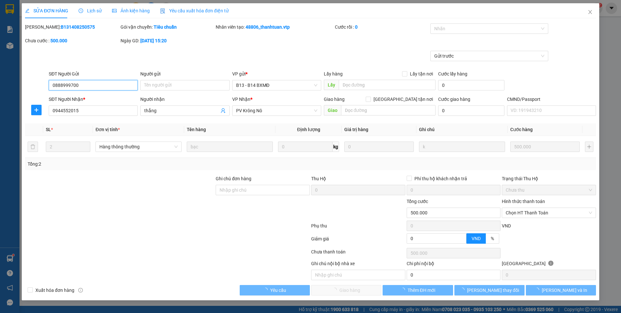
type input "25.000"
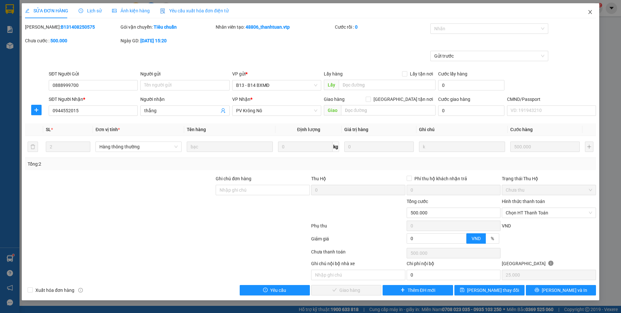
click at [589, 12] on icon "close" at bounding box center [590, 11] width 5 height 5
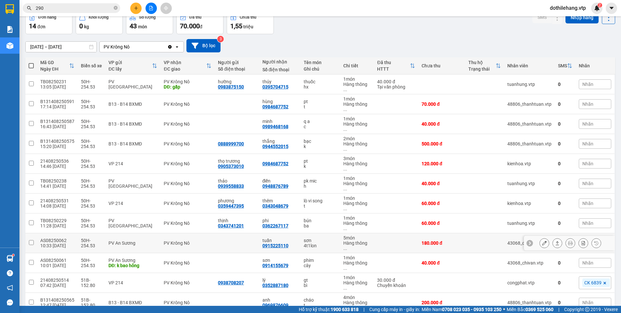
scroll to position [37, 0]
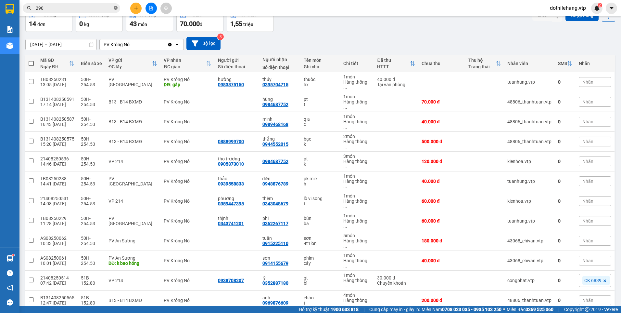
click at [115, 7] on icon "close-circle" at bounding box center [116, 8] width 4 height 4
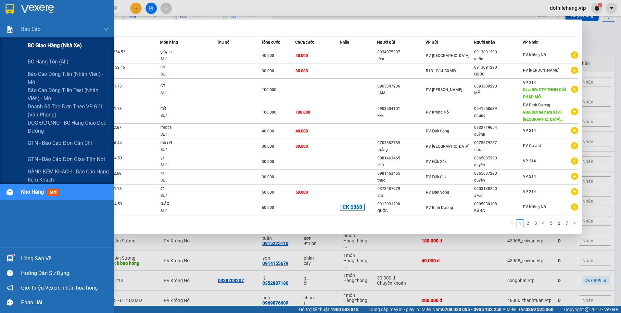
type input "5110"
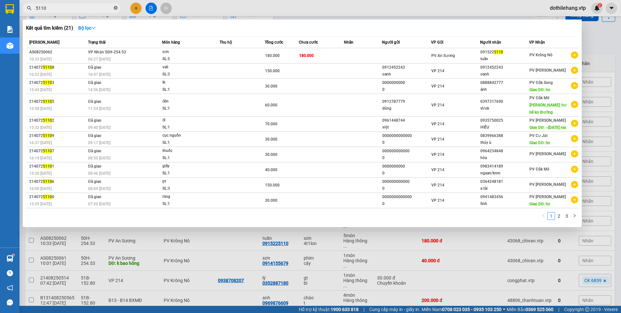
click at [114, 6] on icon "close-circle" at bounding box center [116, 8] width 4 height 4
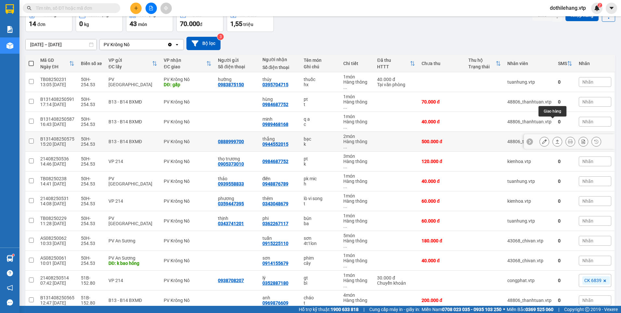
click at [555, 139] on icon at bounding box center [557, 141] width 5 height 5
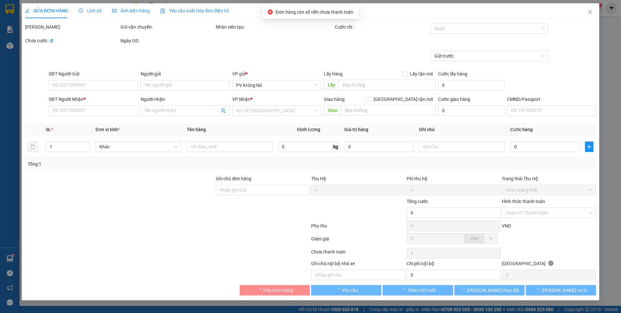
type input "25.000"
type input "0888999700"
type input "0944552015"
type input "thắng"
type input "500.000"
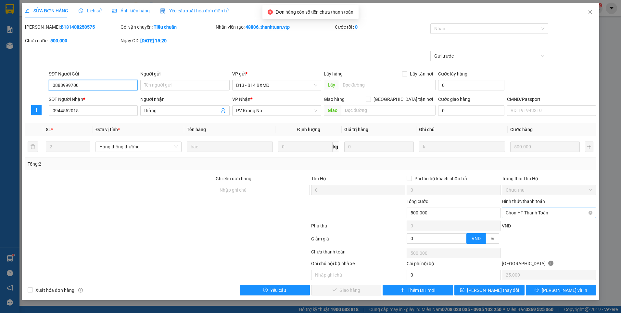
click at [524, 211] on span "Chọn HT Thanh Toán" at bounding box center [549, 213] width 86 height 10
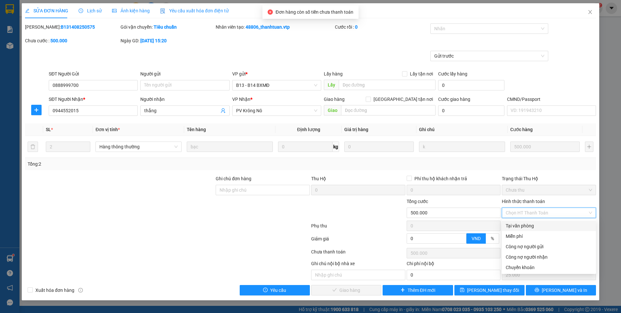
click at [516, 225] on div "Tại văn phòng" at bounding box center [549, 225] width 86 height 7
type input "0"
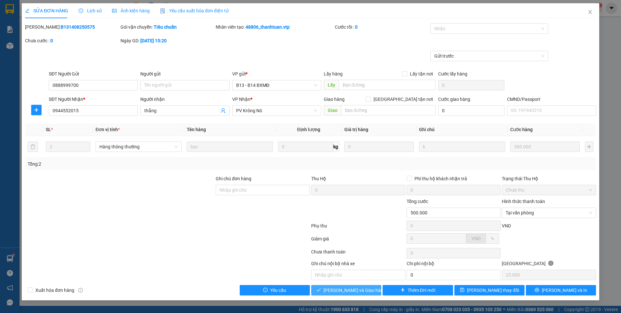
click at [349, 292] on span "Lưu và Giao hàng" at bounding box center [355, 289] width 62 height 7
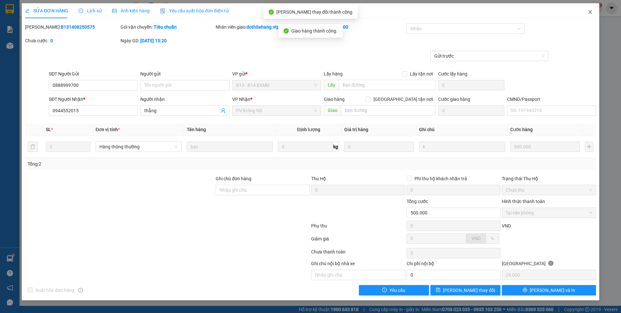
click at [590, 13] on icon "close" at bounding box center [590, 11] width 5 height 5
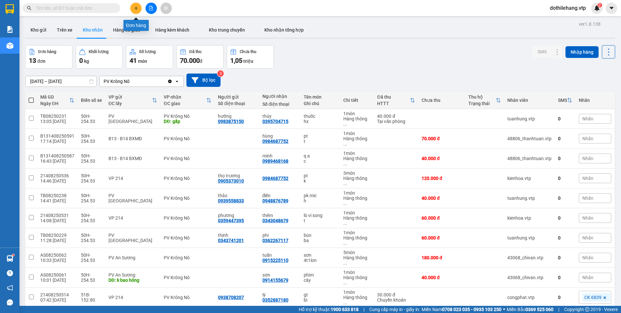
click at [137, 6] on icon "plus" at bounding box center [136, 8] width 5 height 5
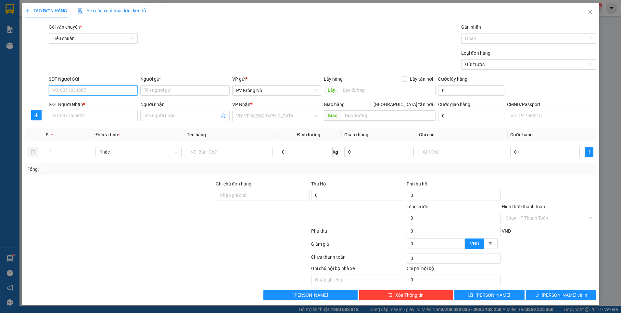
paste input "0392332800"
type input "0392332800"
click at [95, 117] on input "SĐT Người Nhận *" at bounding box center [93, 115] width 89 height 10
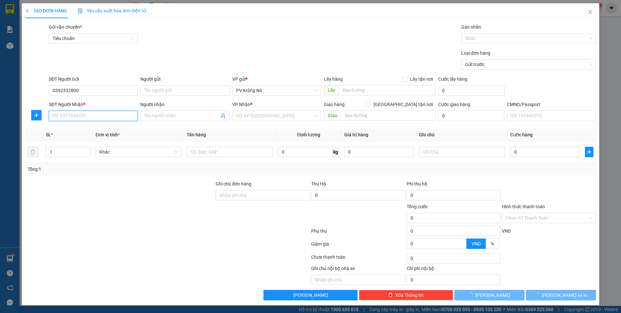
paste input "0392332800"
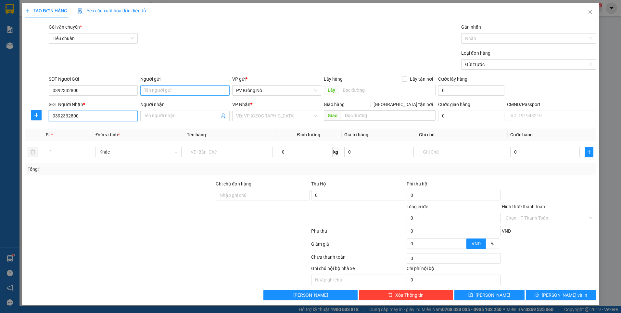
type input "0392332800"
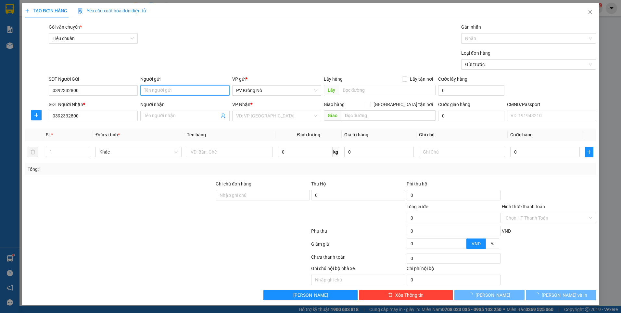
click at [156, 90] on input "Người gửi" at bounding box center [184, 90] width 89 height 10
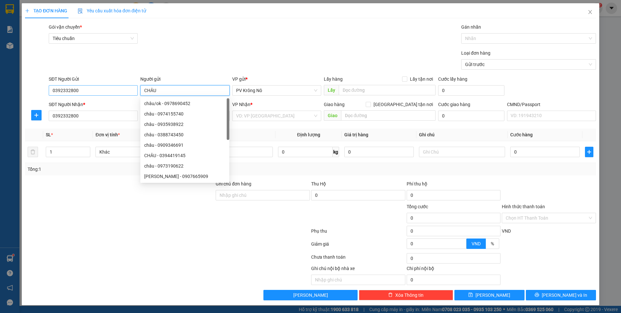
type input "CHÂU"
click at [127, 92] on input "0392332800" at bounding box center [93, 90] width 89 height 10
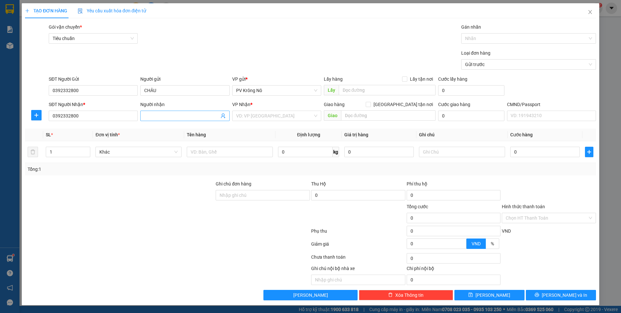
click at [158, 114] on input "Người nhận" at bounding box center [181, 115] width 75 height 7
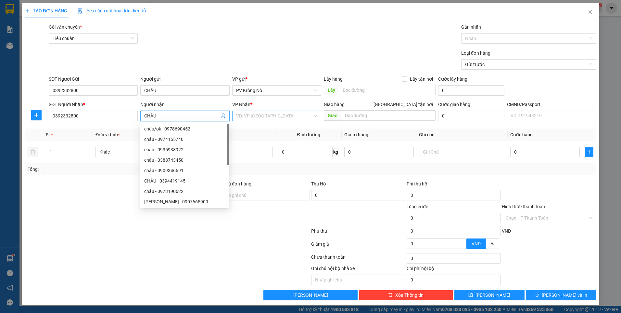
type input "CHÂU"
click at [262, 117] on input "search" at bounding box center [274, 116] width 77 height 10
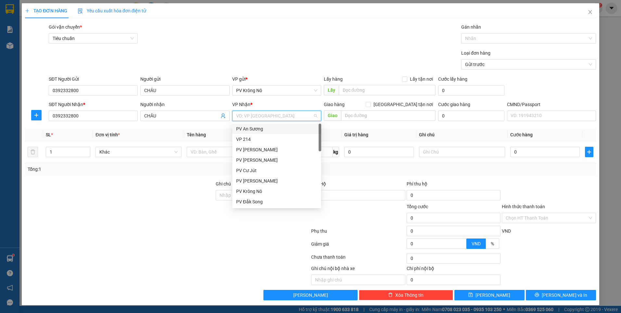
type input "D"
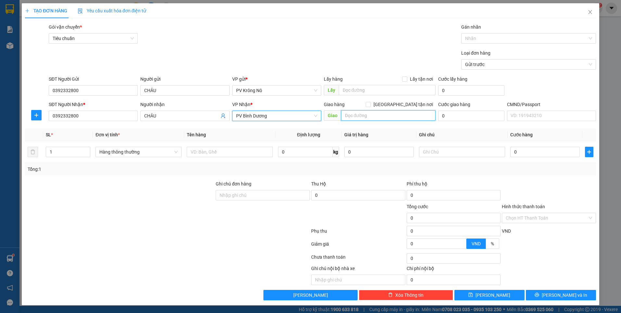
drag, startPoint x: 359, startPoint y: 117, endPoint x: 359, endPoint y: 70, distance: 46.8
click at [359, 117] on input "text" at bounding box center [388, 115] width 95 height 10
type input "N4 HÒA LỢI"
click at [364, 91] on input "text" at bounding box center [387, 90] width 97 height 10
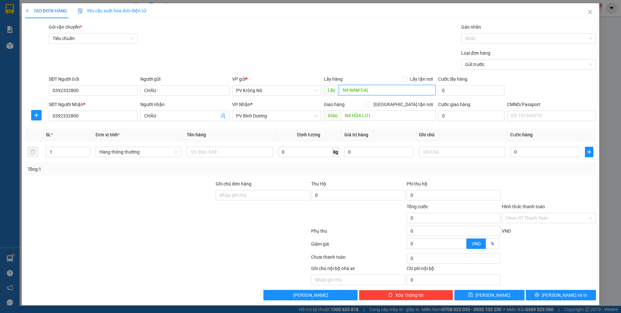
paste input "0392332800"
click at [470, 34] on div at bounding box center [525, 38] width 125 height 8
type input "N4 NAM ĐÀ(0392332800)"
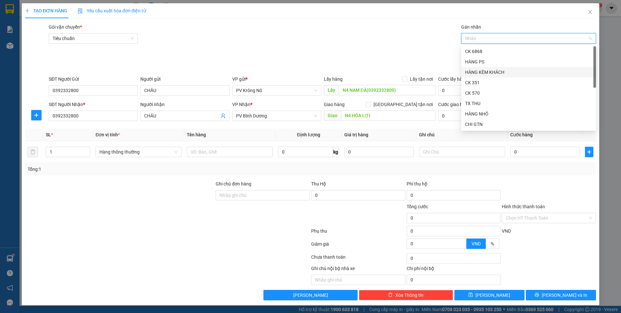
click at [474, 74] on div "HÀNG KÈM KHÁCH" at bounding box center [528, 72] width 127 height 7
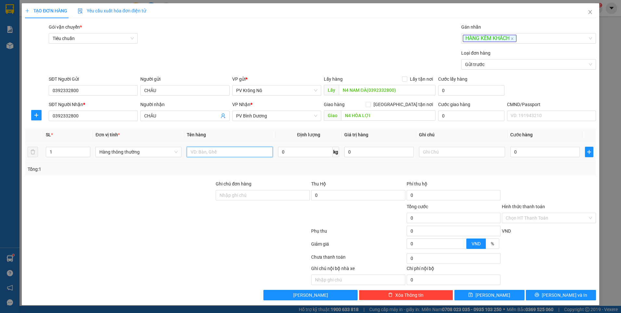
click at [234, 155] on input "text" at bounding box center [230, 152] width 86 height 10
type input "1 XE GA"
click at [530, 150] on input "0" at bounding box center [545, 152] width 70 height 10
type input "003"
type input "3"
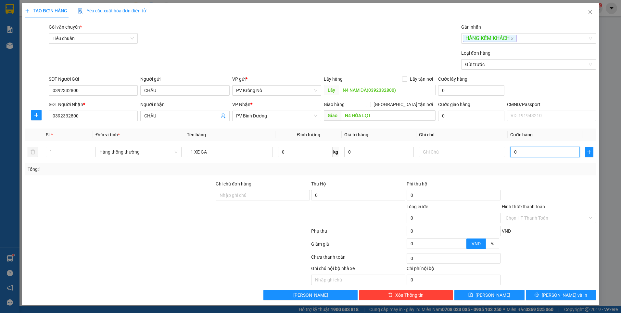
type input "3"
type input "0.035"
type input "35"
type input "00.350"
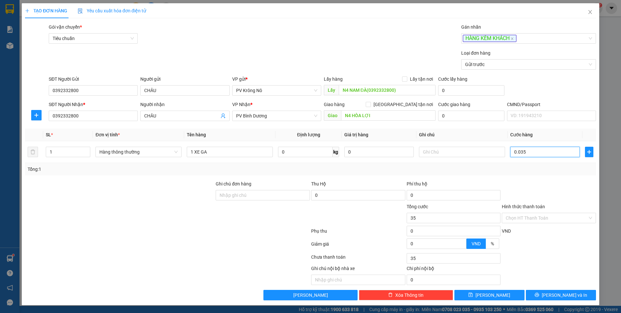
type input "350"
type input "0.003.500"
type input "3.500"
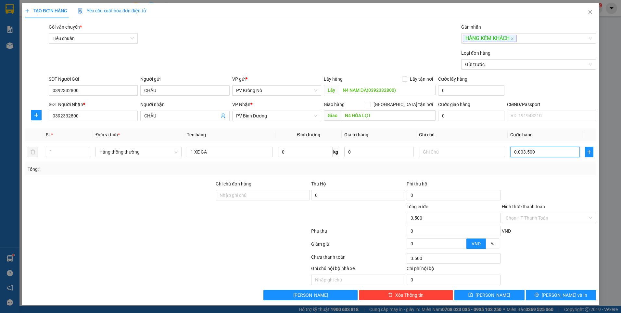
type input "000.035.000"
type input "35.000"
type input "000.000.350.000"
type input "350.000"
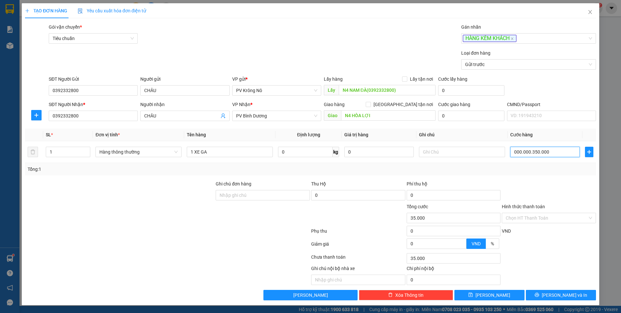
type input "350.000"
click at [482, 291] on button "[PERSON_NAME]" at bounding box center [489, 294] width 70 height 10
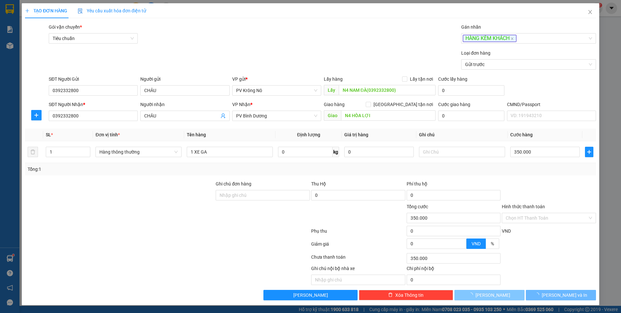
type input "0"
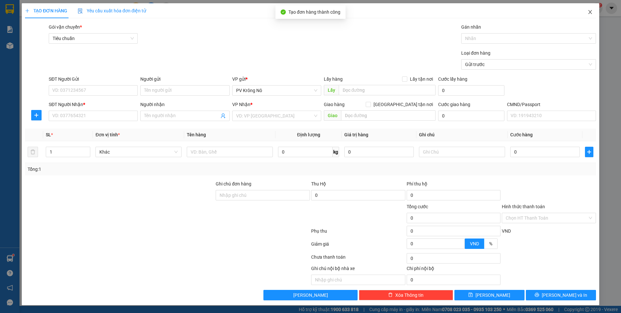
click at [589, 14] on icon "close" at bounding box center [590, 12] width 4 height 4
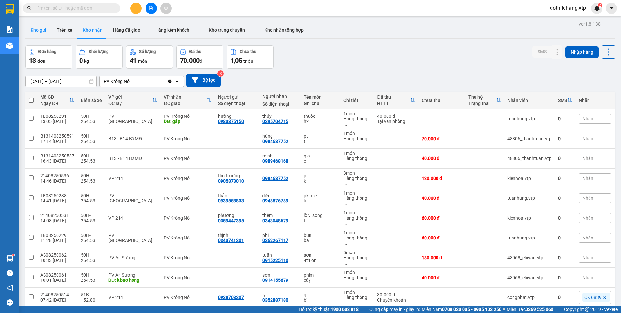
click at [39, 34] on button "Kho gửi" at bounding box center [38, 30] width 26 height 16
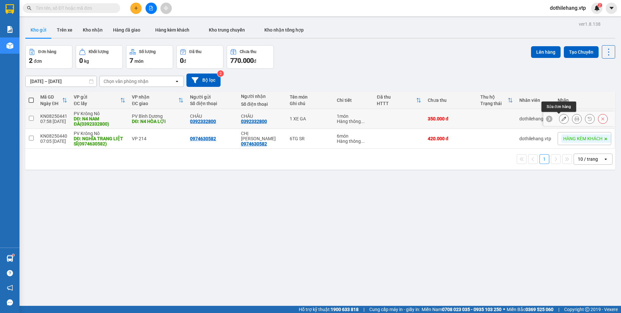
click at [495, 120] on td at bounding box center [496, 119] width 39 height 20
checkbox input "true"
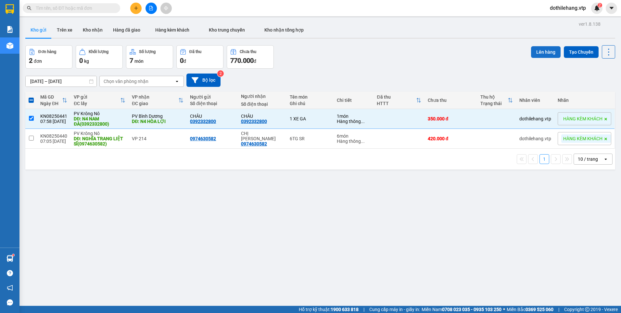
click at [532, 51] on button "Lên hàng" at bounding box center [546, 52] width 30 height 12
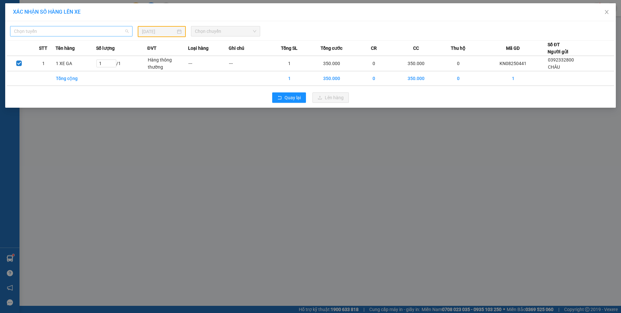
click at [69, 32] on span "Chọn tuyến" at bounding box center [71, 31] width 115 height 10
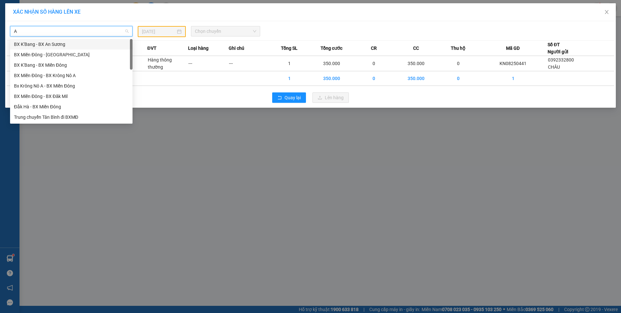
type input "A"
click at [70, 70] on div "Đắk Hà - BX Miền Đông" at bounding box center [71, 75] width 122 height 10
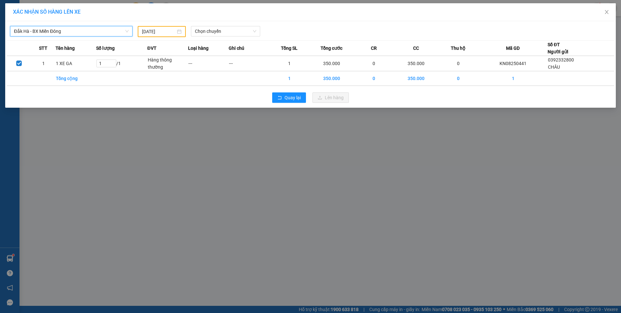
click at [69, 35] on span "Đắk Hà - BX Miền Đông" at bounding box center [71, 31] width 115 height 10
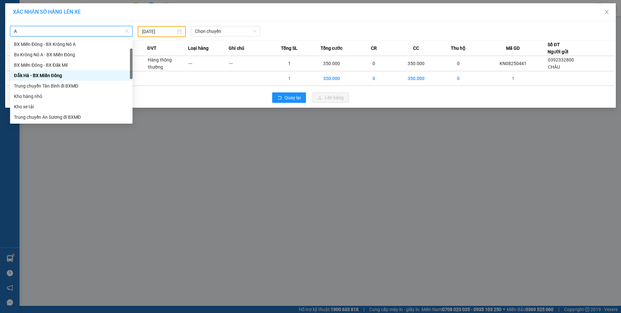
type input "A"
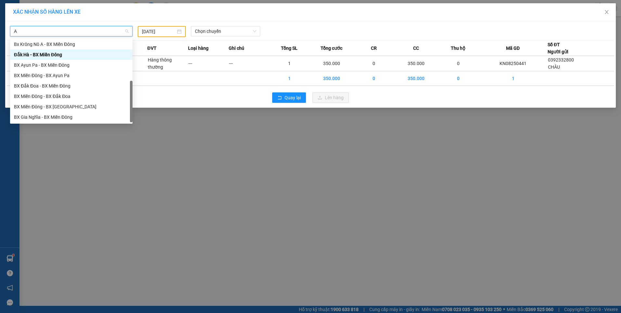
scroll to position [21, 0]
click at [71, 43] on div "Bx Krông Nô A - BX Miền Đông" at bounding box center [71, 44] width 115 height 7
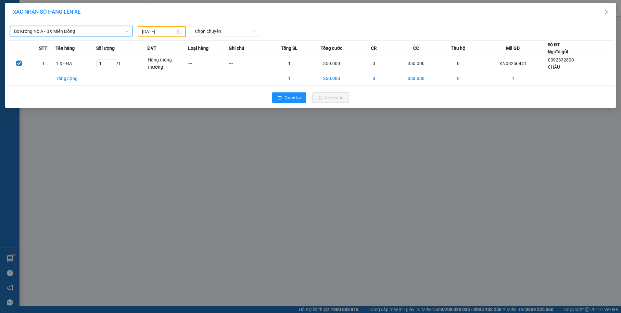
click at [162, 33] on input "[DATE]" at bounding box center [159, 31] width 34 height 7
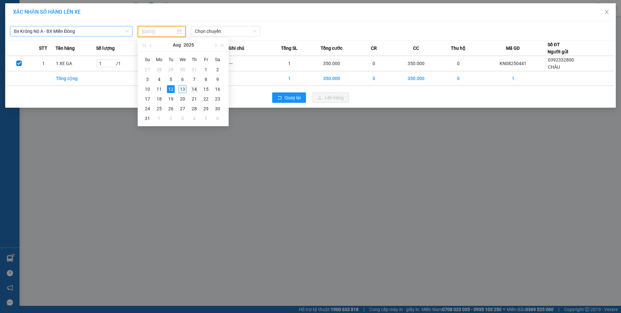
click at [194, 89] on div "14" at bounding box center [194, 89] width 8 height 8
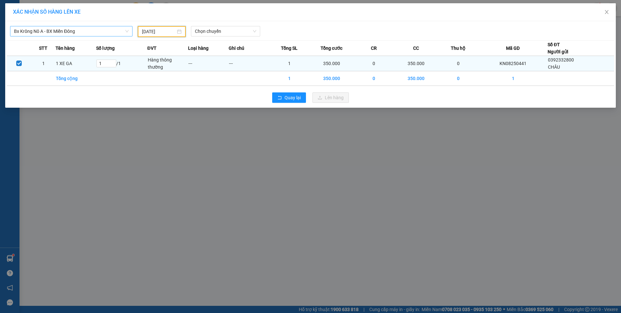
type input "14/08/2025"
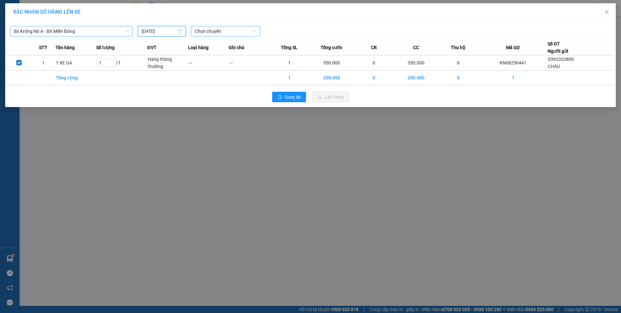
click at [221, 27] on span "Chọn chuyến" at bounding box center [225, 31] width 61 height 10
click at [213, 69] on div "20:00" at bounding box center [220, 65] width 58 height 10
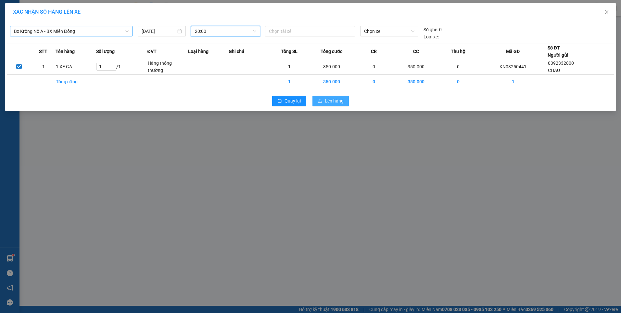
click at [324, 97] on button "Lên hàng" at bounding box center [331, 101] width 36 height 10
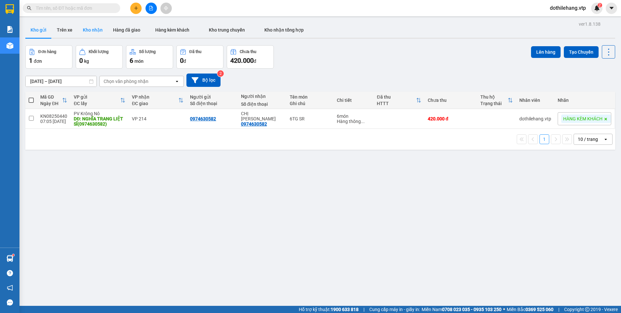
click at [86, 28] on button "Kho nhận" at bounding box center [93, 30] width 30 height 16
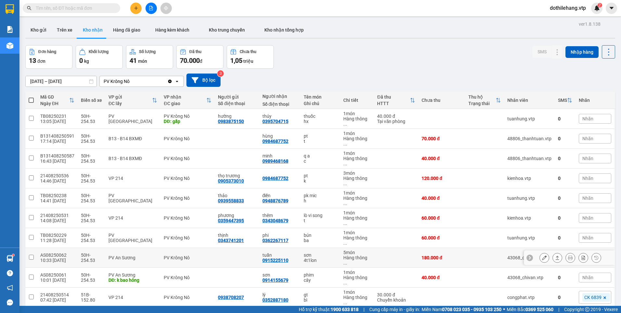
click at [555, 255] on icon at bounding box center [557, 257] width 5 height 5
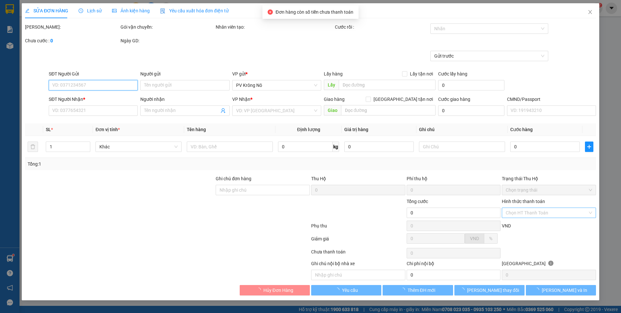
type input "0915225110"
type input "tuấn"
type input "180.000"
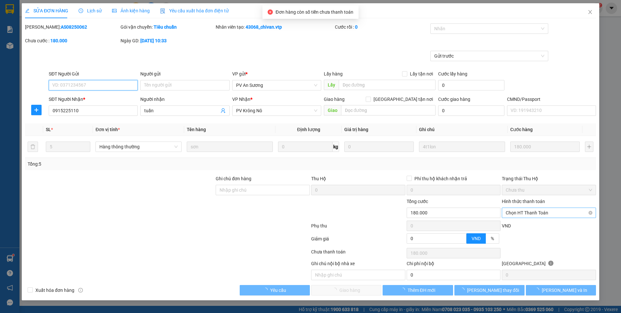
type input "9.000"
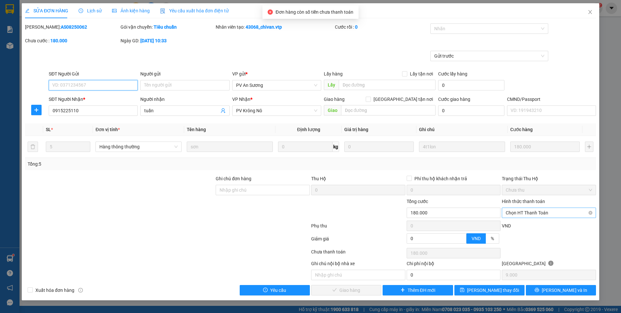
click at [510, 211] on span "Chọn HT Thanh Toán" at bounding box center [549, 213] width 86 height 10
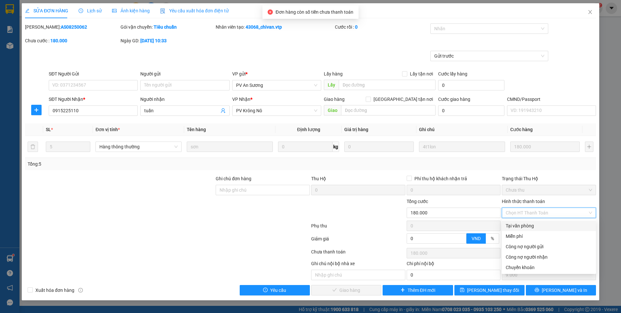
click at [511, 224] on div "Tại văn phòng" at bounding box center [549, 225] width 86 height 7
type input "0"
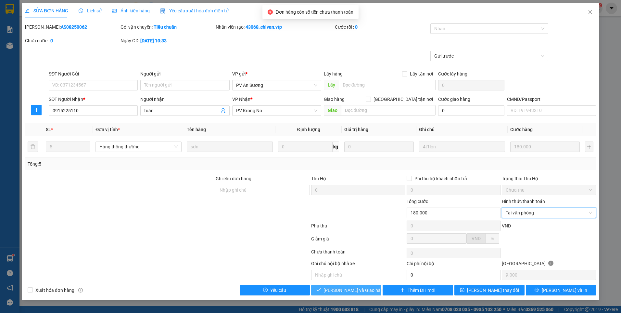
drag, startPoint x: 367, startPoint y: 288, endPoint x: 383, endPoint y: 262, distance: 29.9
click at [366, 288] on span "Lưu và Giao hàng" at bounding box center [355, 289] width 62 height 7
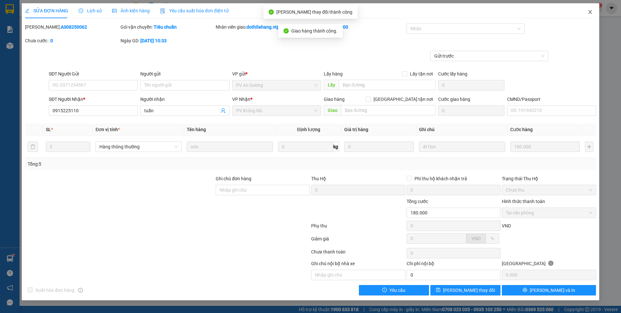
click at [590, 13] on icon "close" at bounding box center [590, 11] width 5 height 5
